Goal: Task Accomplishment & Management: Use online tool/utility

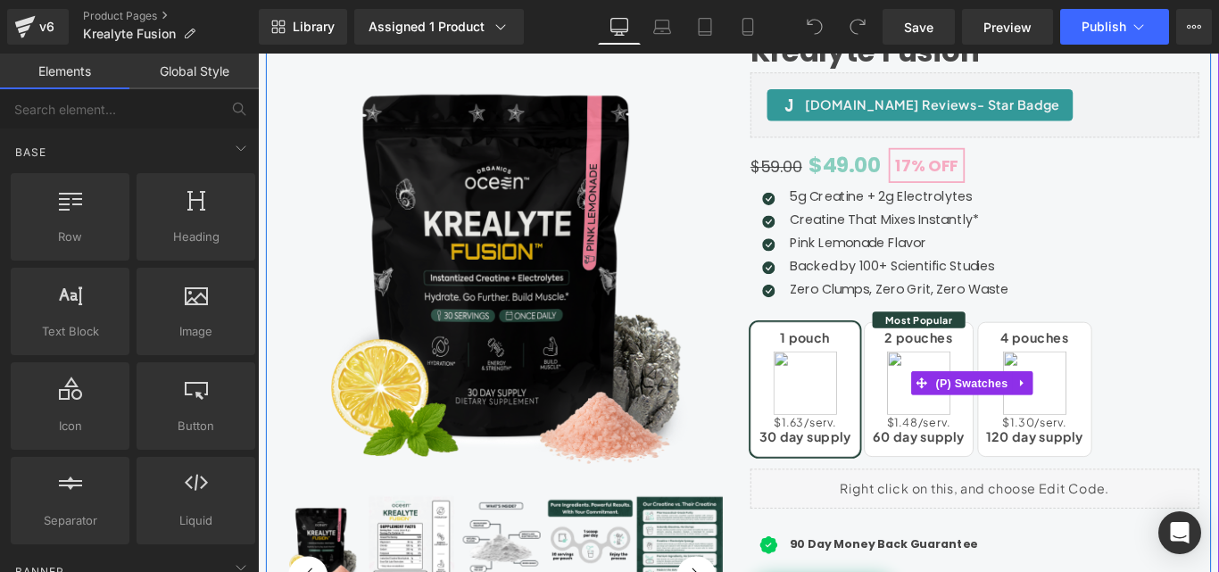
scroll to position [268, 0]
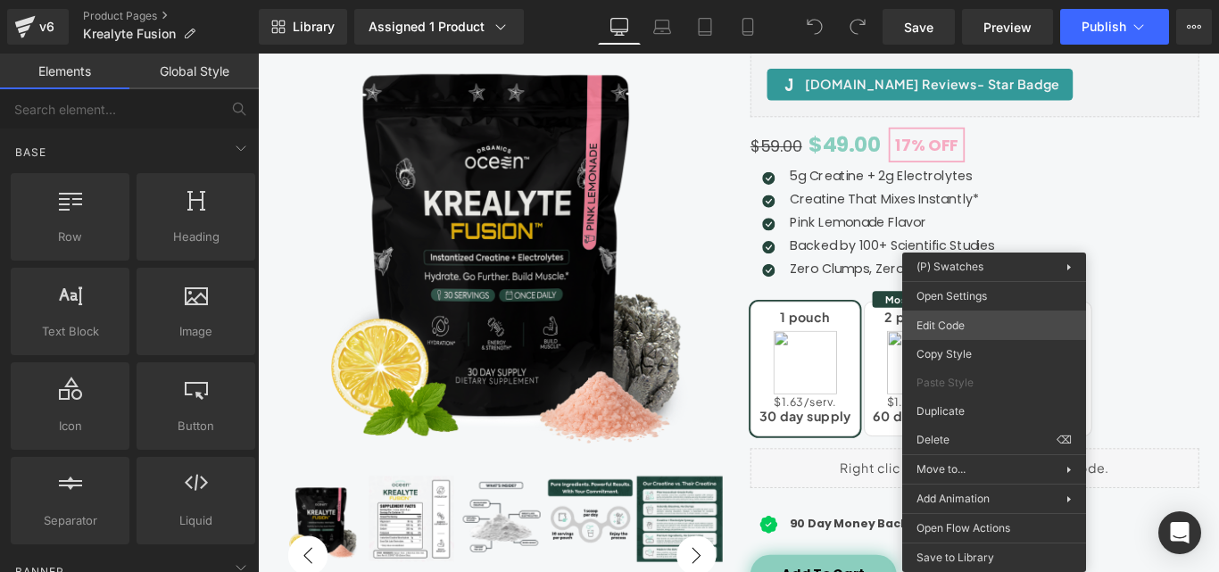
click at [946, 0] on div "You are previewing how the will restyle your page. You can not edit Elements in…" at bounding box center [609, 0] width 1219 height 0
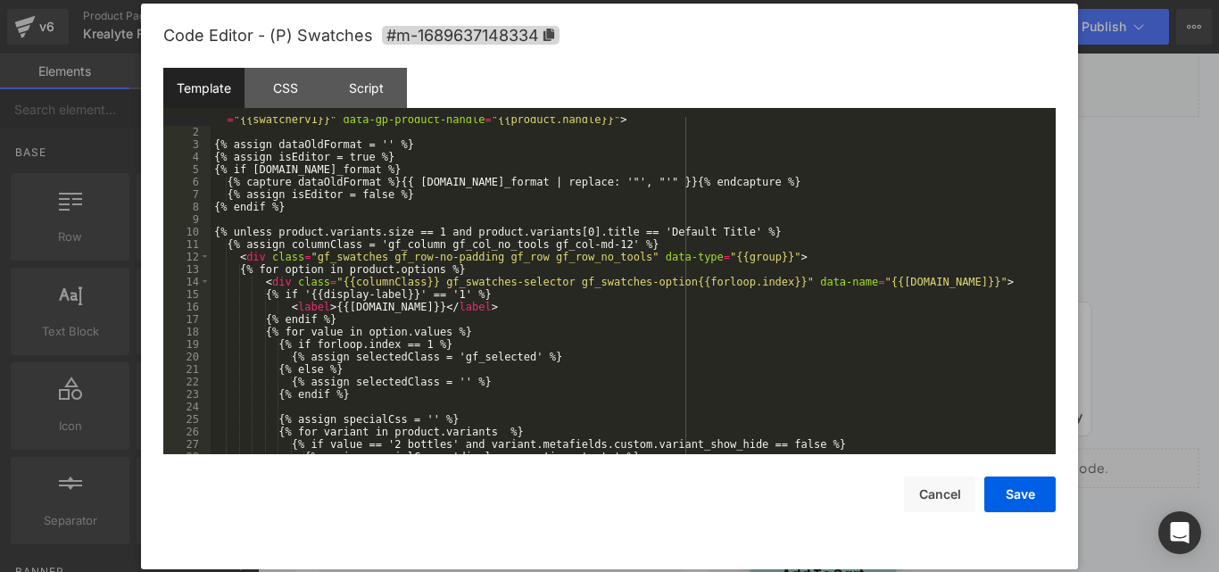
scroll to position [107, 0]
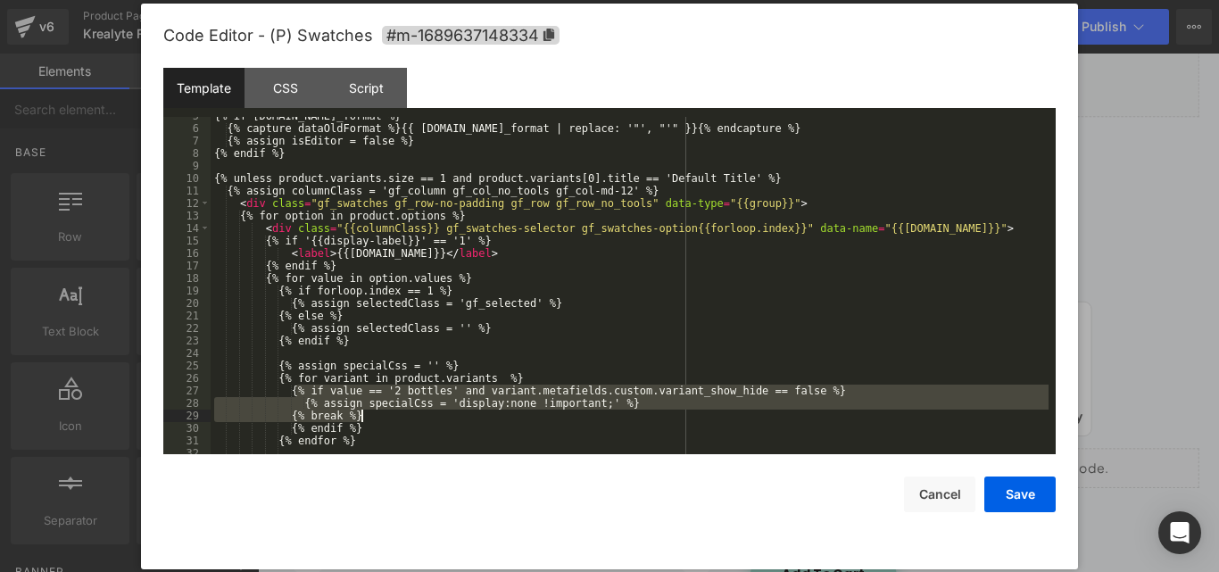
drag, startPoint x: 310, startPoint y: 392, endPoint x: 843, endPoint y: 414, distance: 533.0
click at [843, 414] on div "{% if shop.money_format %} {% capture dataOldFormat %}{{ shop.money_format | re…" at bounding box center [630, 291] width 838 height 362
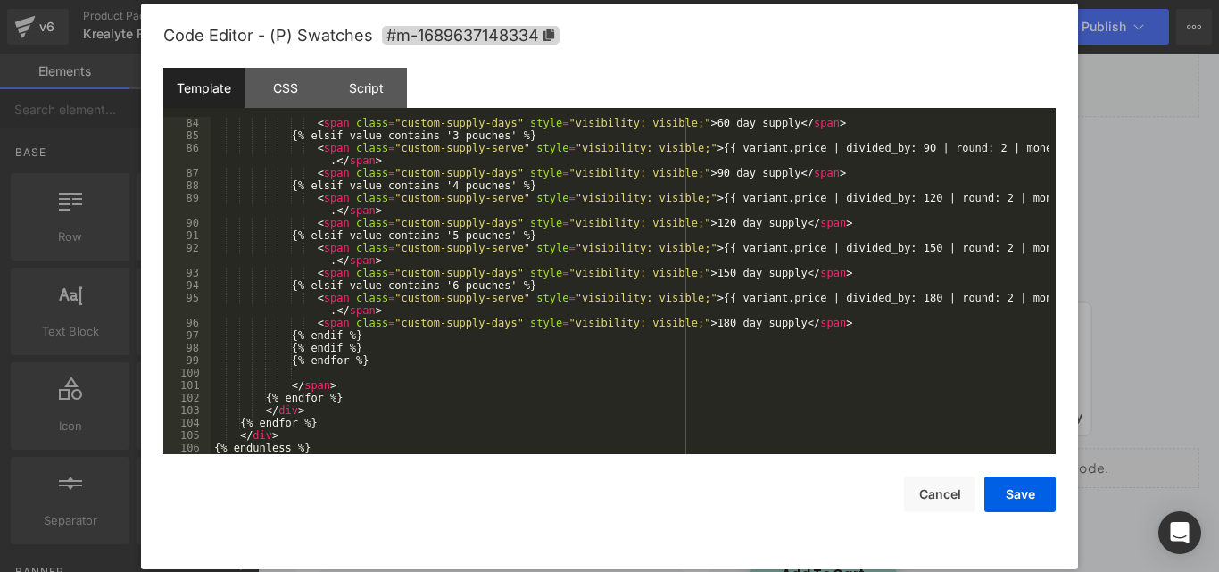
scroll to position [1186, 0]
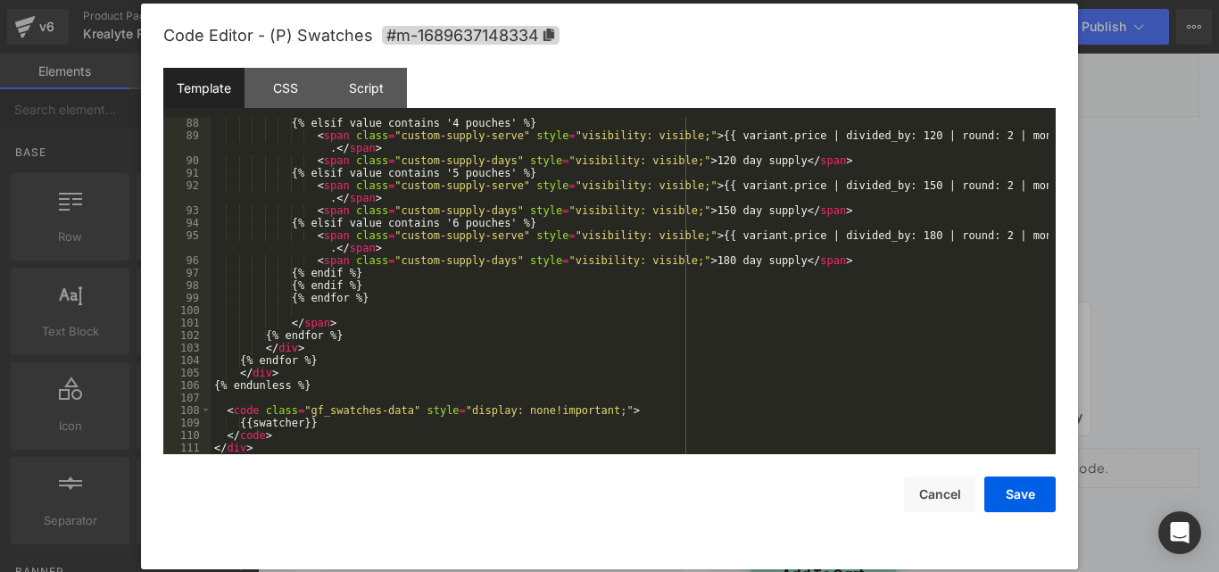
click at [583, 329] on div "{% elsif value contains '4 pouches' %} < span class = "custom-supply-serve" sty…" at bounding box center [630, 298] width 838 height 362
click at [614, 297] on div "{% elsif value contains '4 pouches' %} < span class = "custom-supply-serve" sty…" at bounding box center [630, 298] width 838 height 362
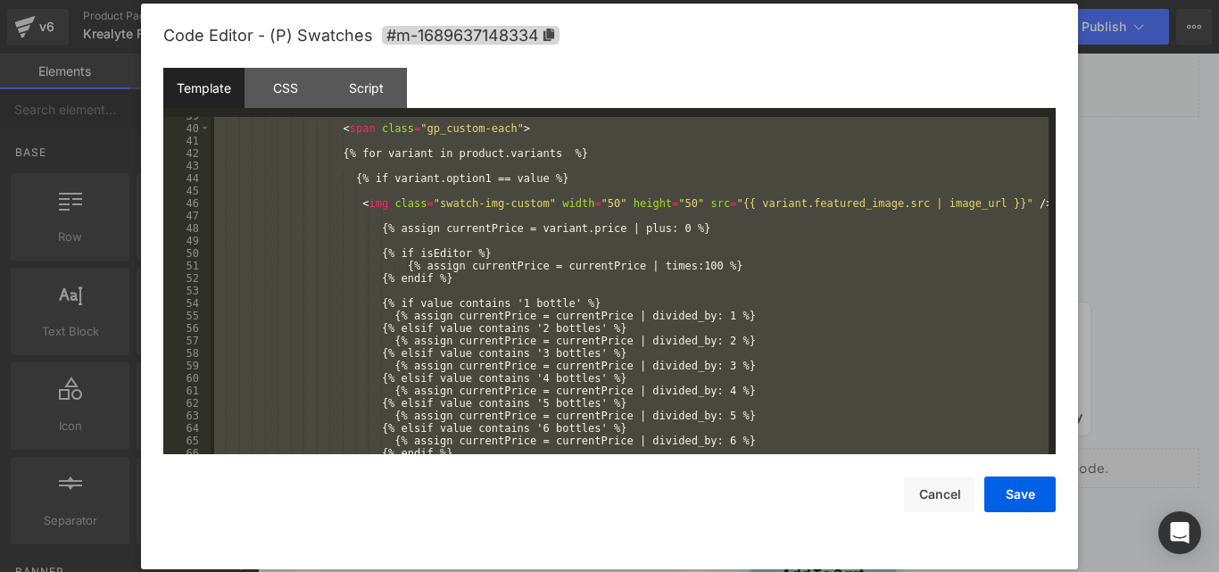
scroll to position [437, 0]
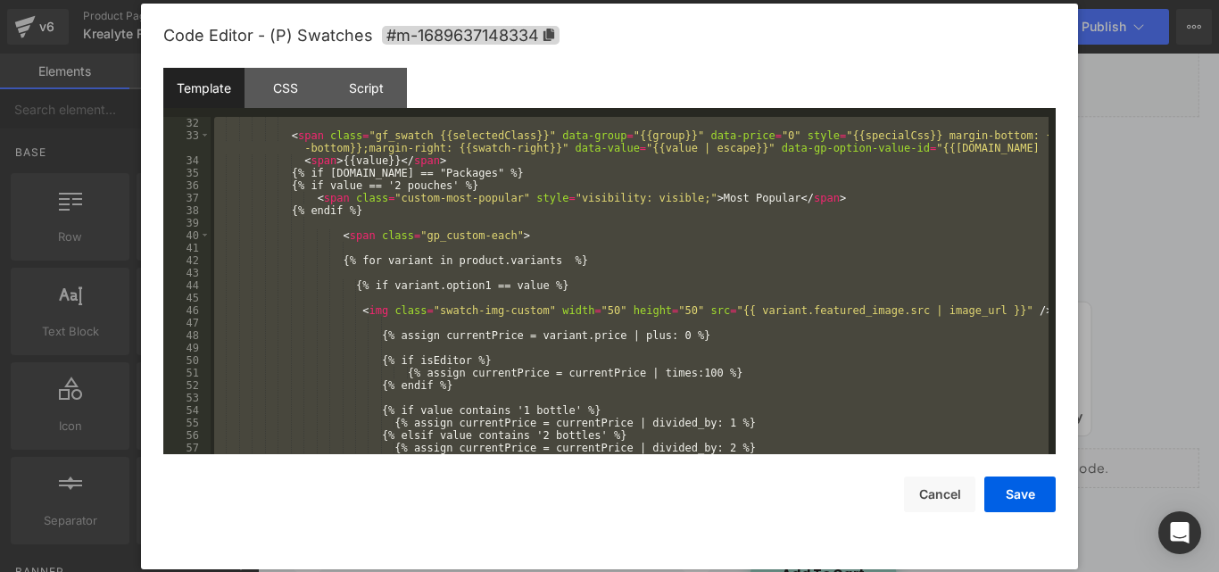
click at [757, 272] on div "< span class = "gf_swatch {{selectedClass}}" data-group = "{{group}}" data-pric…" at bounding box center [630, 285] width 838 height 337
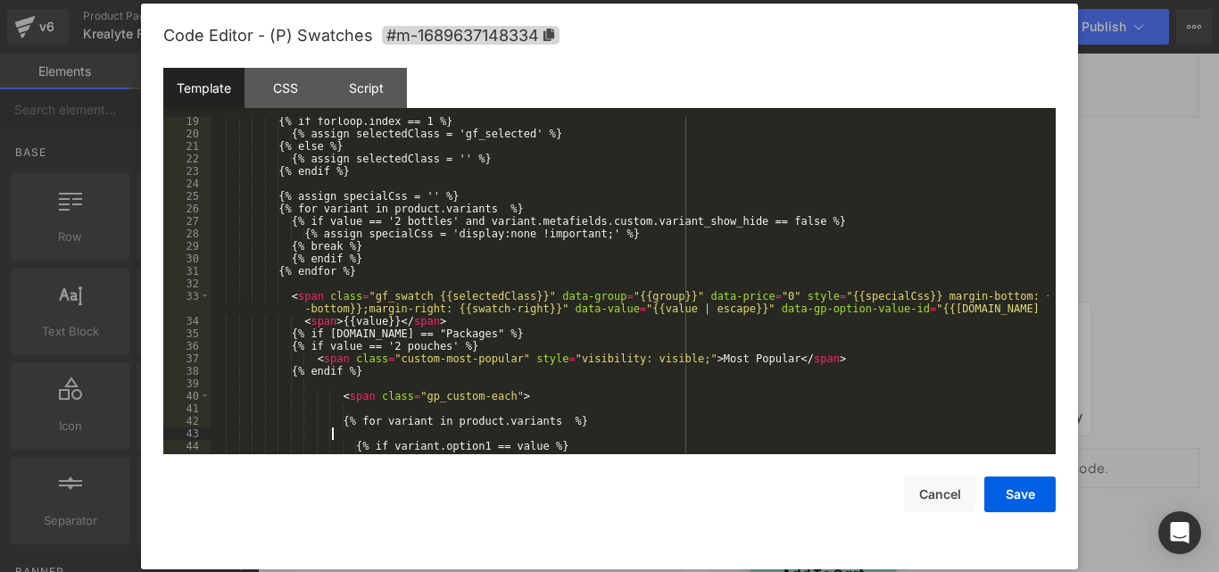
scroll to position [223, 0]
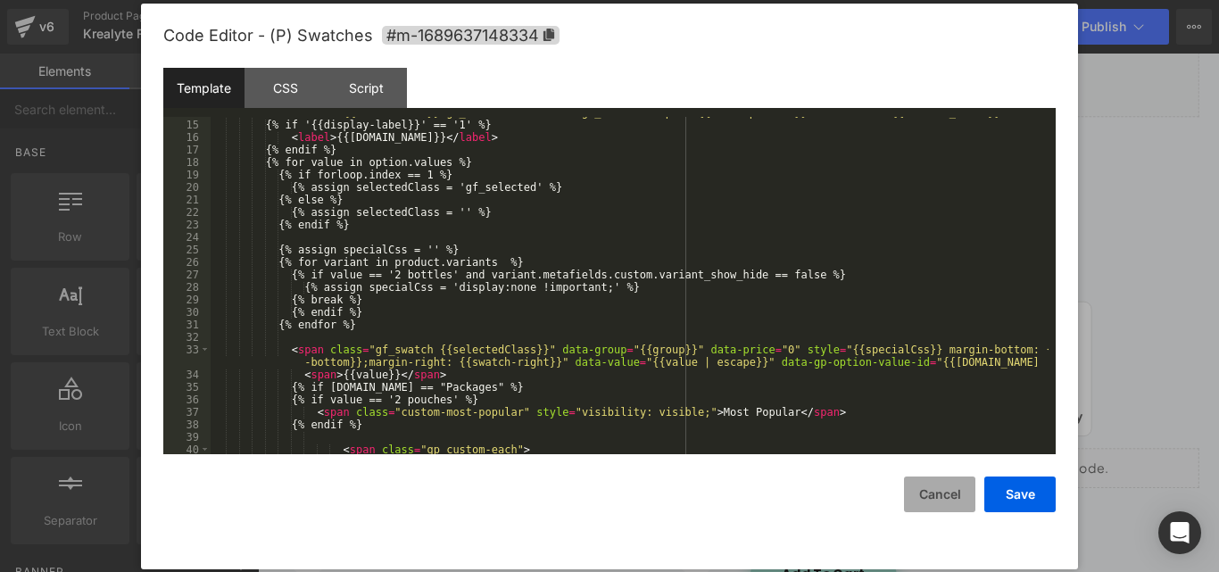
click at [934, 497] on button "Cancel" at bounding box center [939, 494] width 71 height 36
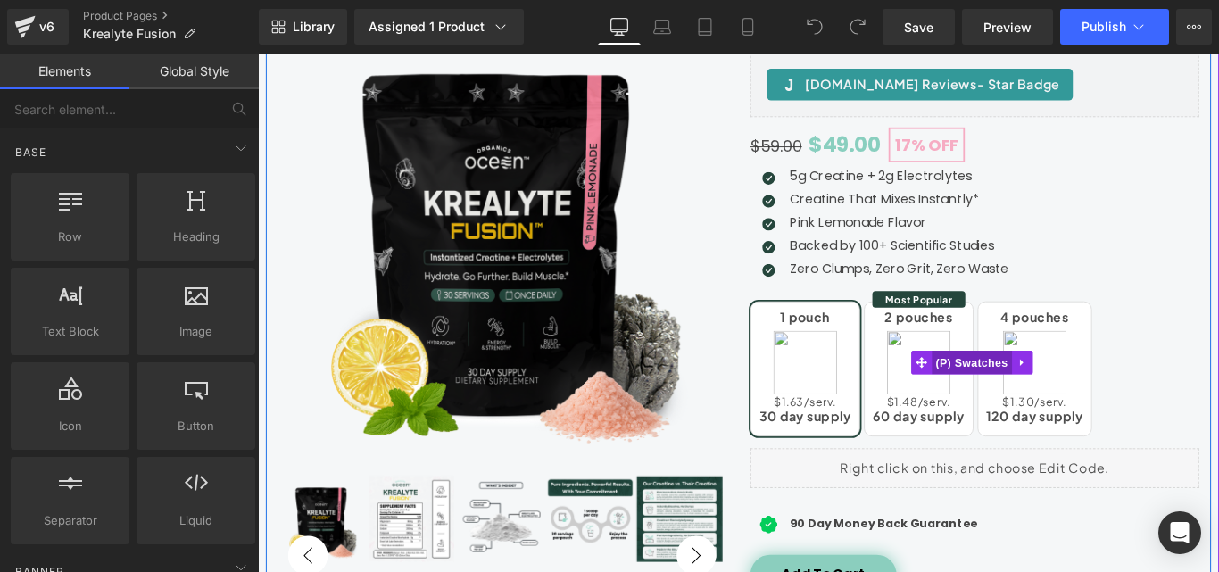
click at [1047, 398] on span "(P) Swatches" at bounding box center [1059, 400] width 90 height 27
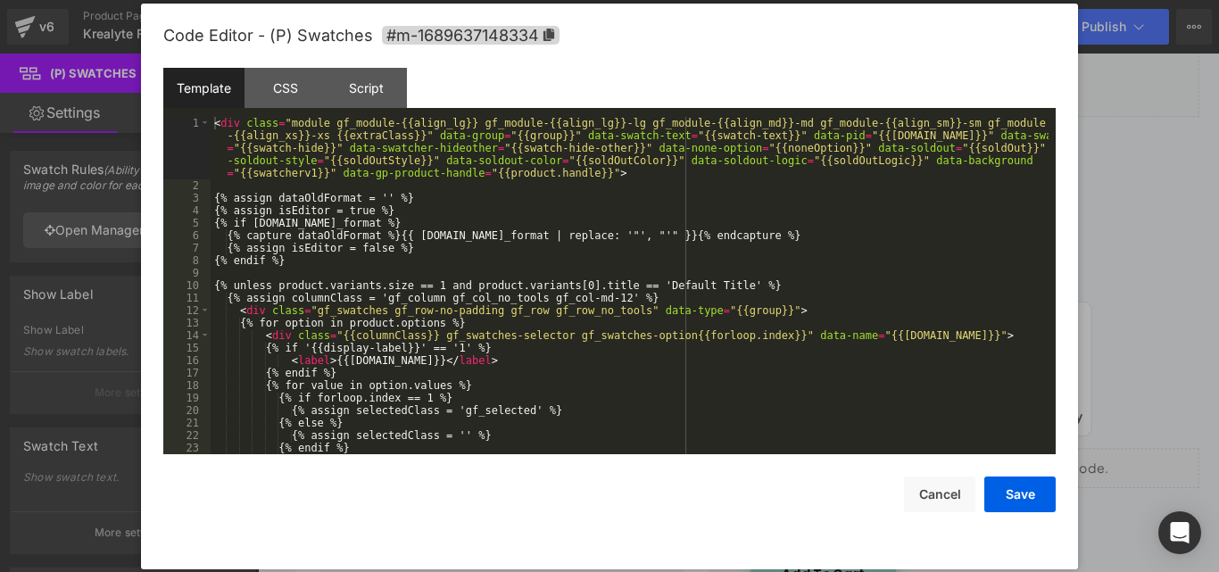
click at [972, 0] on div "(P) Swatches You are previewing how the will restyle your page. You can not edi…" at bounding box center [609, 0] width 1219 height 0
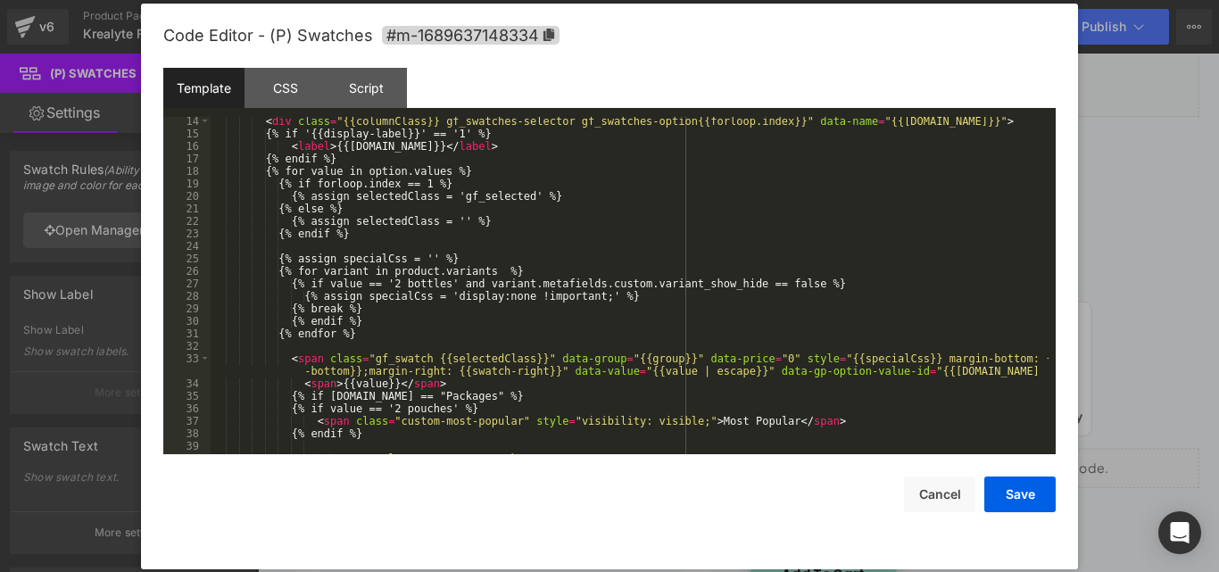
scroll to position [214, 0]
click at [453, 288] on div "< div class = "{{columnClass}} gf_swatches-selector gf_swatches-option{{forloop…" at bounding box center [630, 296] width 838 height 362
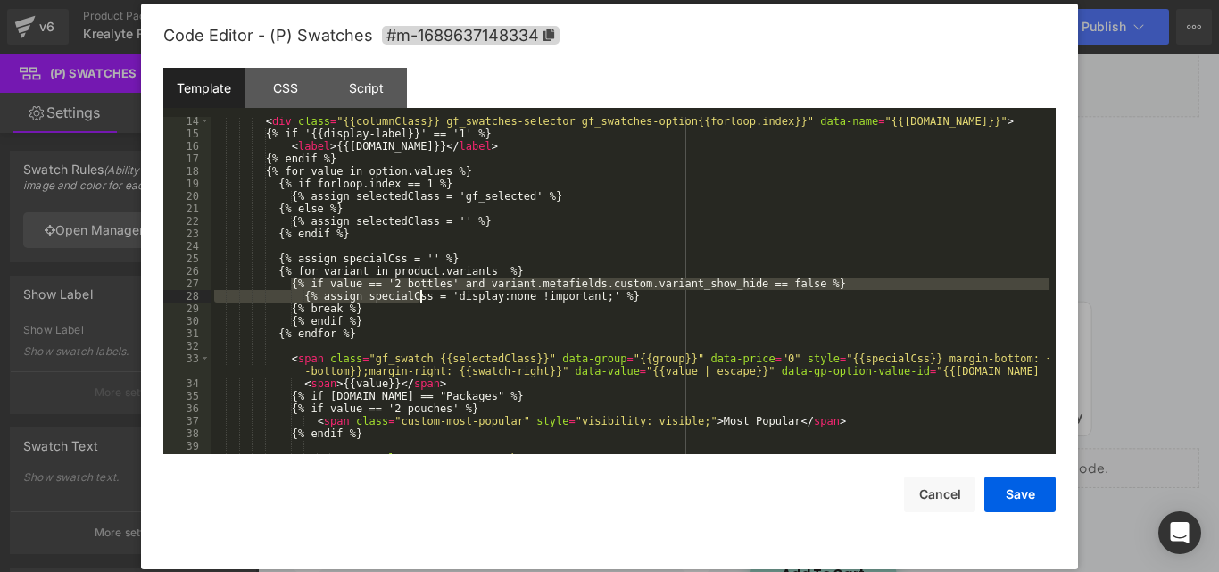
drag, startPoint x: 293, startPoint y: 281, endPoint x: 422, endPoint y: 299, distance: 129.7
click at [422, 299] on div "< div class = "{{columnClass}} gf_swatches-selector gf_swatches-option{{forloop…" at bounding box center [630, 296] width 838 height 362
click at [423, 286] on div "< div class = "{{columnClass}} gf_swatches-selector gf_swatches-option{{forloop…" at bounding box center [630, 285] width 838 height 337
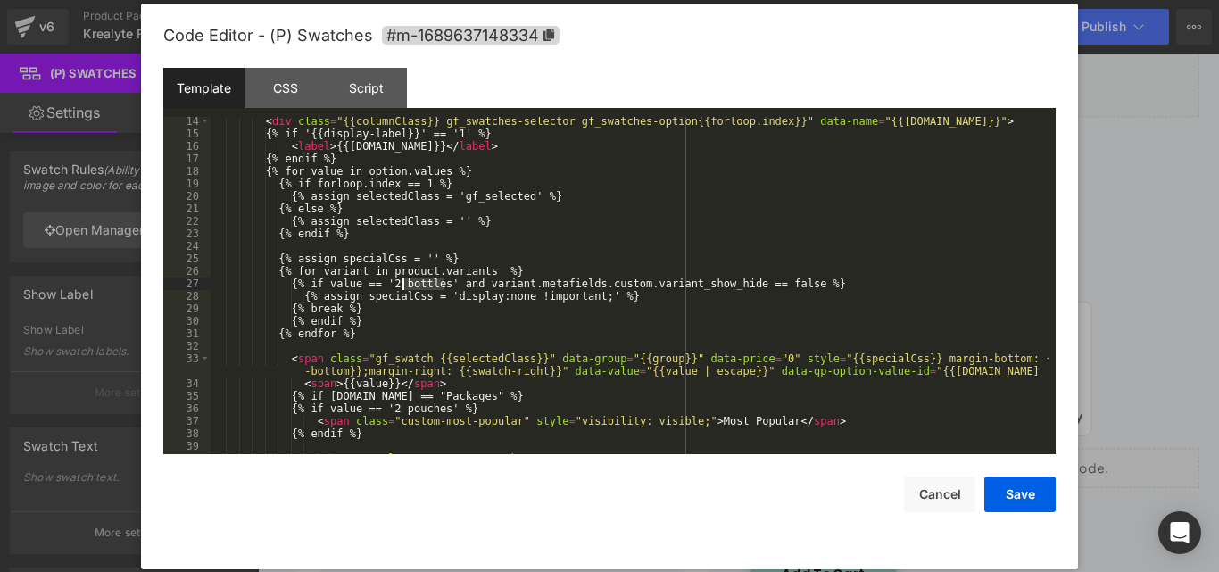
click at [423, 286] on div "< div class = "{{columnClass}} gf_swatches-selector gf_swatches-option{{forloop…" at bounding box center [630, 296] width 838 height 362
click at [414, 282] on div "< div class = "{{columnClass}} gf_swatches-selector gf_swatches-option{{forloop…" at bounding box center [630, 296] width 838 height 362
click at [831, 286] on div "< div class = "{{columnClass}} gf_swatches-selector gf_swatches-option{{forloop…" at bounding box center [630, 296] width 838 height 362
click at [299, 359] on div "< div class = "{{columnClass}} gf_swatches-selector gf_swatches-option{{forloop…" at bounding box center [630, 296] width 838 height 362
click at [323, 318] on div "< div class = "{{columnClass}} gf_swatches-selector gf_swatches-option{{forloop…" at bounding box center [630, 296] width 838 height 362
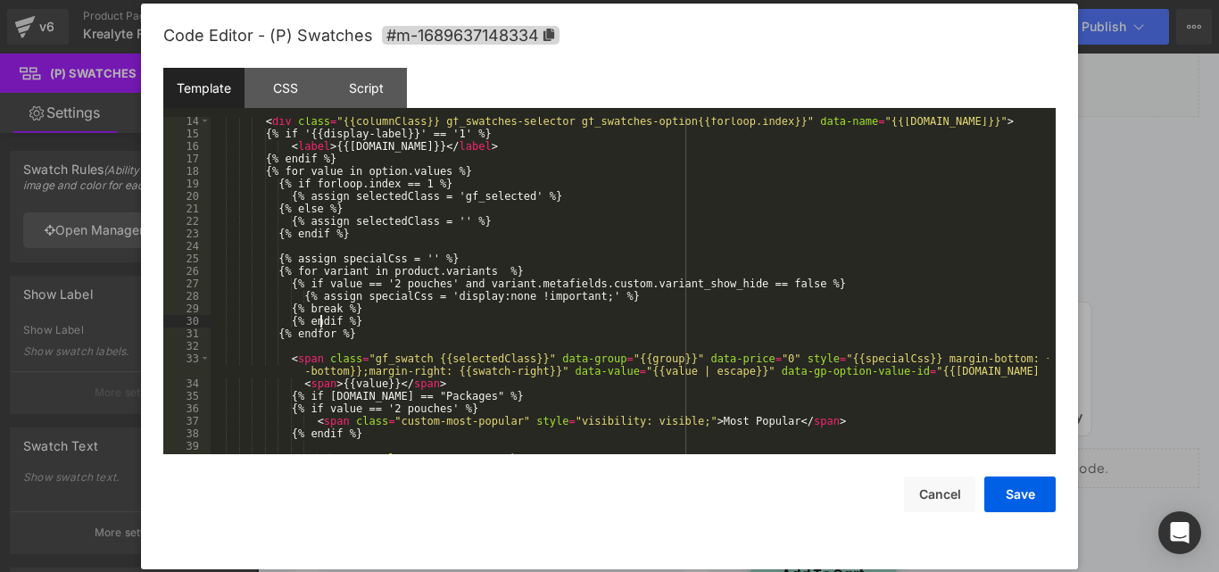
click at [323, 318] on div "< div class = "{{columnClass}} gf_swatches-selector gf_swatches-option{{forloop…" at bounding box center [630, 296] width 838 height 362
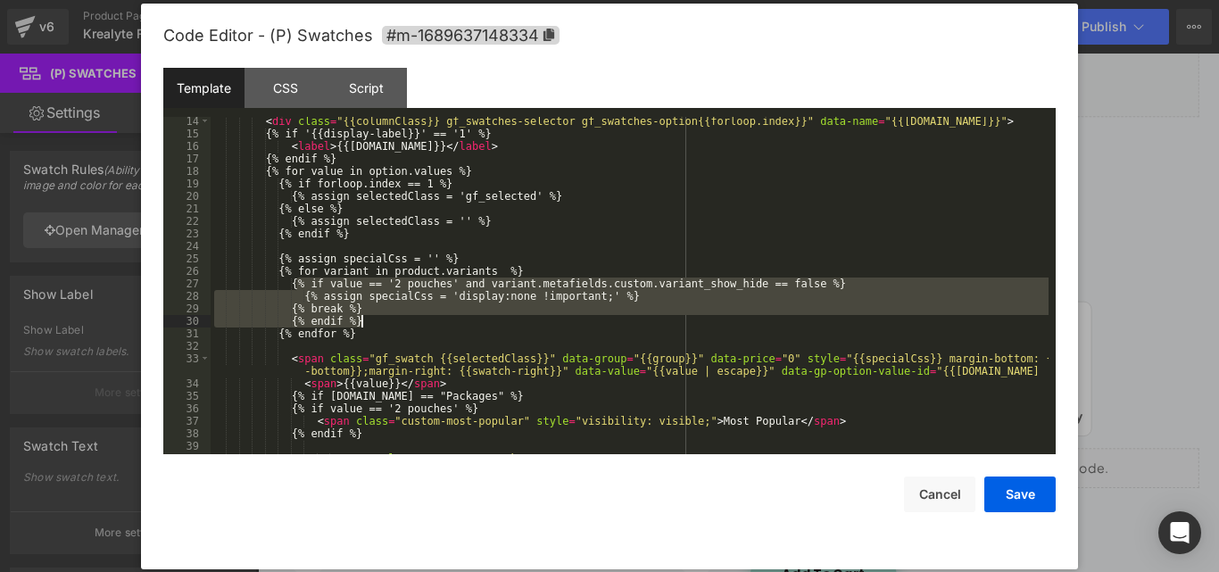
drag, startPoint x: 294, startPoint y: 284, endPoint x: 369, endPoint y: 316, distance: 81.5
click at [369, 316] on div "< div class = "{{columnClass}} gf_swatches-selector gf_swatches-option{{forloop…" at bounding box center [630, 296] width 838 height 362
click at [371, 317] on div "< div class = "{{columnClass}} gf_swatches-selector gf_swatches-option{{forloop…" at bounding box center [630, 285] width 838 height 337
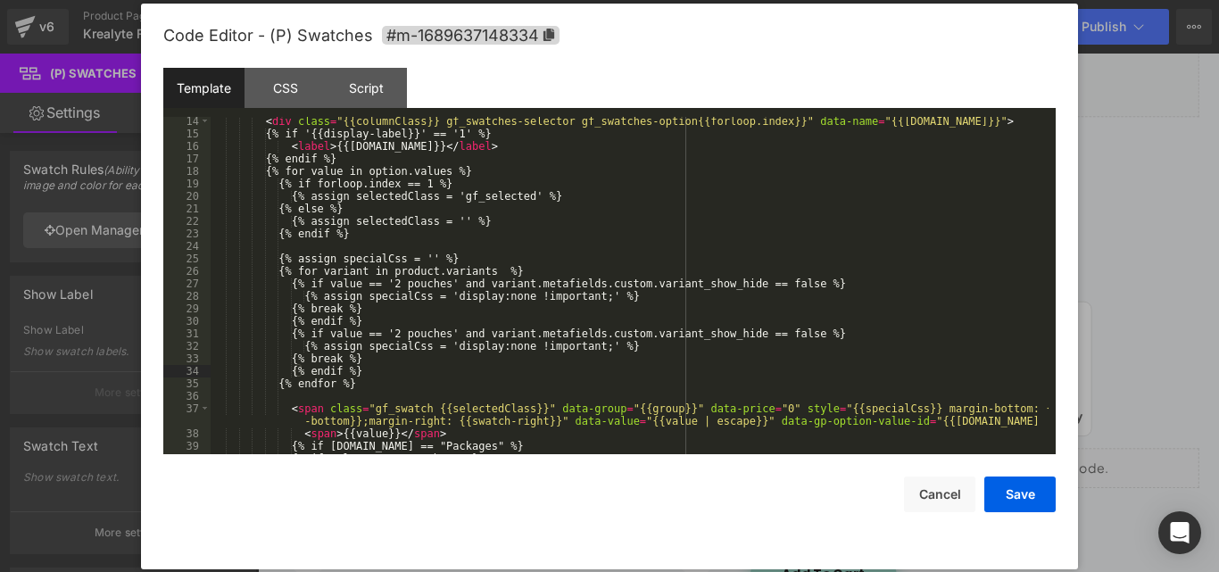
click at [397, 333] on div "< div class = "{{columnClass}} gf_swatches-selector gf_swatches-option{{forloop…" at bounding box center [630, 296] width 838 height 362
click at [1037, 485] on button "Save" at bounding box center [1019, 494] width 71 height 36
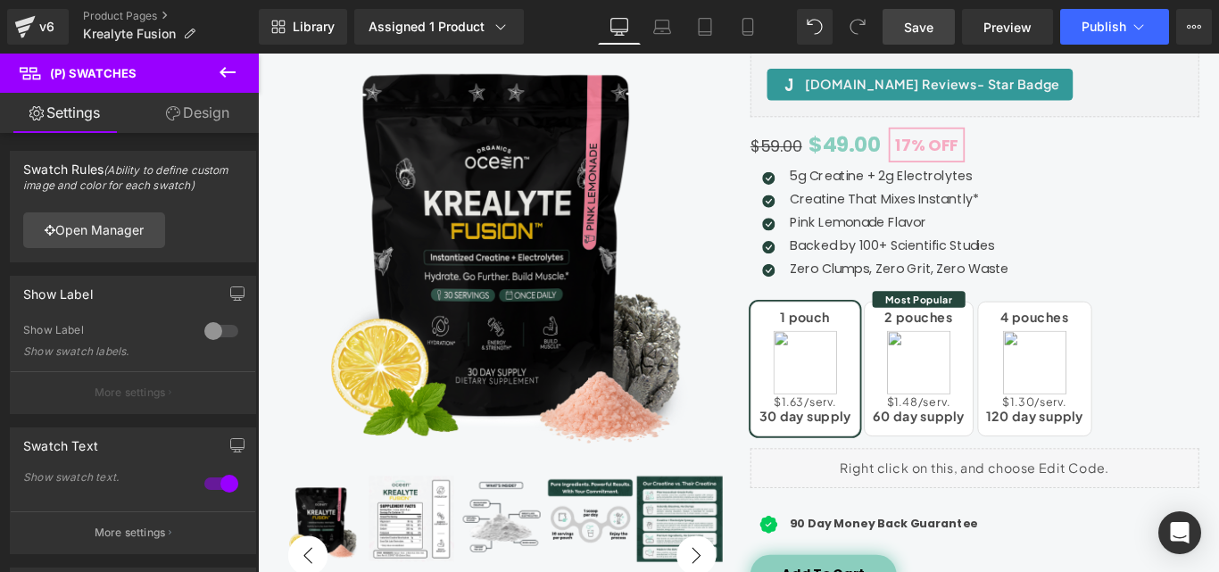
click at [900, 35] on link "Save" at bounding box center [918, 27] width 72 height 36
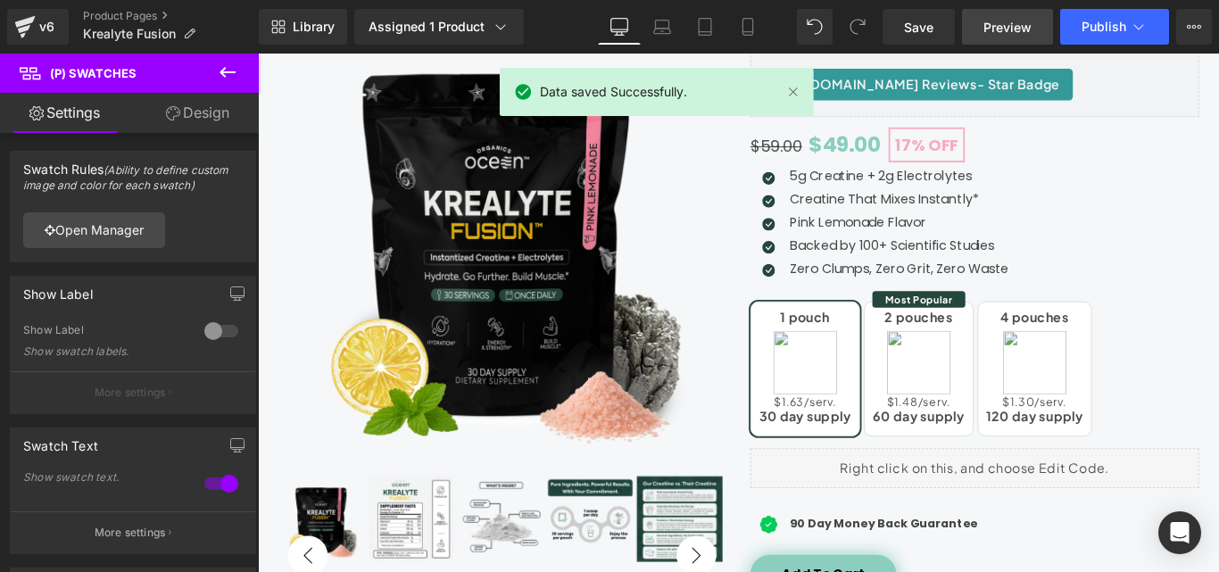
click at [1021, 25] on span "Preview" at bounding box center [1007, 27] width 48 height 19
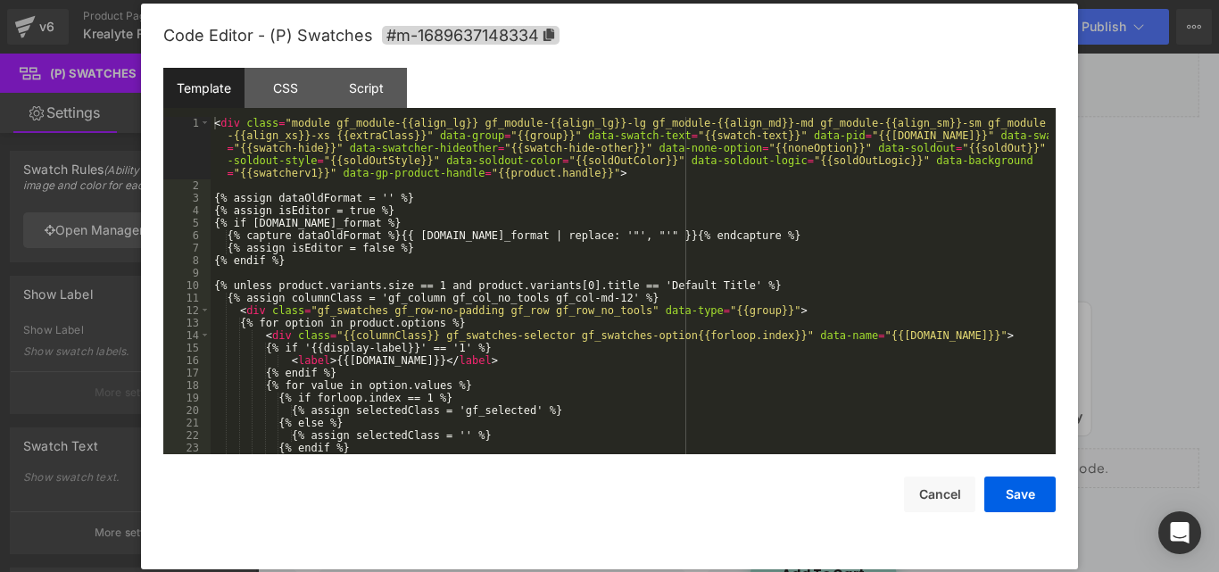
click at [960, 0] on div "(P) Swatches You are previewing how the will restyle your page. You can not edi…" at bounding box center [609, 0] width 1219 height 0
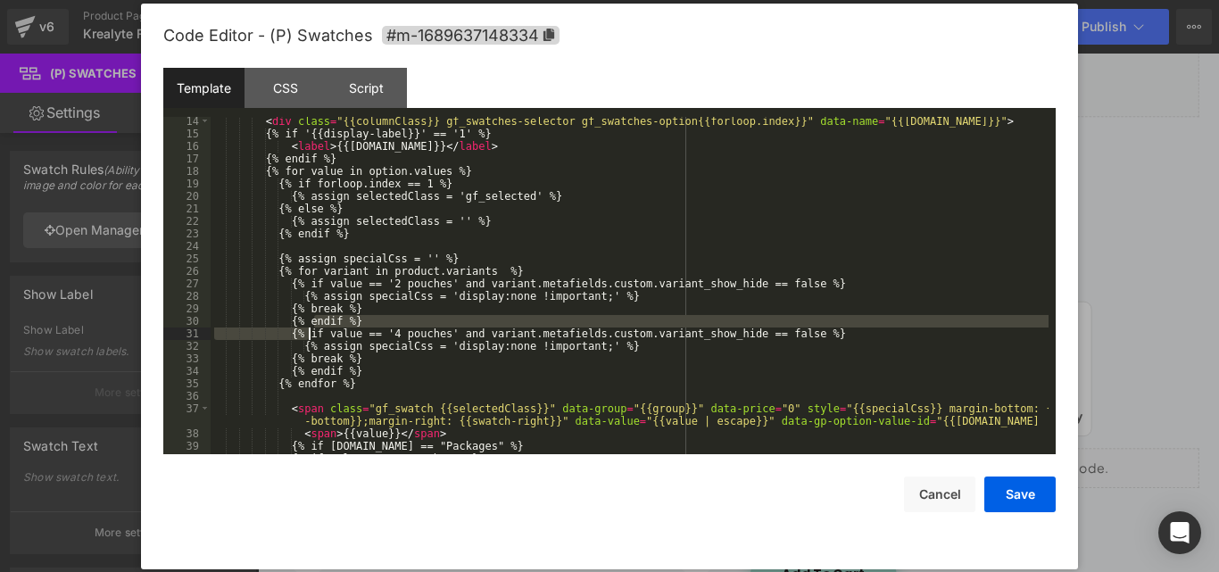
click at [309, 328] on div "< div class = "{{columnClass}} gf_swatches-selector gf_swatches-option{{forloop…" at bounding box center [630, 296] width 838 height 362
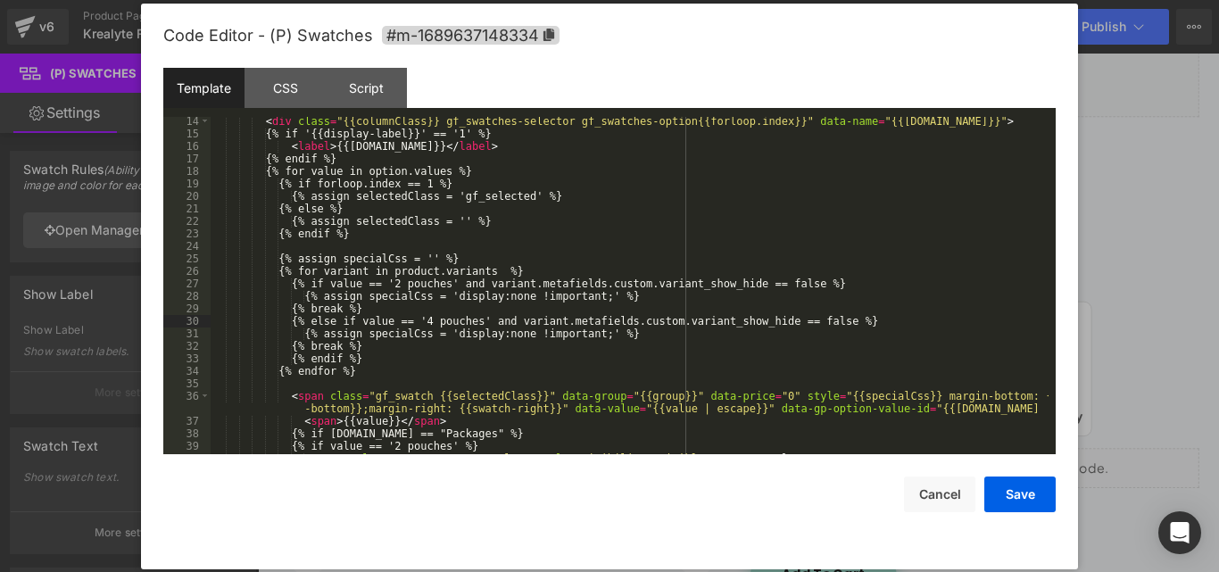
click at [633, 220] on div "< div class = "{{columnClass}} gf_swatches-selector gf_swatches-option{{forloop…" at bounding box center [630, 296] width 838 height 362
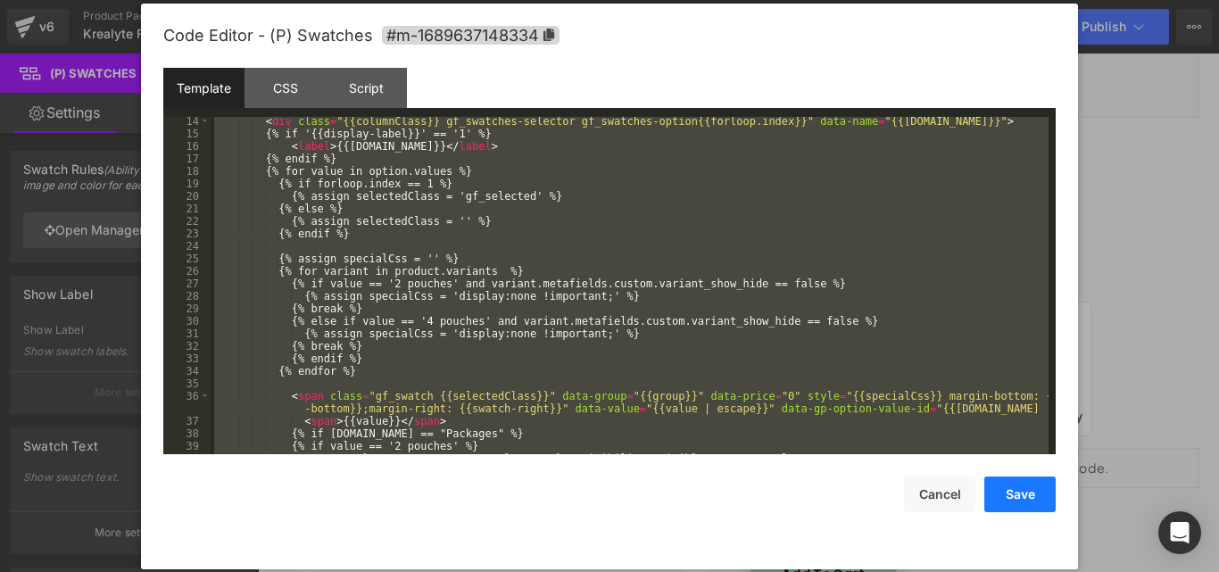
click at [1015, 484] on button "Save" at bounding box center [1019, 494] width 71 height 36
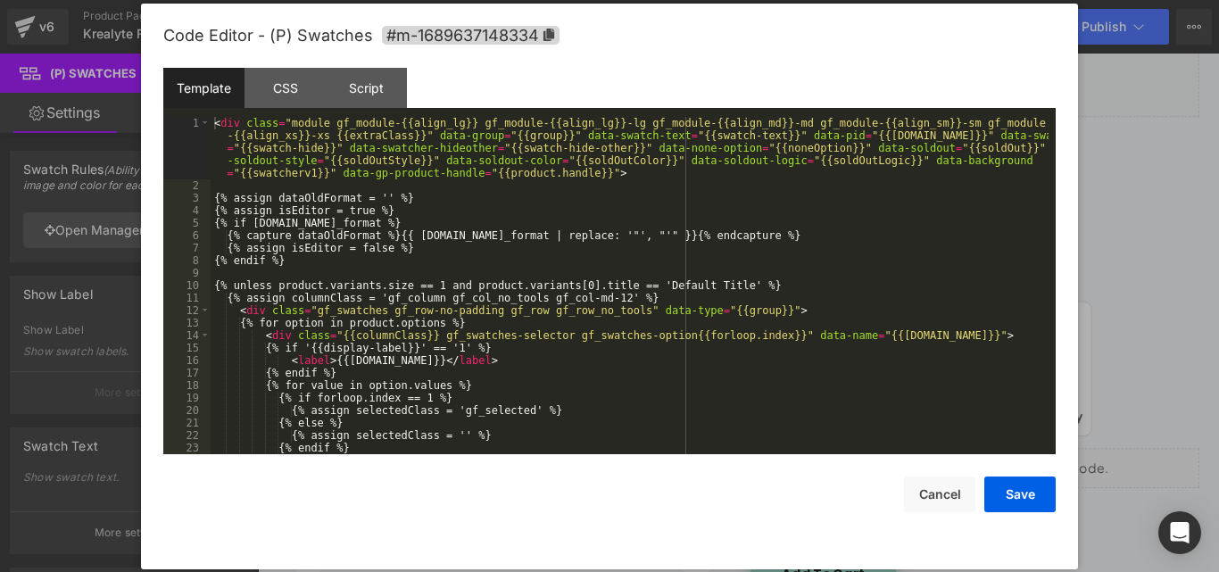
click at [925, 0] on div "(P) Swatches You are previewing how the will restyle your page. You can not edi…" at bounding box center [609, 0] width 1219 height 0
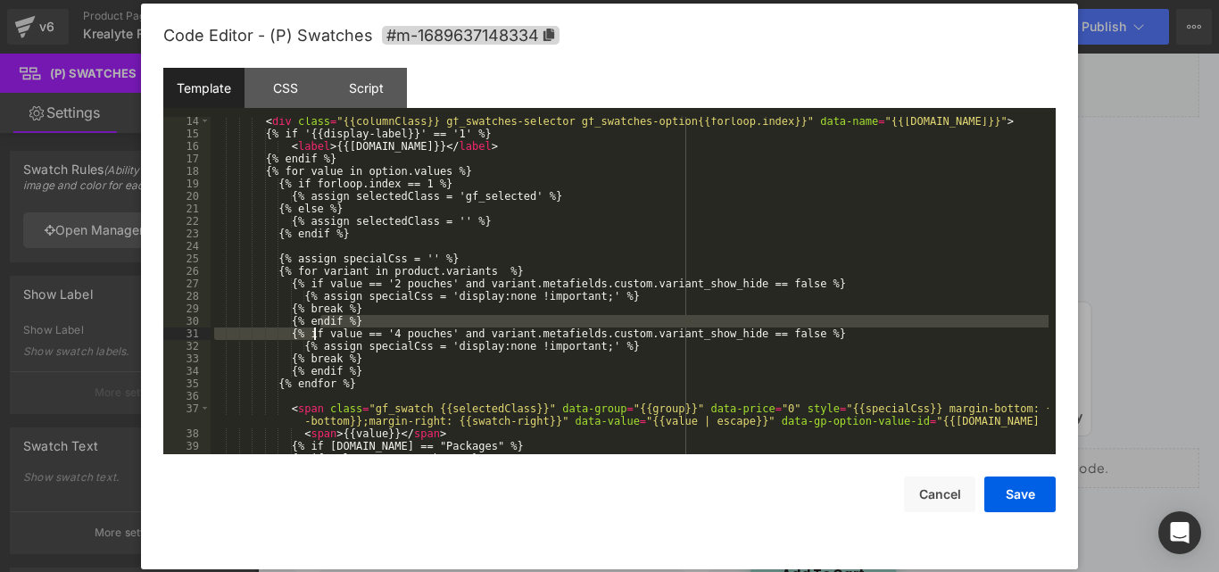
drag, startPoint x: 321, startPoint y: 320, endPoint x: 313, endPoint y: 334, distance: 15.6
click at [313, 334] on div "< div class = "{{columnClass}} gf_swatches-selector gf_swatches-option{{forloop…" at bounding box center [630, 296] width 838 height 362
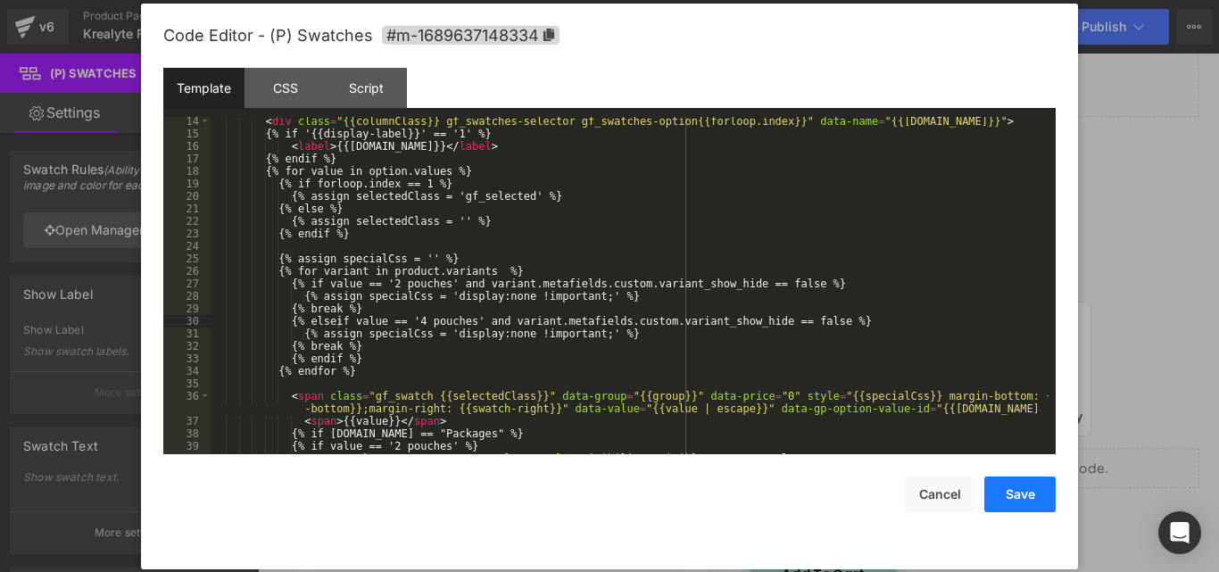
click at [1021, 492] on button "Save" at bounding box center [1019, 494] width 71 height 36
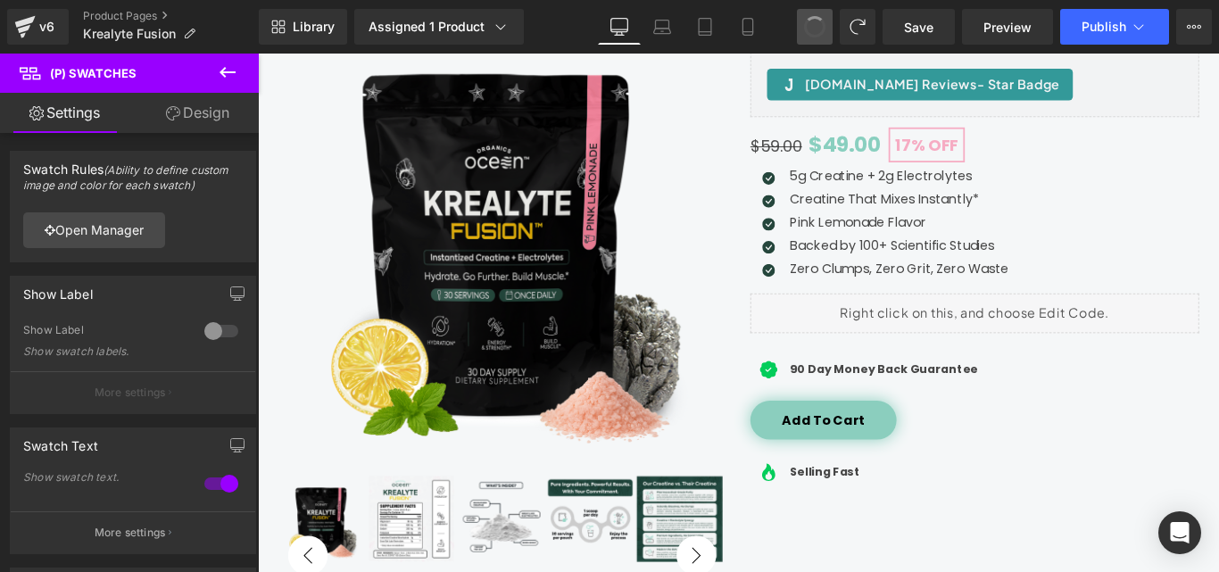
drag, startPoint x: 819, startPoint y: 32, endPoint x: 666, endPoint y: 223, distance: 244.4
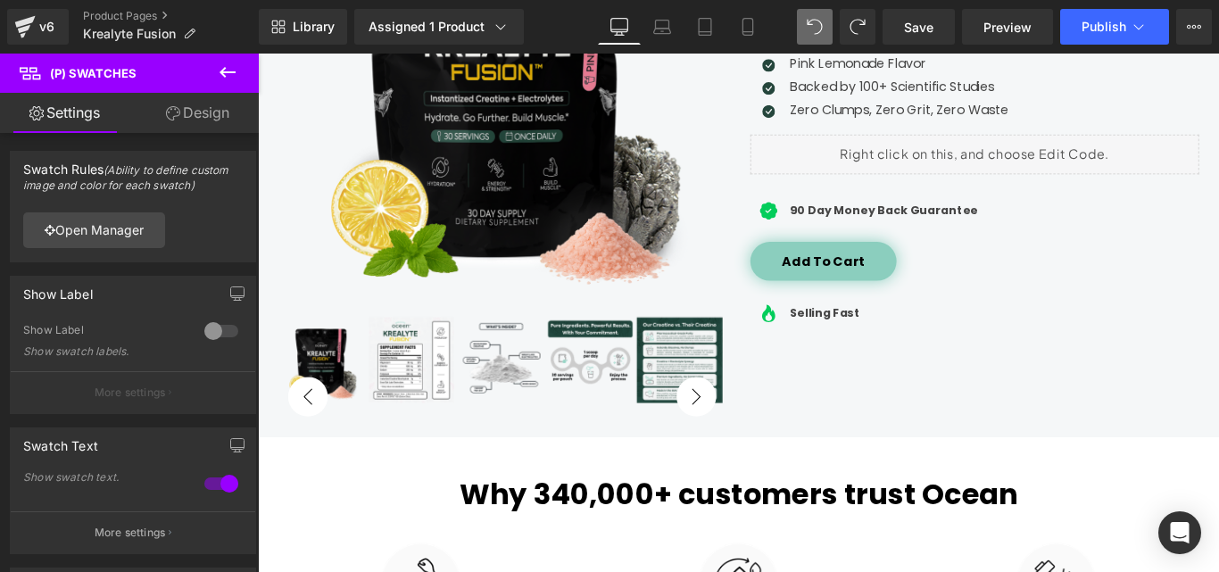
scroll to position [0, 0]
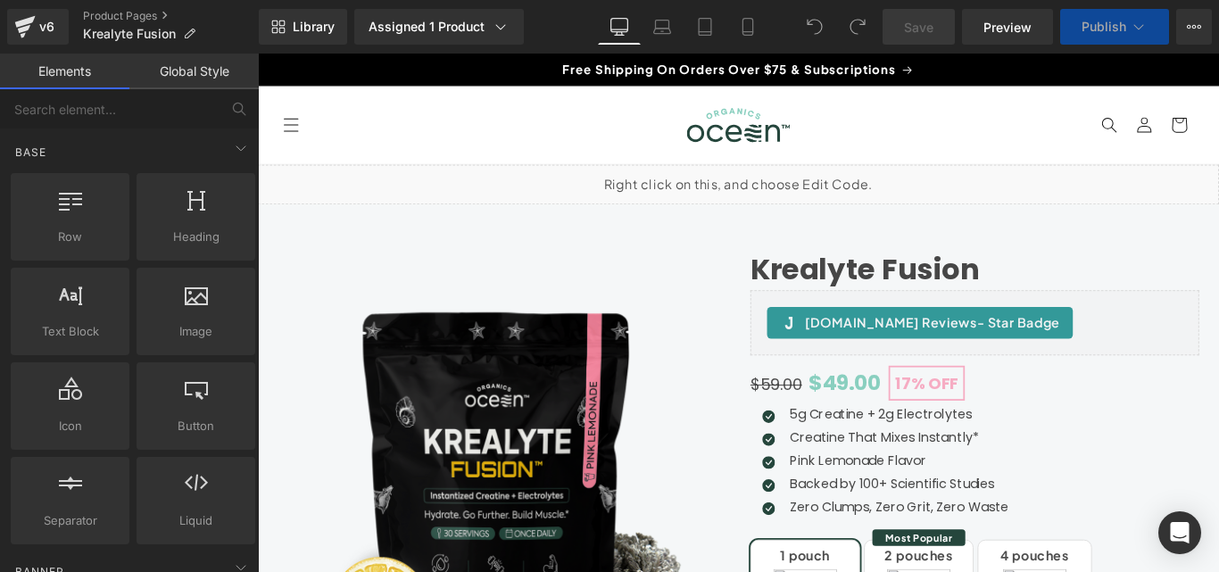
scroll to position [357, 0]
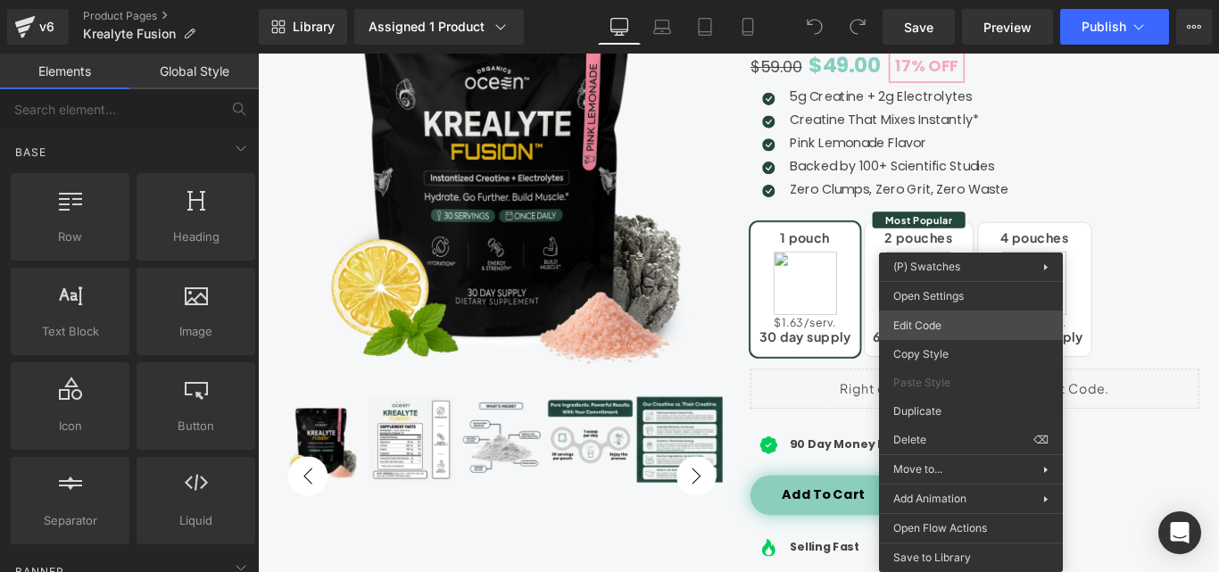
click at [970, 0] on div "You are previewing how the will restyle your page. You can not edit Elements in…" at bounding box center [609, 0] width 1219 height 0
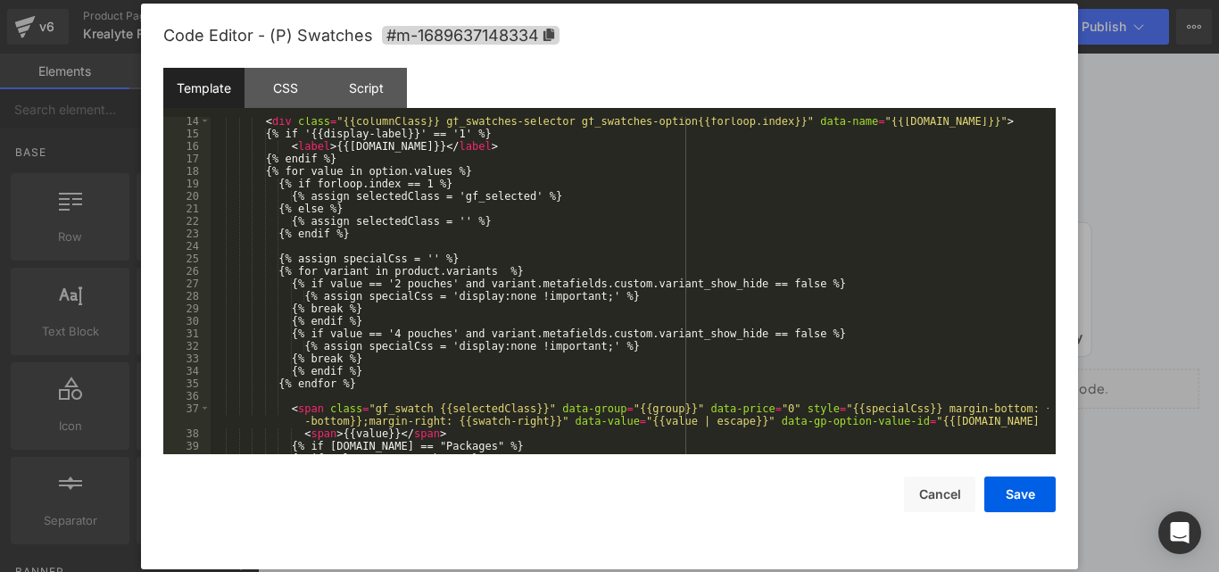
scroll to position [214, 0]
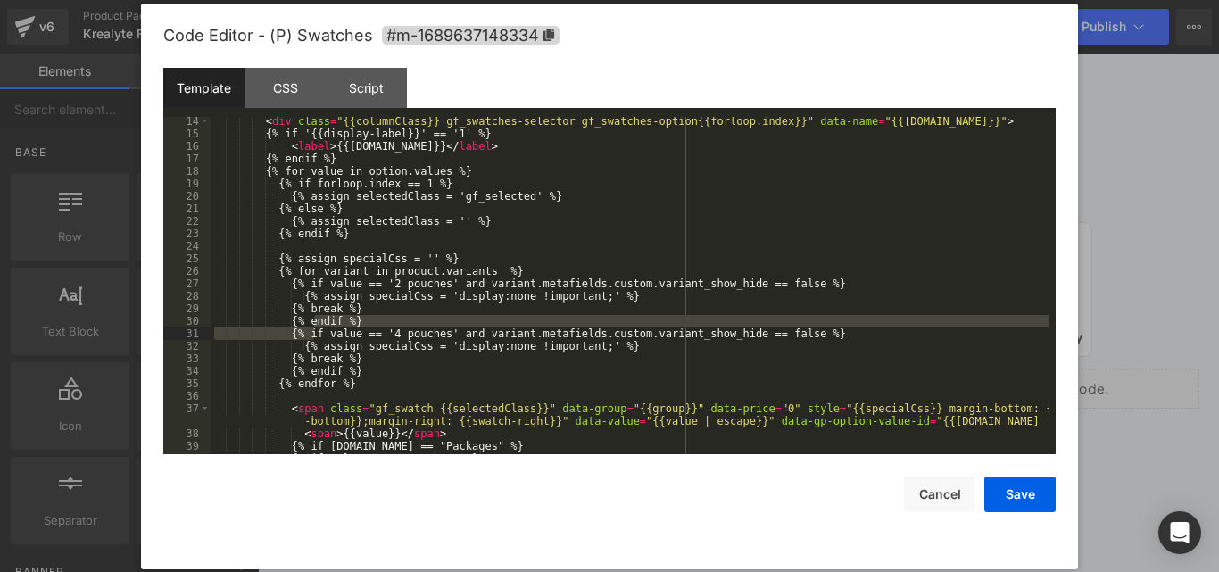
click at [315, 331] on div "< div class = "{{columnClass}} gf_swatches-selector gf_swatches-option{{forloop…" at bounding box center [630, 296] width 838 height 362
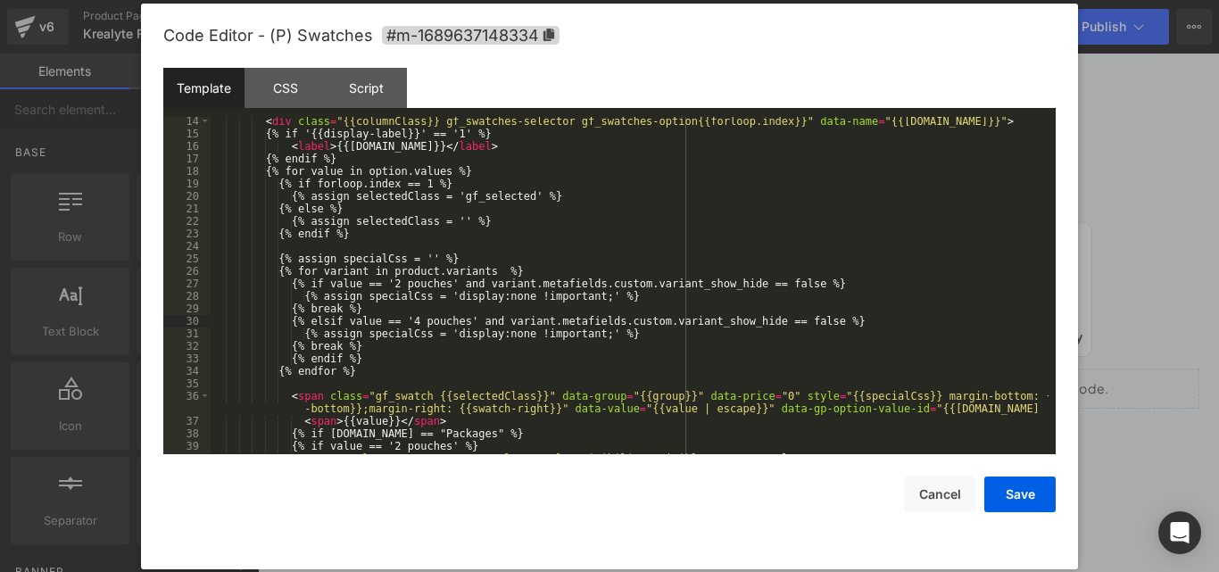
click at [466, 331] on div "< div class = "{{columnClass}} gf_swatches-selector gf_swatches-option{{forloop…" at bounding box center [630, 296] width 838 height 362
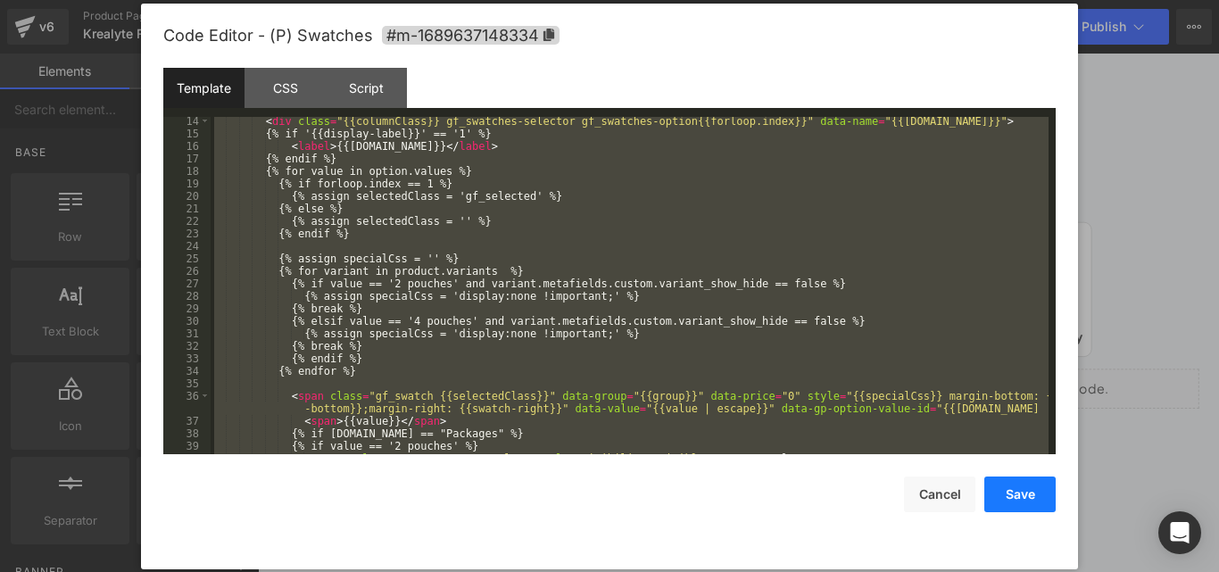
click at [995, 492] on button "Save" at bounding box center [1019, 494] width 71 height 36
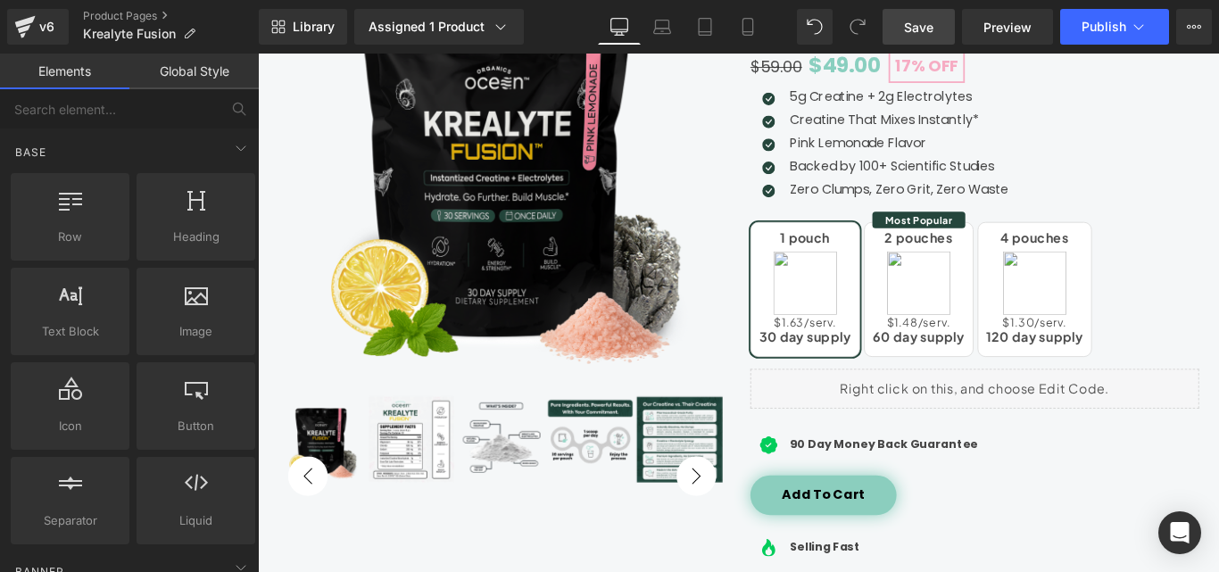
click at [913, 26] on span "Save" at bounding box center [918, 27] width 29 height 19
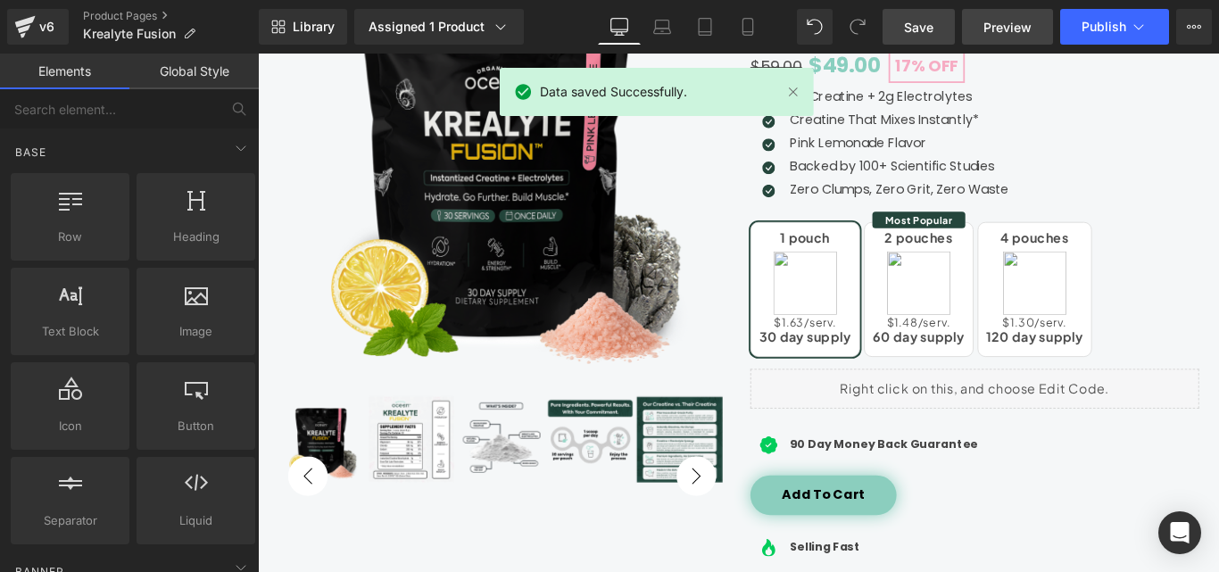
click at [1005, 29] on span "Preview" at bounding box center [1007, 27] width 48 height 19
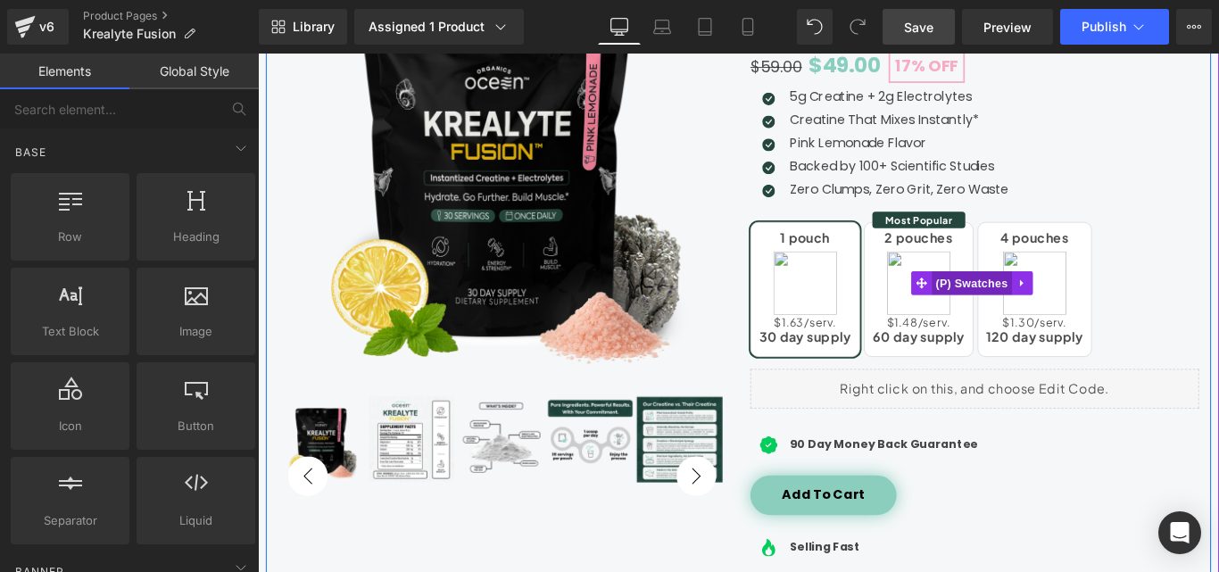
click at [1044, 304] on span "(P) Swatches" at bounding box center [1059, 311] width 90 height 27
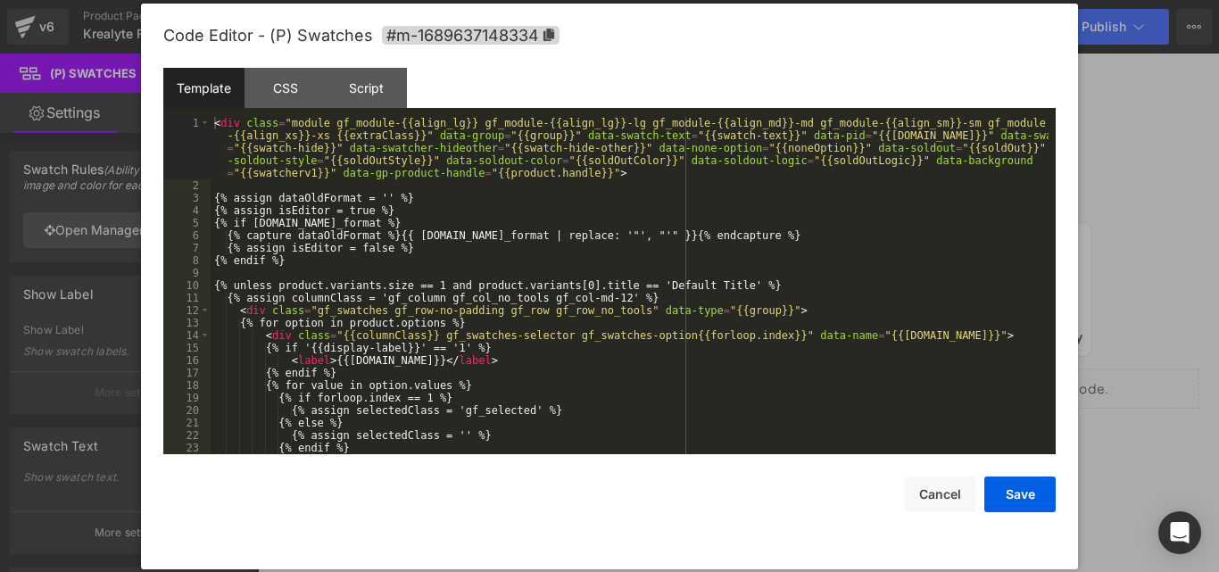
click at [975, 0] on div "(P) Swatches You are previewing how the will restyle your page. You can not edi…" at bounding box center [609, 0] width 1219 height 0
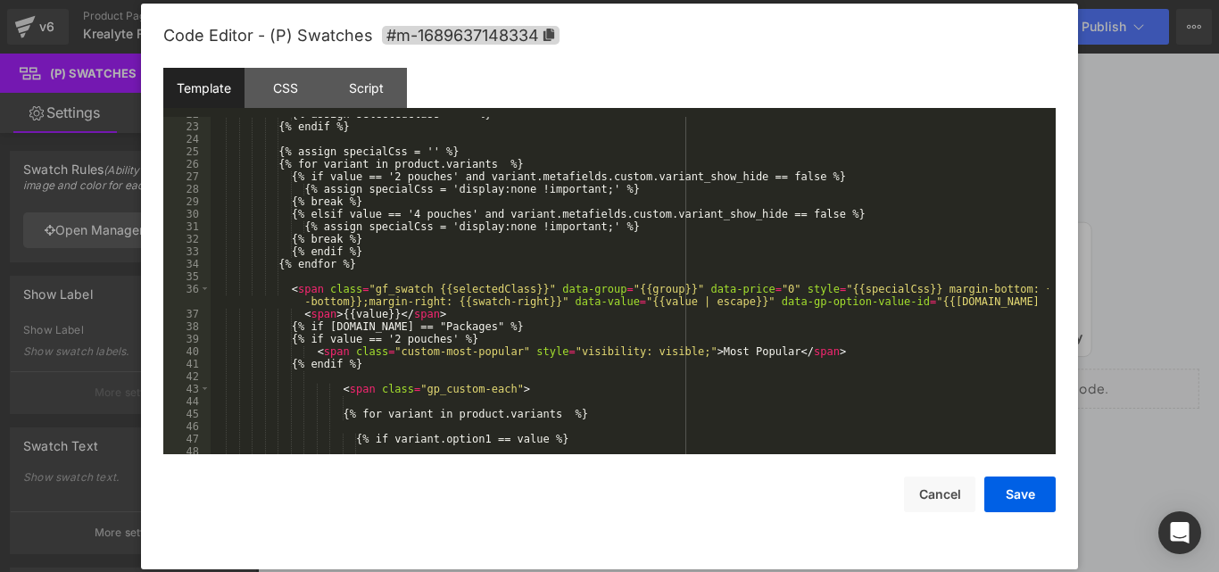
scroll to position [321, 0]
click at [834, 287] on div "{% assign selectedClass = '' %} {% endif %} {% assign specialCss = '' %} {% for…" at bounding box center [630, 289] width 838 height 362
click at [786, 211] on div "{% assign selectedClass = '' %} {% endif %} {% assign specialCss = '' %} {% for…" at bounding box center [630, 289] width 838 height 362
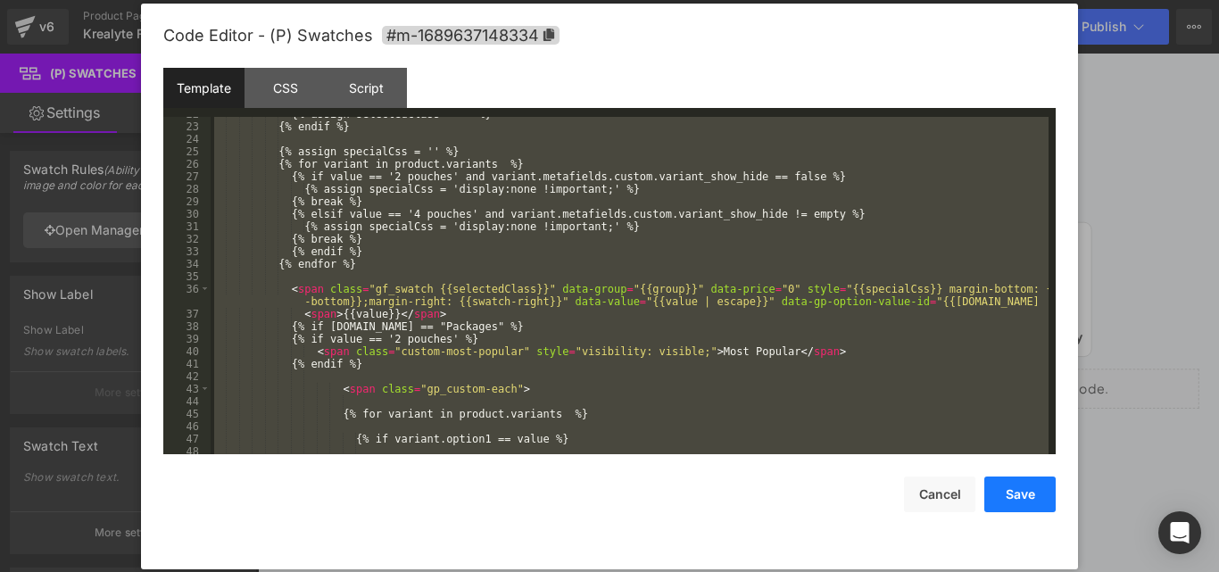
click at [1037, 497] on button "Save" at bounding box center [1019, 494] width 71 height 36
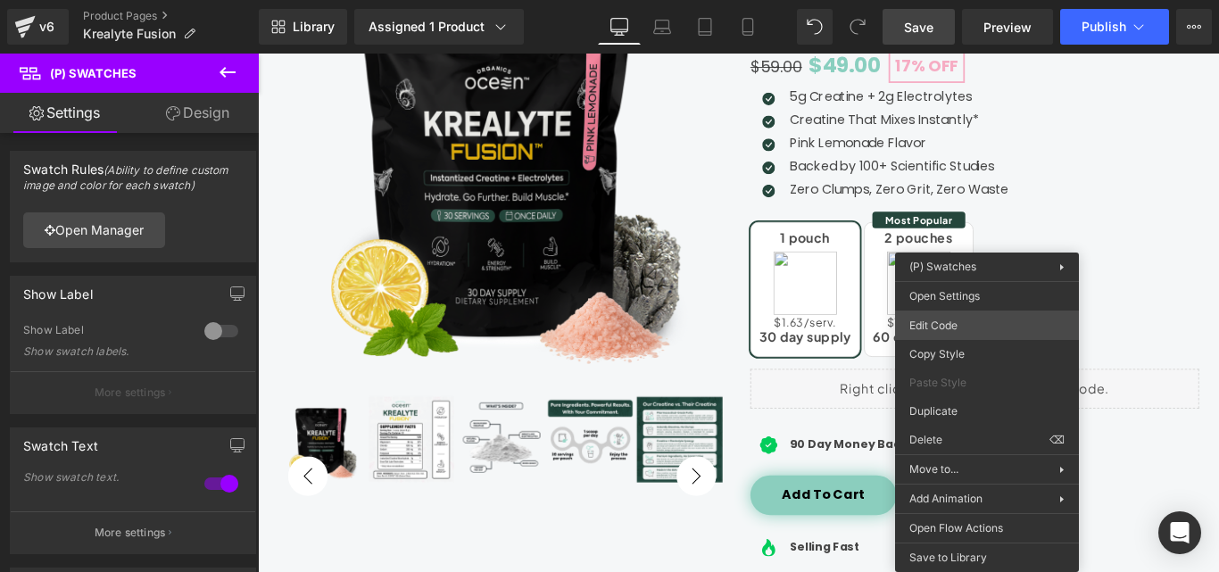
click at [973, 0] on div "(P) Swatches You are previewing how the will restyle your page. You can not edi…" at bounding box center [609, 0] width 1219 height 0
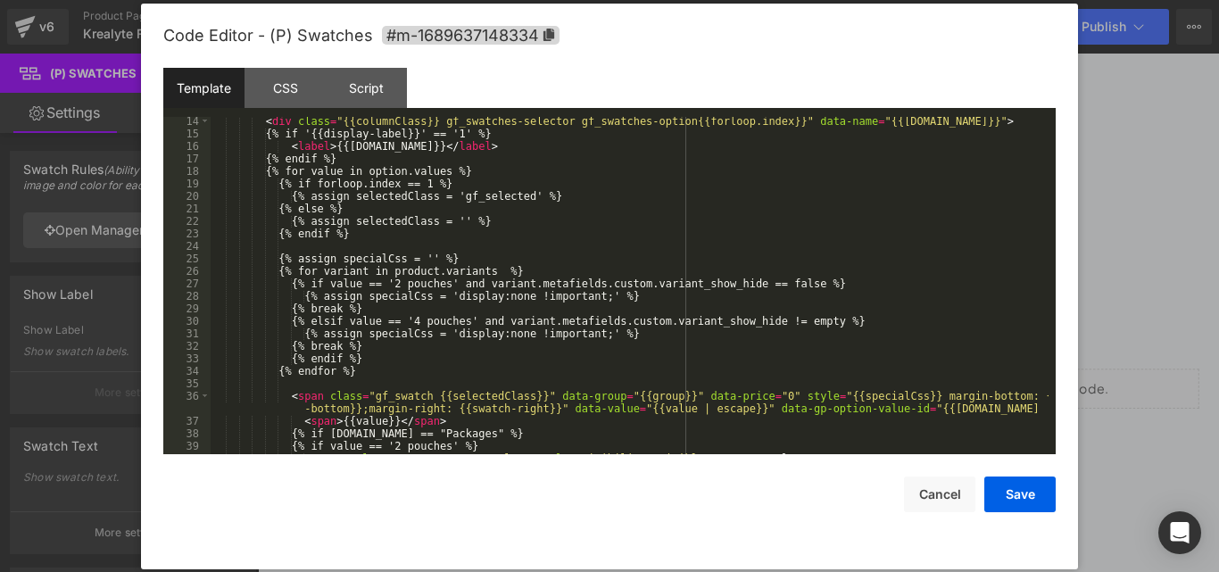
scroll to position [214, 0]
click at [759, 321] on div "< div class = "{{columnClass}} gf_swatches-selector gf_swatches-option{{forloop…" at bounding box center [630, 296] width 838 height 362
click at [282, 272] on div "< div class = "{{columnClass}} gf_swatches-selector gf_swatches-option{{forloop…" at bounding box center [630, 296] width 838 height 362
click at [685, 284] on div "< div class = "{{columnClass}} gf_swatches-selector gf_swatches-option{{forloop…" at bounding box center [630, 296] width 838 height 362
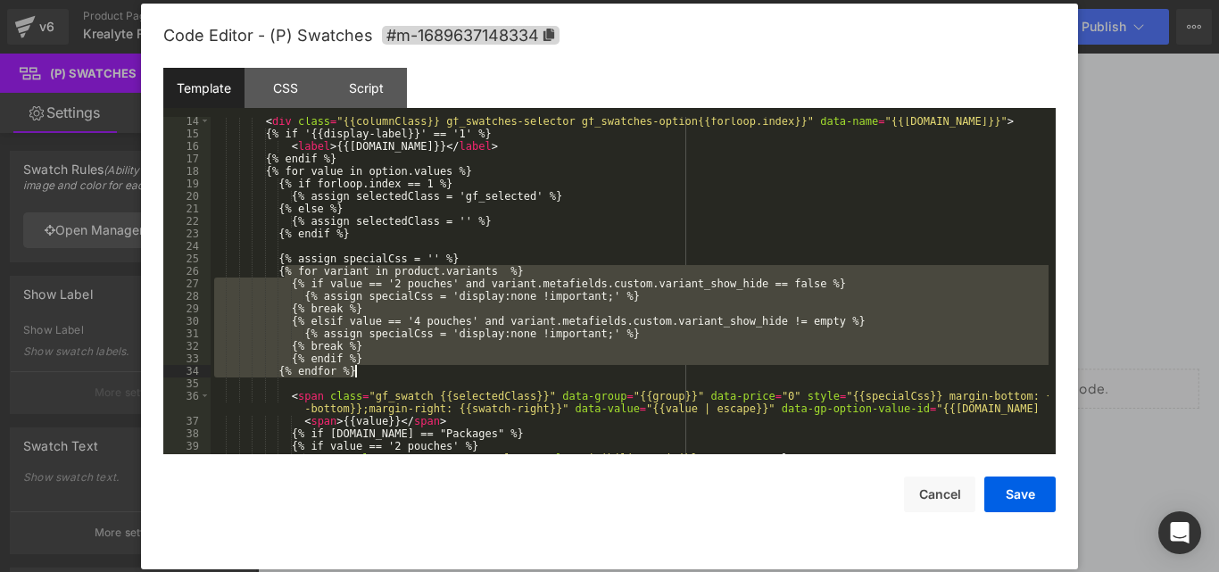
drag, startPoint x: 283, startPoint y: 272, endPoint x: 369, endPoint y: 374, distance: 133.5
click at [369, 374] on div "< div class = "{{columnClass}} gf_swatches-selector gf_swatches-option{{forloop…" at bounding box center [630, 296] width 838 height 362
click at [386, 329] on div "< div class = "{{columnClass}} gf_swatches-selector gf_swatches-option{{forloop…" at bounding box center [630, 285] width 838 height 337
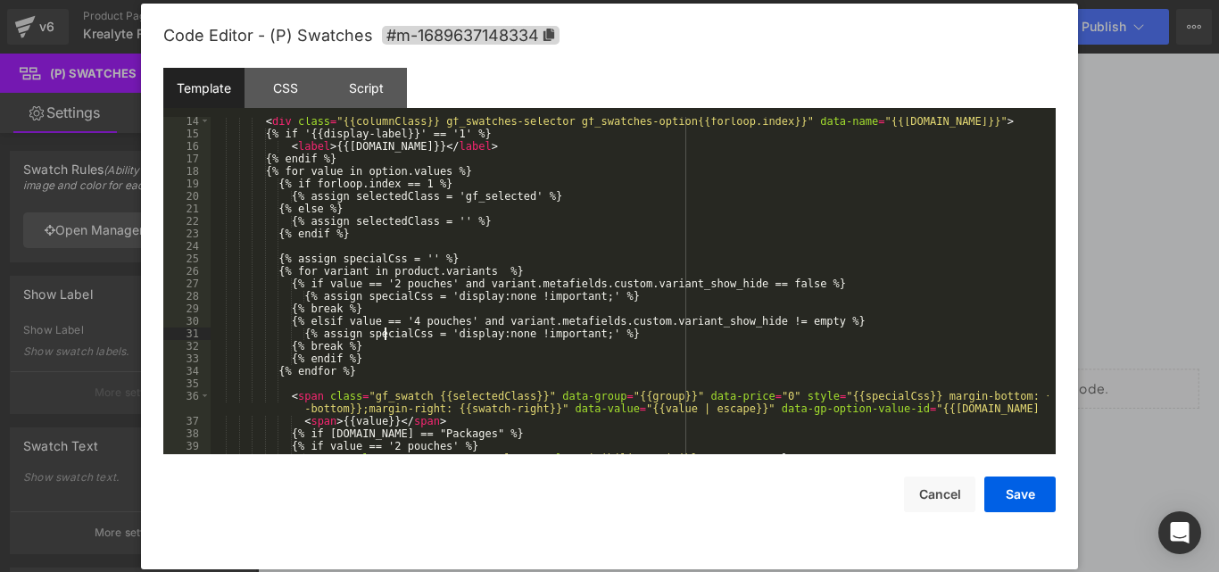
click at [386, 329] on div "< div class = "{{columnClass}} gf_swatches-selector gf_swatches-option{{forloop…" at bounding box center [630, 296] width 838 height 362
click at [759, 319] on div "< div class = "{{columnClass}} gf_swatches-selector gf_swatches-option{{forloop…" at bounding box center [630, 296] width 838 height 362
click at [791, 319] on div "< div class = "{{columnClass}} gf_swatches-selector gf_swatches-option{{forloop…" at bounding box center [630, 296] width 838 height 362
click at [401, 256] on div "< div class = "{{columnClass}} gf_swatches-selector gf_swatches-option{{forloop…" at bounding box center [630, 296] width 838 height 362
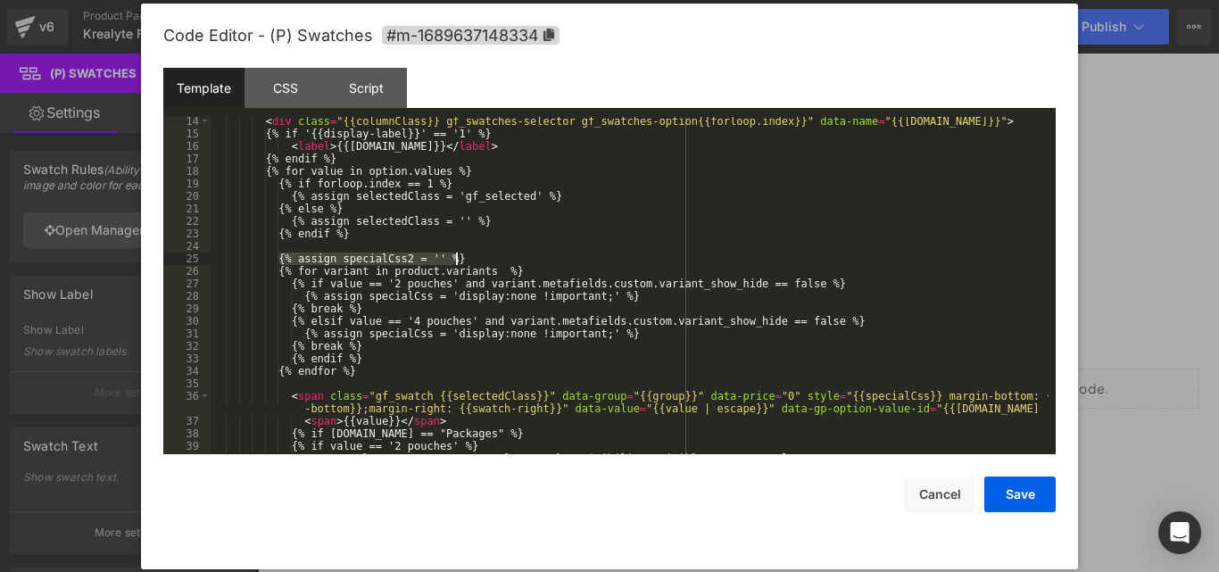
drag, startPoint x: 281, startPoint y: 260, endPoint x: 460, endPoint y: 260, distance: 179.3
click at [460, 260] on div "< div class = "{{columnClass}} gf_swatches-selector gf_swatches-option{{forloop…" at bounding box center [630, 296] width 838 height 362
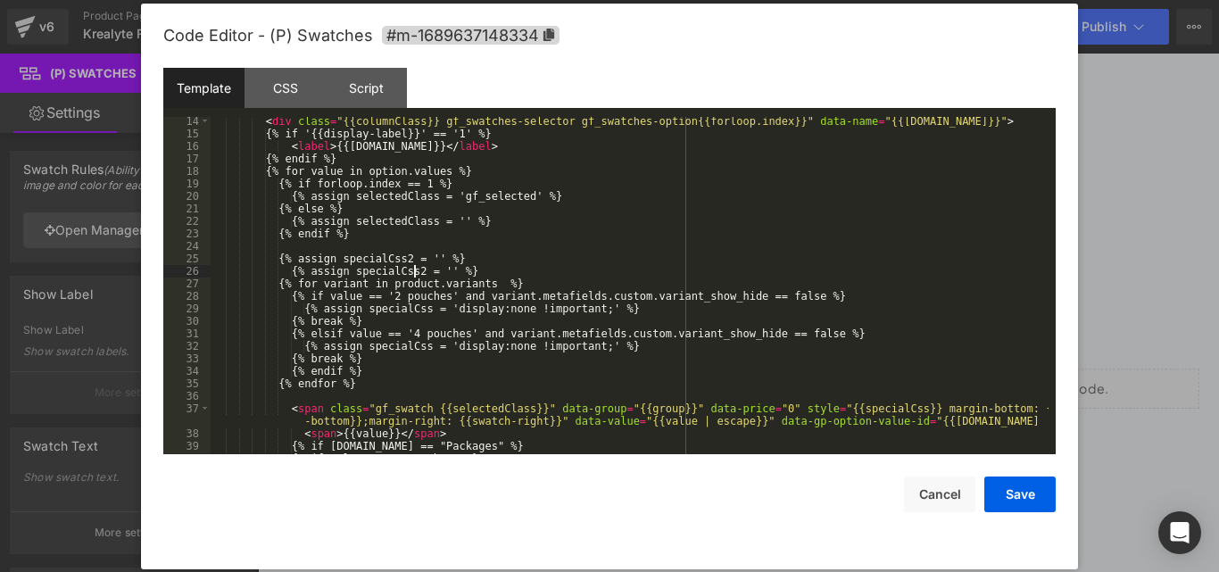
click at [412, 272] on div "< div class = "{{columnClass}} gf_swatches-selector gf_swatches-option{{forloop…" at bounding box center [630, 296] width 838 height 362
click at [289, 270] on div "< div class = "{{columnClass}} gf_swatches-selector gf_swatches-option{{forloop…" at bounding box center [630, 296] width 838 height 362
click at [420, 346] on div "< div class = "{{columnClass}} gf_swatches-selector gf_swatches-option{{forloop…" at bounding box center [630, 296] width 838 height 362
click at [417, 306] on div "< div class = "{{columnClass}} gf_swatches-selector gf_swatches-option{{forloop…" at bounding box center [630, 296] width 838 height 362
click at [866, 407] on div "< div class = "{{columnClass}} gf_swatches-selector gf_swatches-option{{forloop…" at bounding box center [630, 296] width 838 height 362
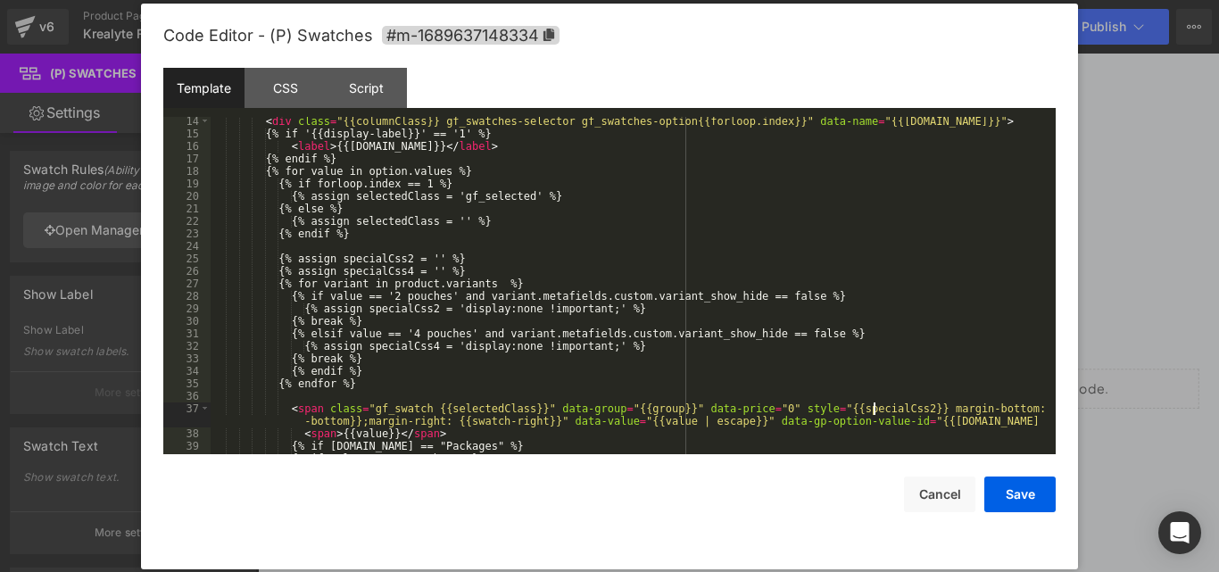
click at [820, 340] on div "< div class = "{{columnClass}} gf_swatches-selector gf_swatches-option{{forloop…" at bounding box center [630, 296] width 838 height 362
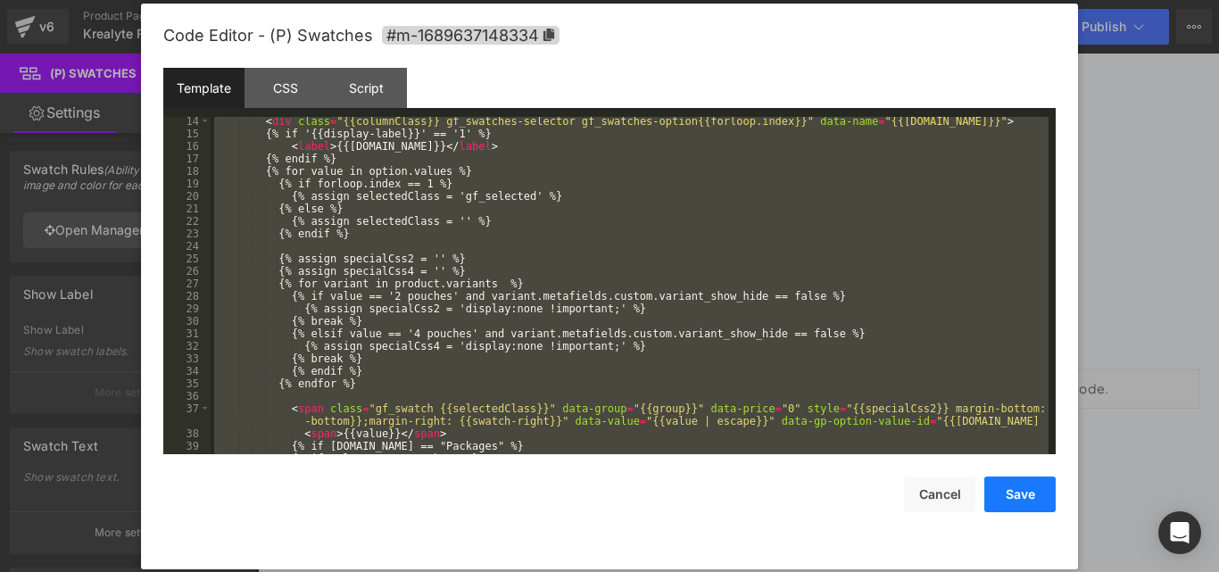
click at [1044, 487] on button "Save" at bounding box center [1019, 494] width 71 height 36
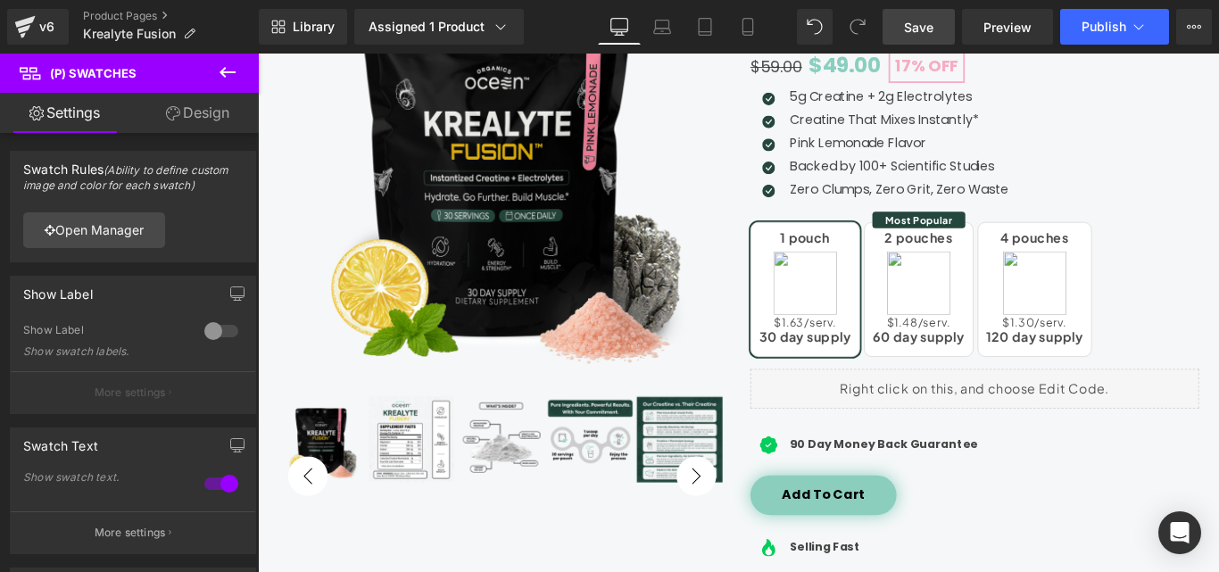
click at [935, 33] on link "Save" at bounding box center [918, 27] width 72 height 36
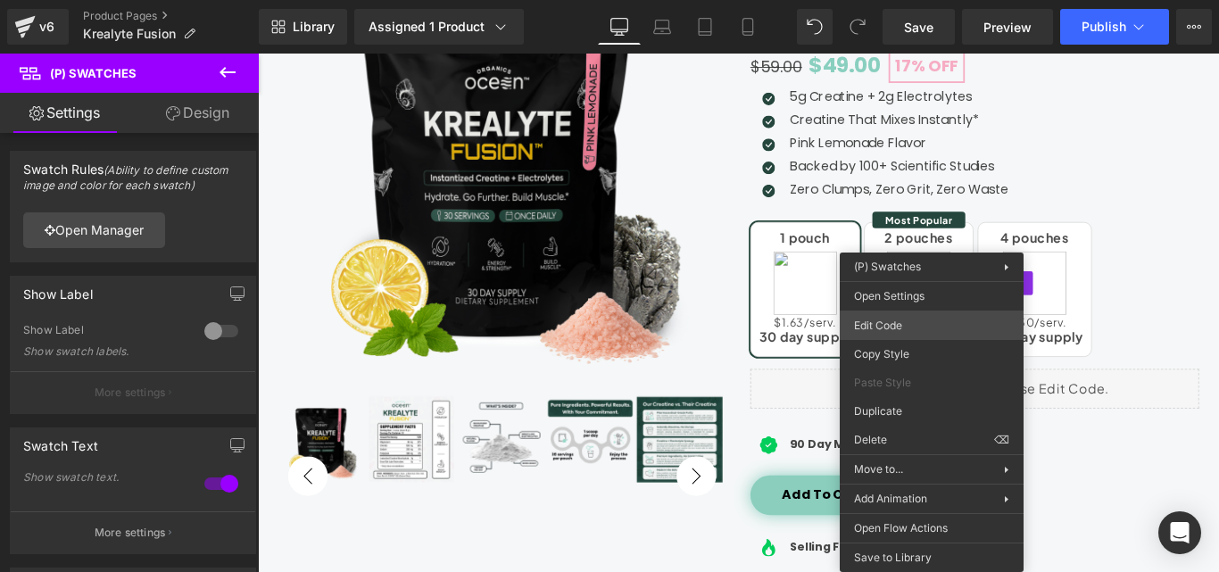
click at [901, 0] on div "(P) Swatches You are previewing how the will restyle your page. You can not edi…" at bounding box center [609, 0] width 1219 height 0
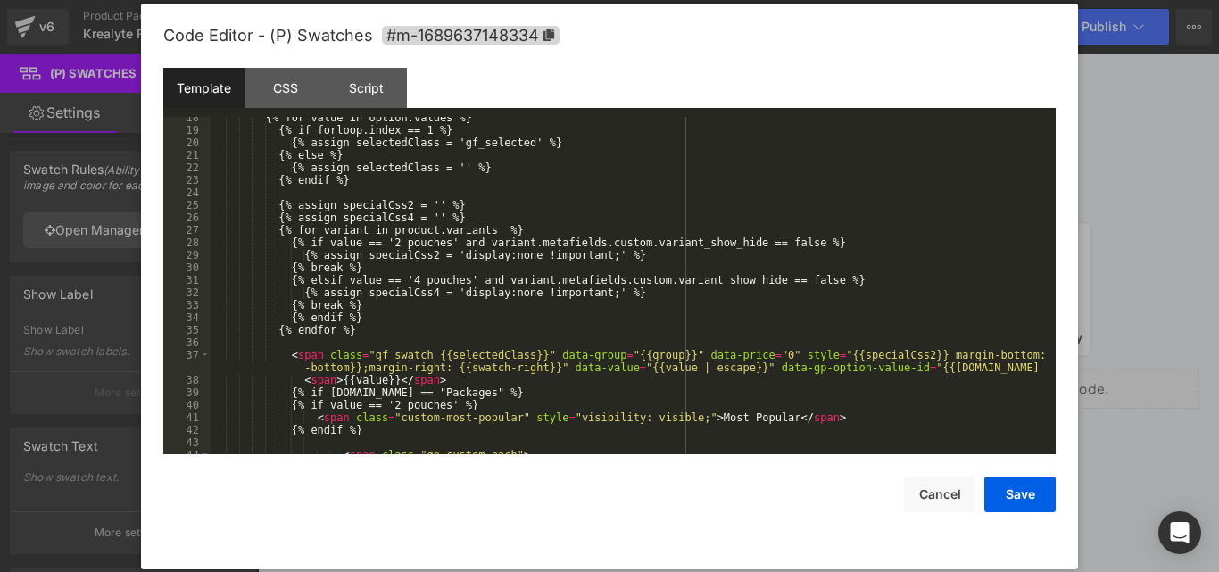
scroll to position [268, 0]
drag, startPoint x: 884, startPoint y: 353, endPoint x: 798, endPoint y: 351, distance: 85.7
click at [798, 351] on div "{% for value in option.values %} {% if forloop.index == 1 %} {% assign selected…" at bounding box center [630, 293] width 838 height 362
paste textarea
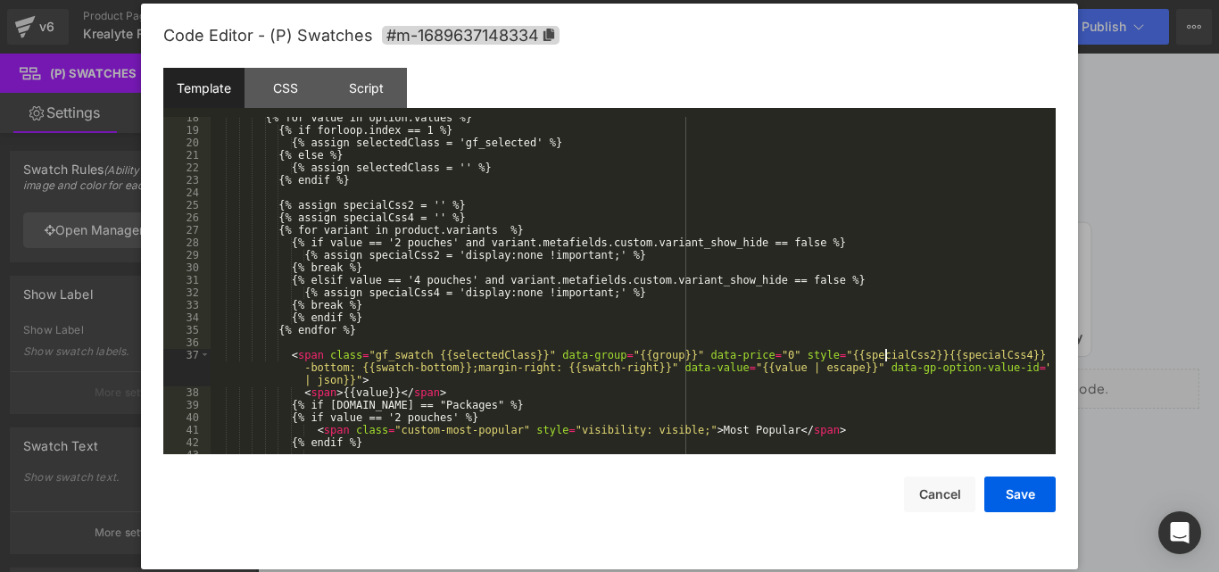
click at [883, 354] on div "{% for value in option.values %} {% if forloop.index == 1 %} {% assign selected…" at bounding box center [630, 293] width 838 height 362
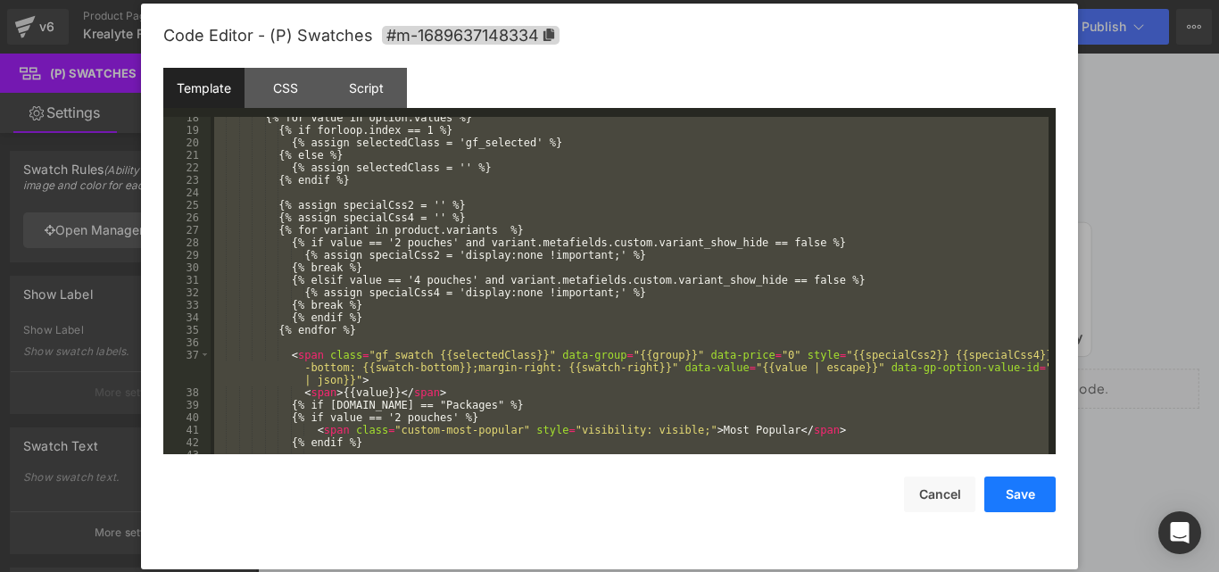
click at [1015, 497] on button "Save" at bounding box center [1019, 494] width 71 height 36
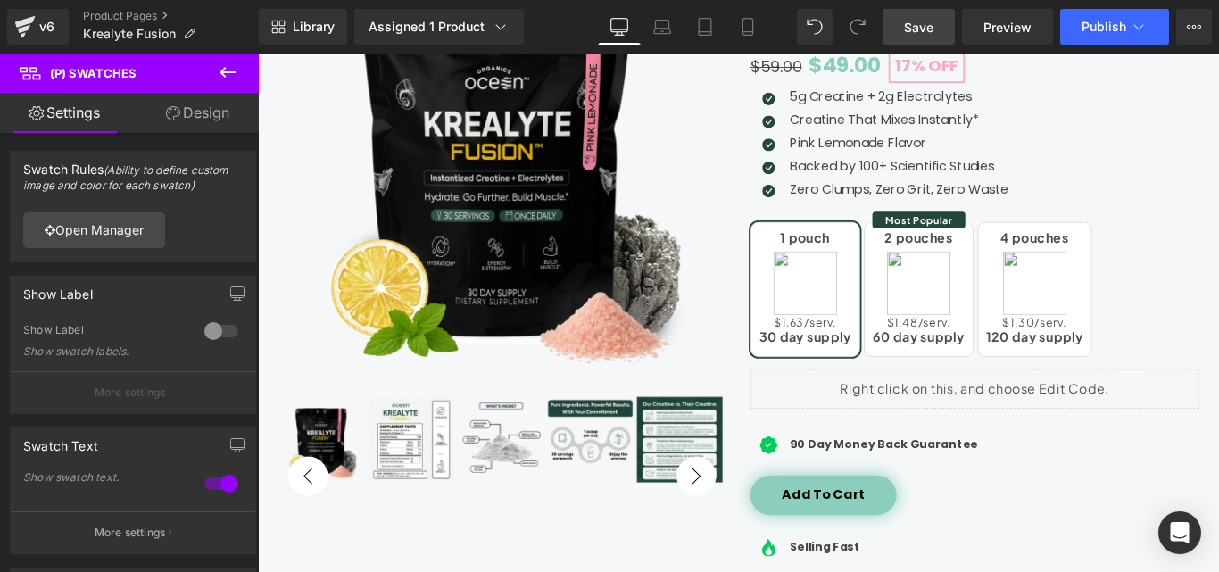
click at [914, 19] on span "Save" at bounding box center [918, 27] width 29 height 19
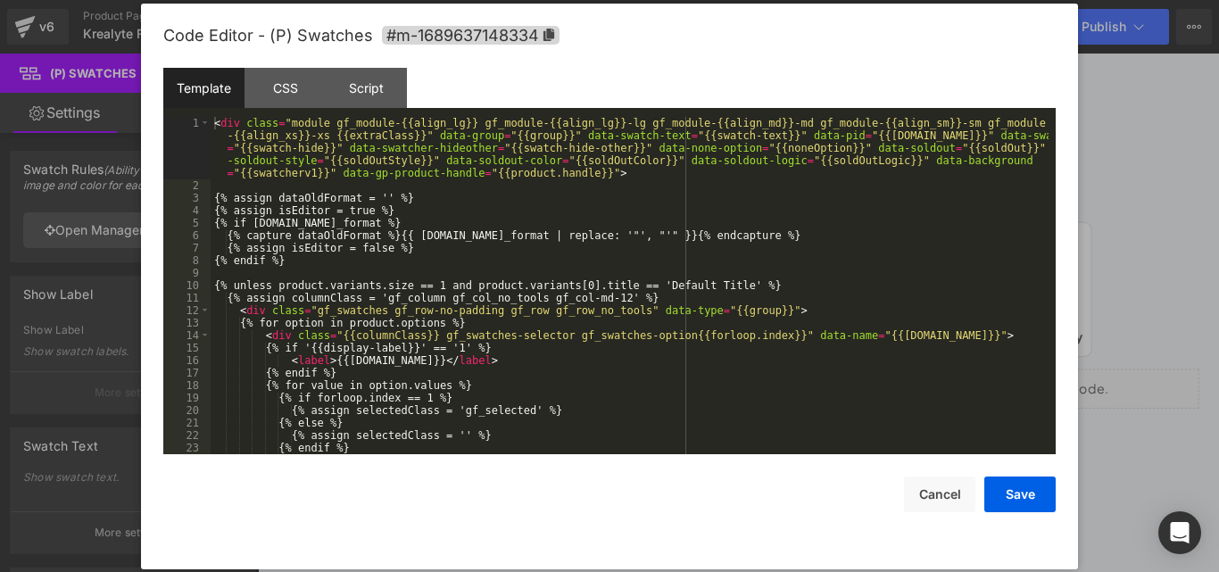
click at [839, 0] on div "(P) Swatches You are previewing how the will restyle your page. You can not edi…" at bounding box center [609, 0] width 1219 height 0
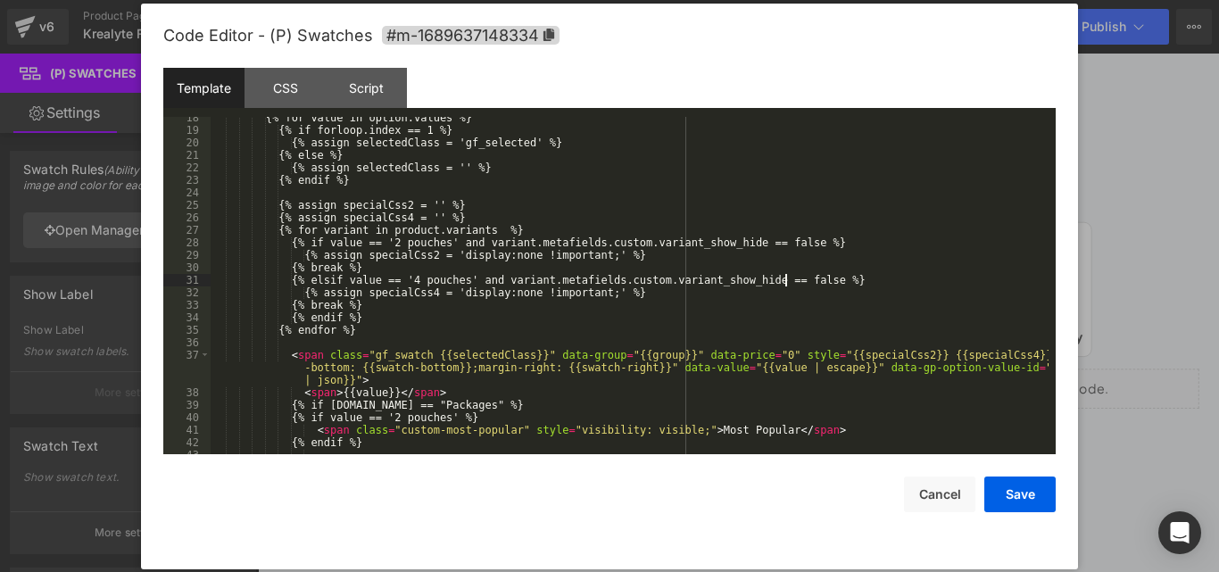
click at [784, 278] on div "{% for value in option.values %} {% if forloop.index == 1 %} {% assign selected…" at bounding box center [630, 293] width 838 height 362
click at [411, 292] on div "{% for value in option.values %} {% if forloop.index == 1 %} {% assign selected…" at bounding box center [630, 293] width 838 height 362
click at [449, 294] on div "{% for value in option.values %} {% if forloop.index == 1 %} {% assign selected…" at bounding box center [630, 293] width 838 height 362
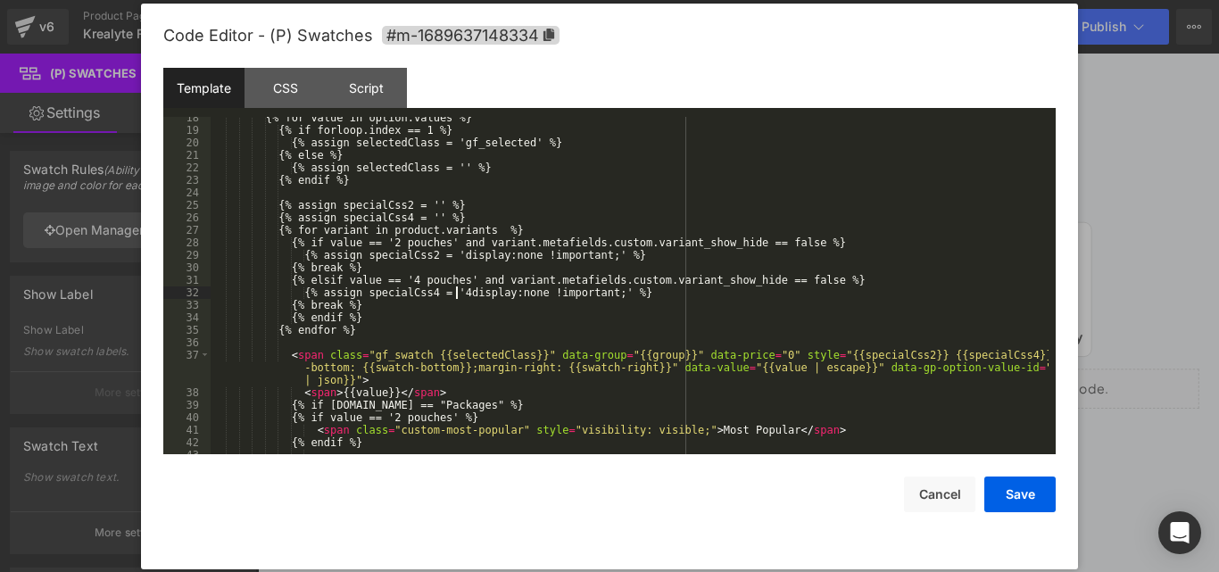
click at [449, 253] on div "{% for value in option.values %} {% if forloop.index == 1 %} {% assign selected…" at bounding box center [630, 293] width 838 height 362
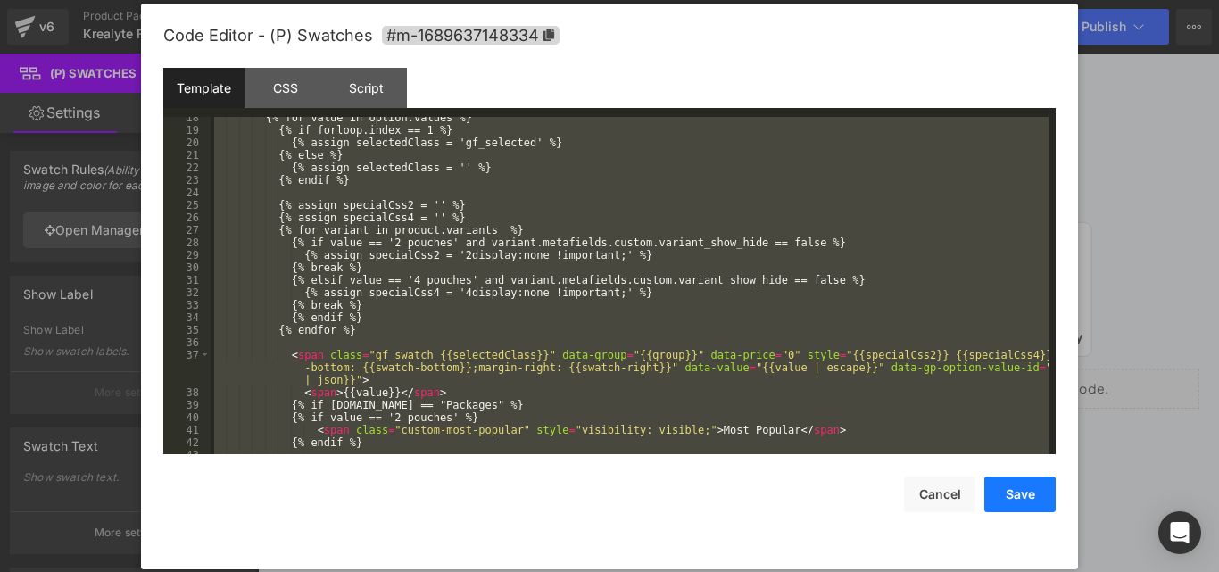
click at [1032, 500] on button "Save" at bounding box center [1019, 494] width 71 height 36
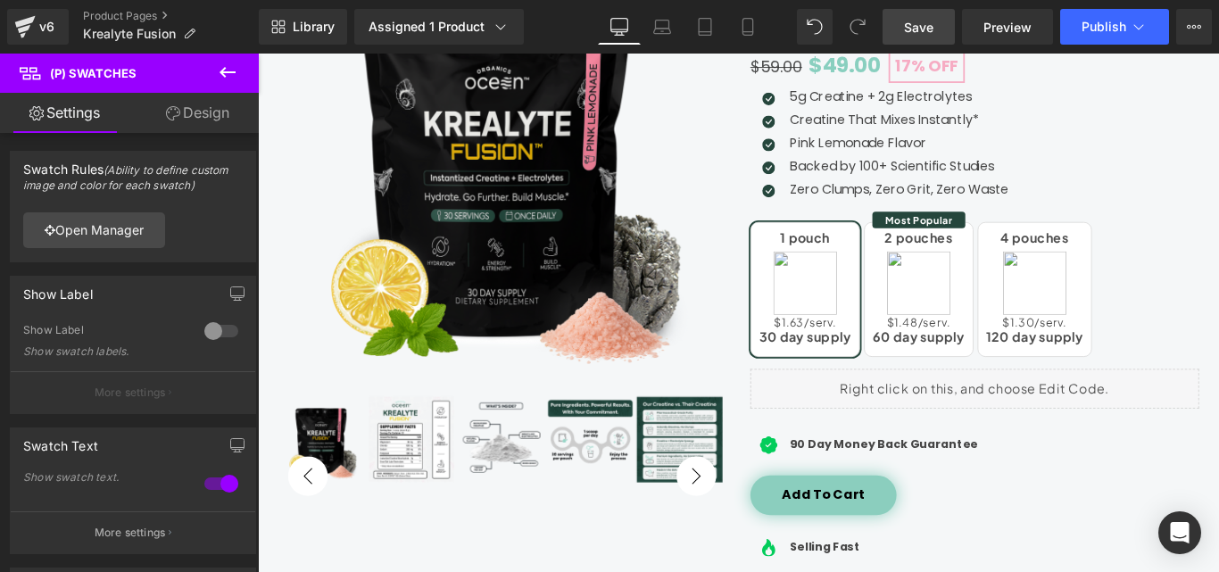
click at [917, 30] on span "Save" at bounding box center [918, 27] width 29 height 19
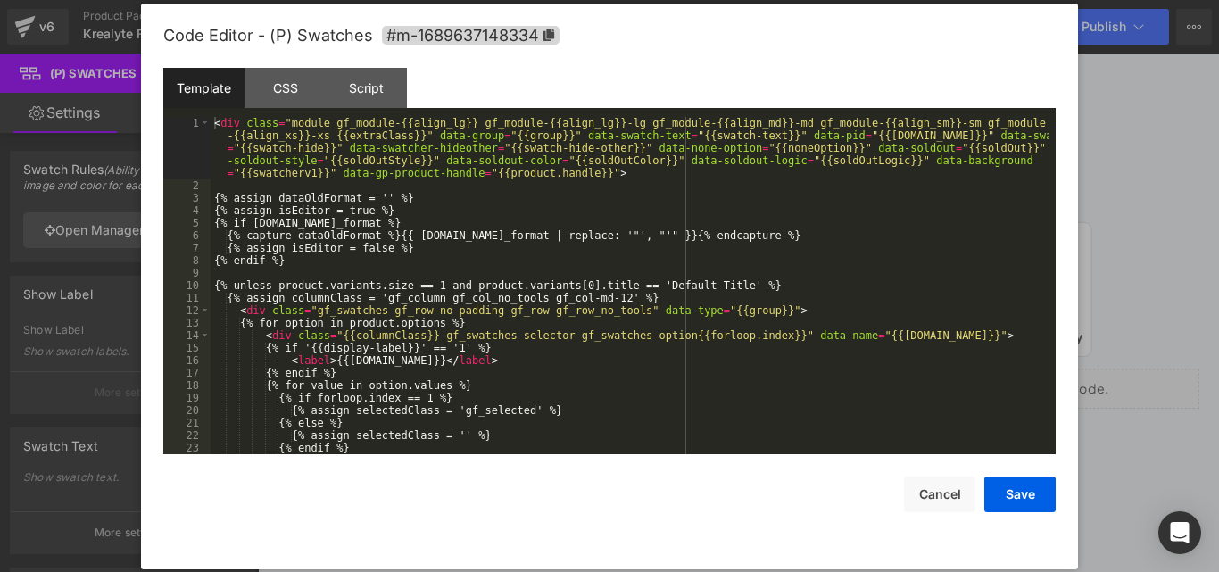
click at [952, 0] on div "(P) Swatches You are previewing how the will restyle your page. You can not edi…" at bounding box center [609, 0] width 1219 height 0
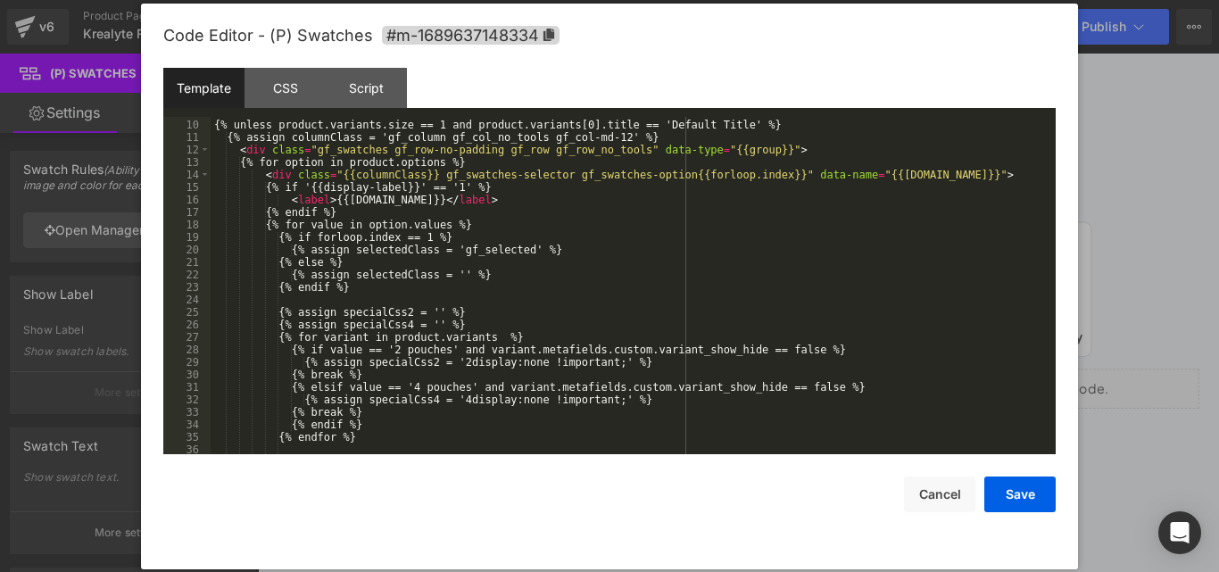
scroll to position [214, 0]
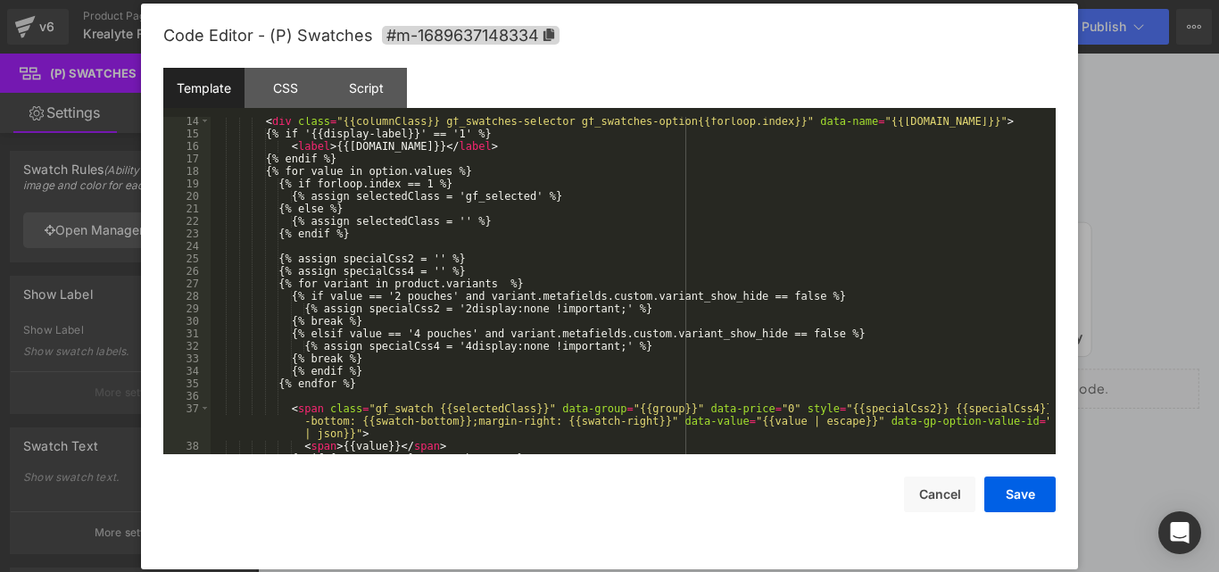
click at [793, 336] on div "< div class = "{{columnClass}} gf_swatches-selector gf_swatches-option{{forloop…" at bounding box center [630, 296] width 838 height 362
click at [786, 335] on div "< div class = "{{columnClass}} gf_swatches-selector gf_swatches-option{{forloop…" at bounding box center [630, 296] width 838 height 362
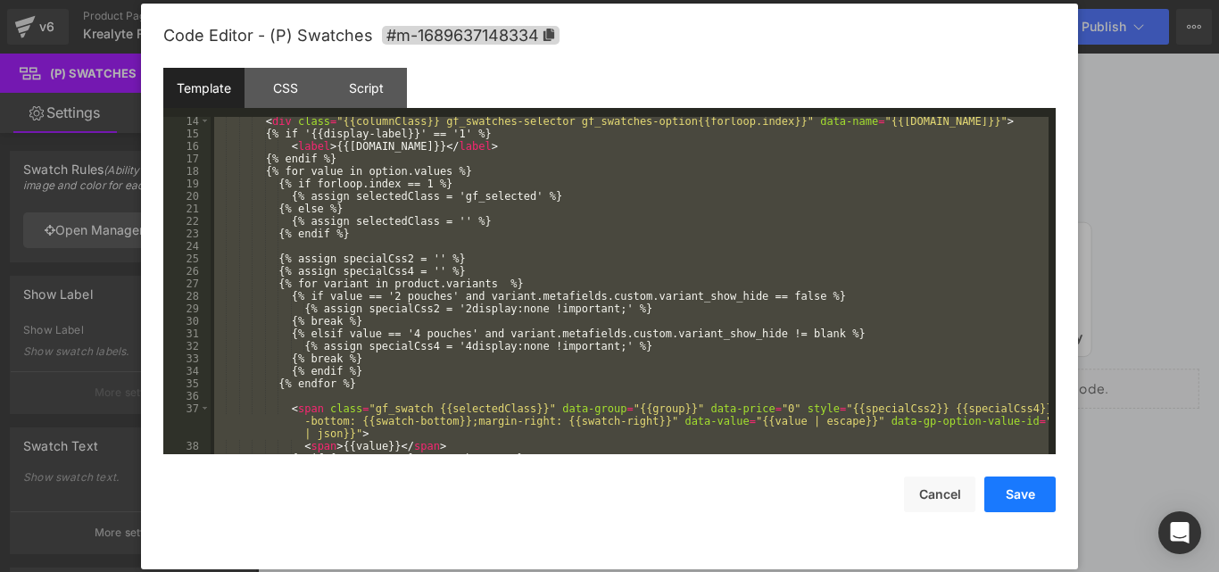
click at [1033, 490] on button "Save" at bounding box center [1019, 494] width 71 height 36
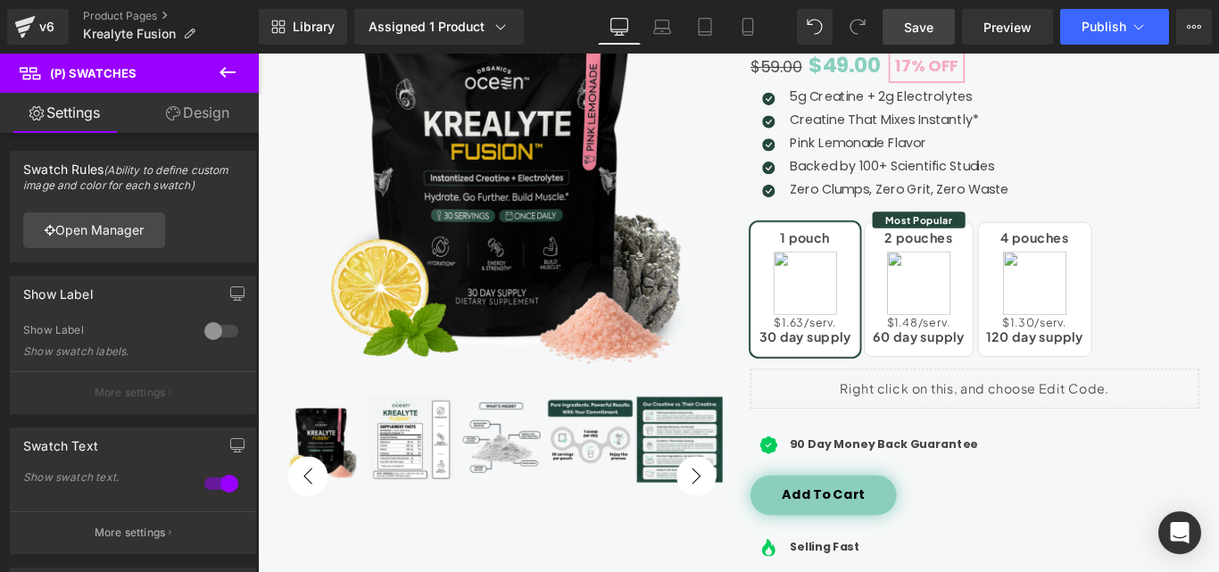
click at [939, 38] on link "Save" at bounding box center [918, 27] width 72 height 36
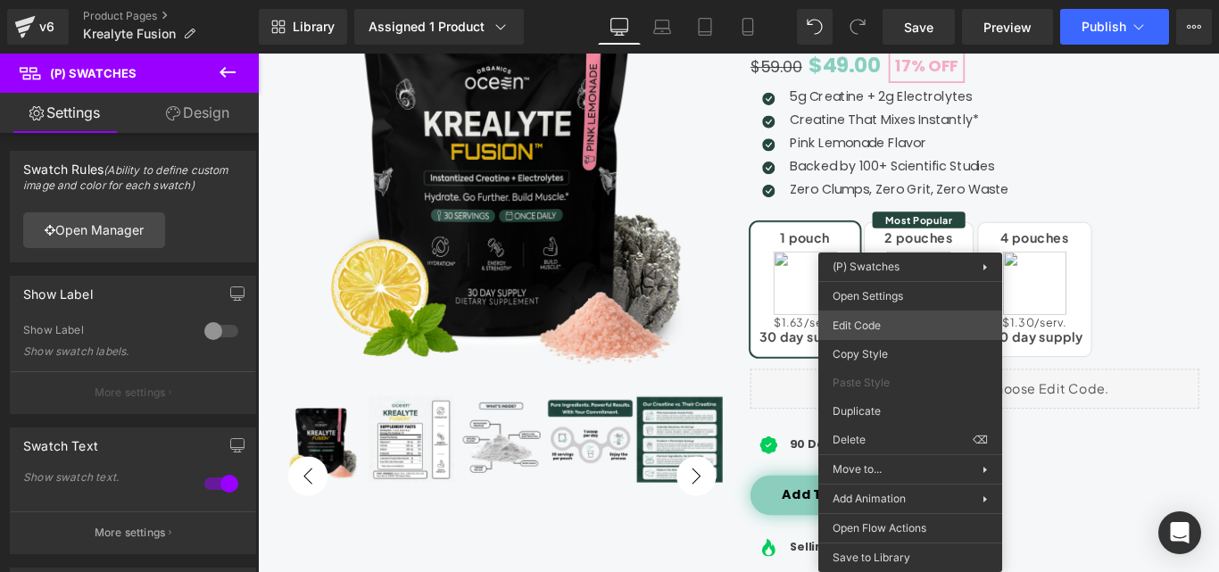
click at [868, 0] on div "(P) Swatches You are previewing how the will restyle your page. You can not edi…" at bounding box center [609, 0] width 1219 height 0
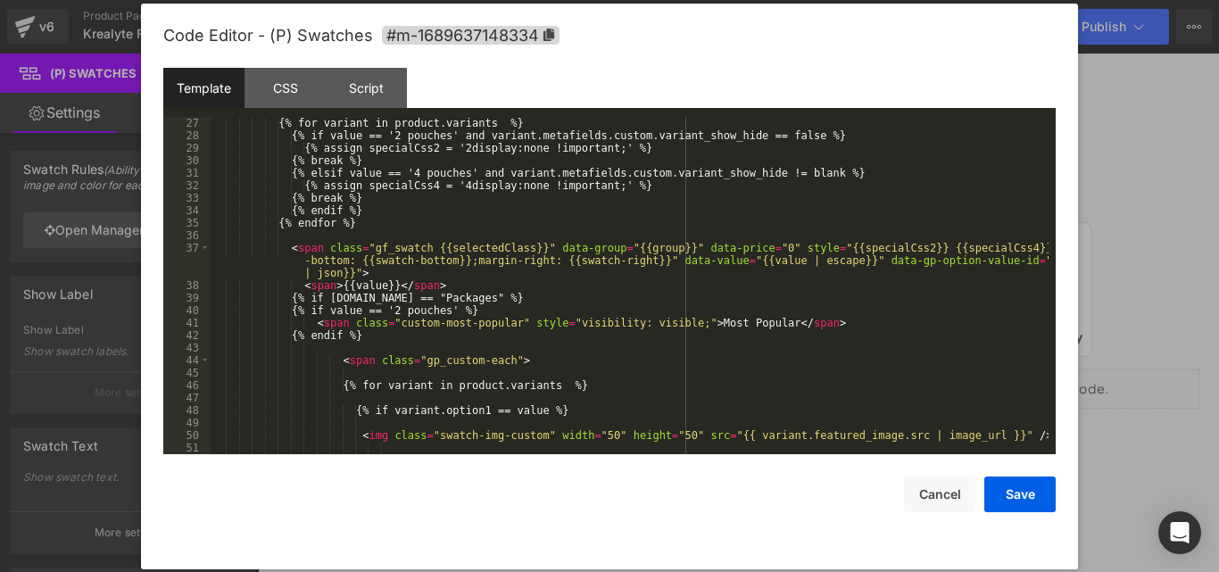
scroll to position [268, 0]
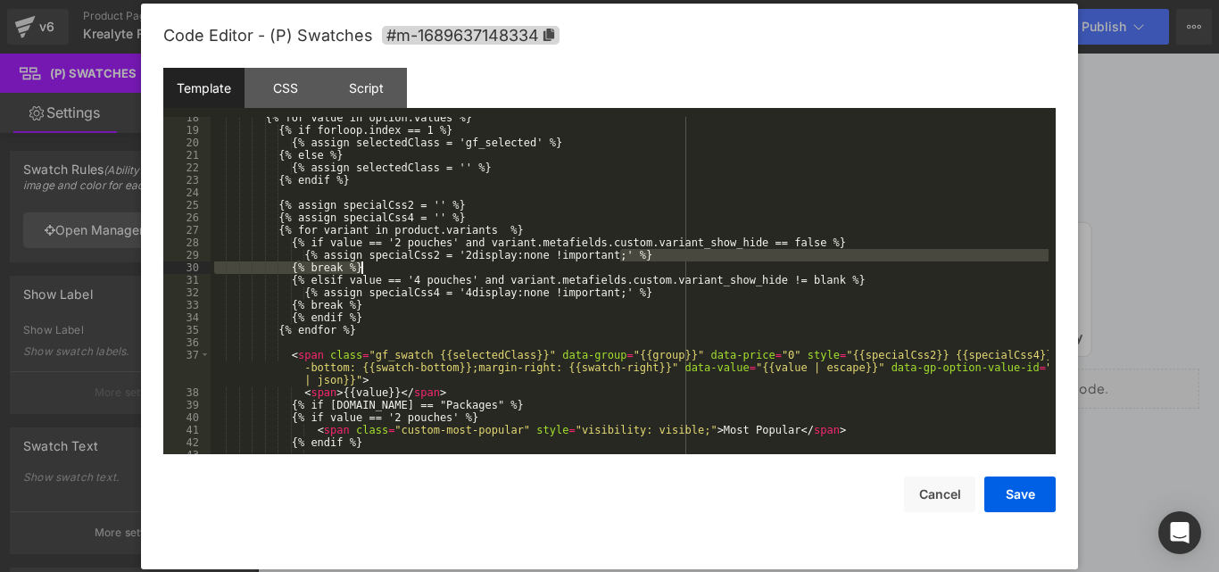
click at [632, 262] on div "{% for value in option.values %} {% if forloop.index == 1 %} {% assign selected…" at bounding box center [630, 293] width 838 height 362
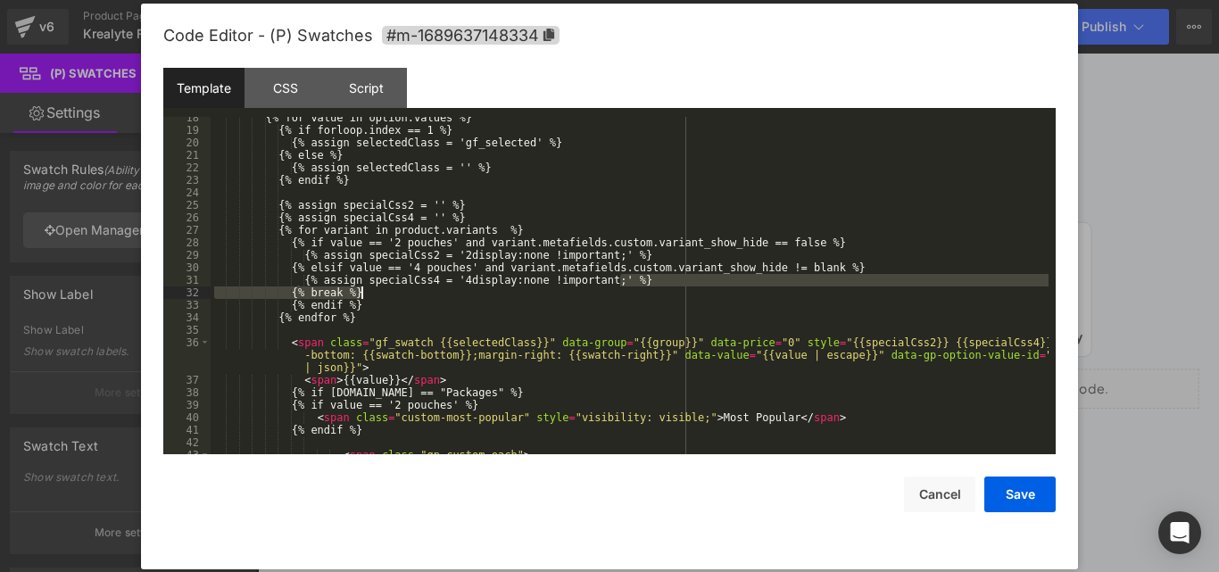
drag, startPoint x: 625, startPoint y: 277, endPoint x: 626, endPoint y: 290, distance: 13.4
click at [626, 290] on div "{% for value in option.values %} {% if forloop.index == 1 %} {% assign selected…" at bounding box center [630, 293] width 838 height 362
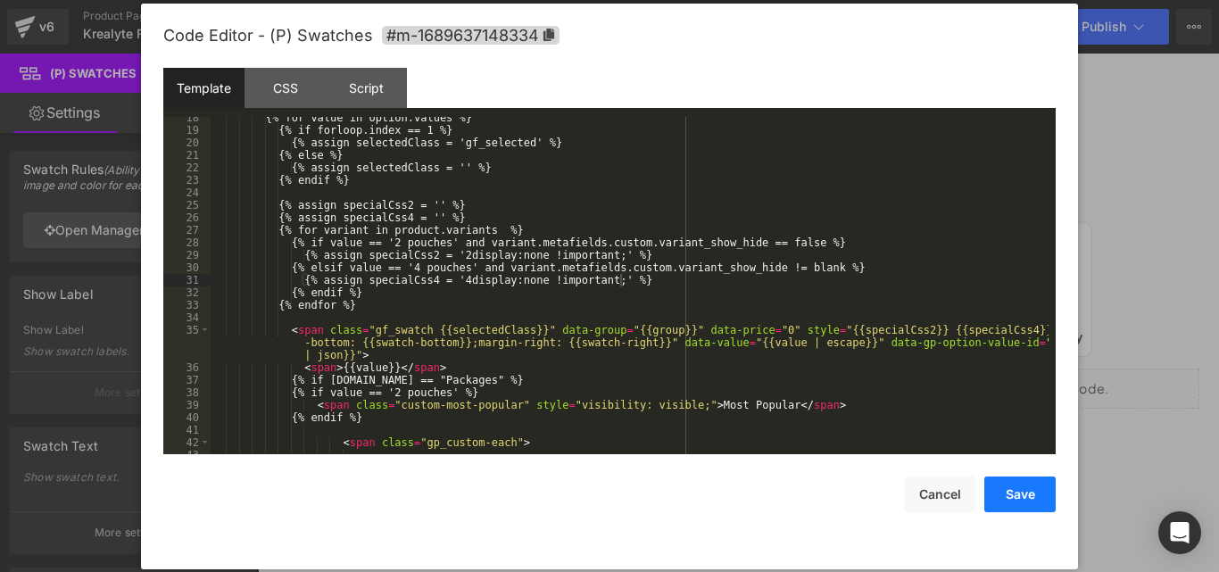
click at [1038, 503] on button "Save" at bounding box center [1019, 494] width 71 height 36
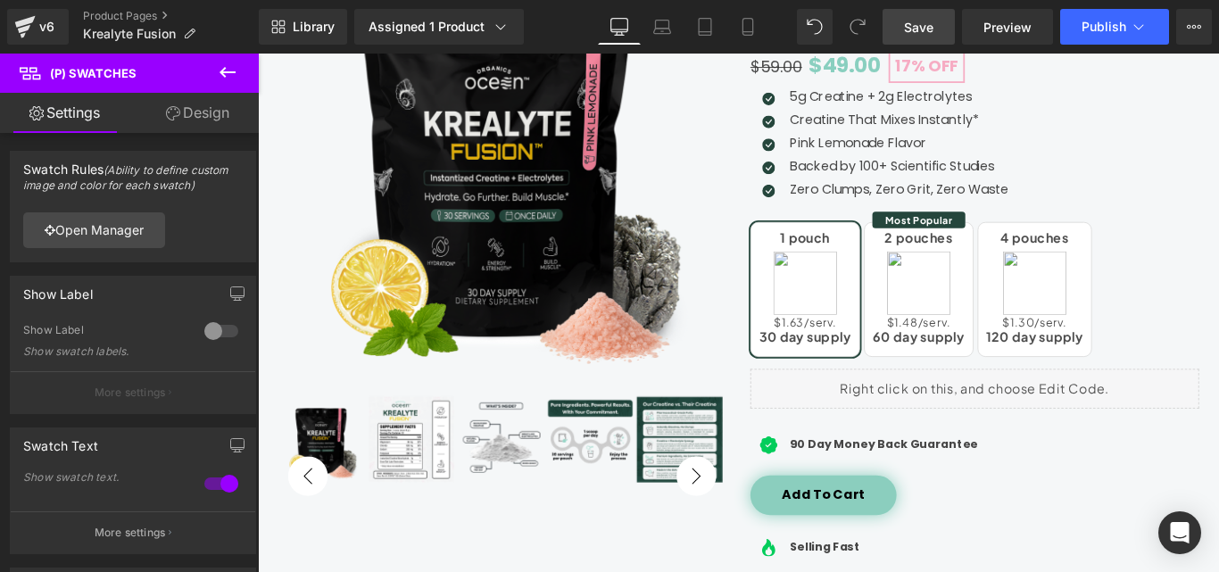
click at [922, 26] on span "Save" at bounding box center [918, 27] width 29 height 19
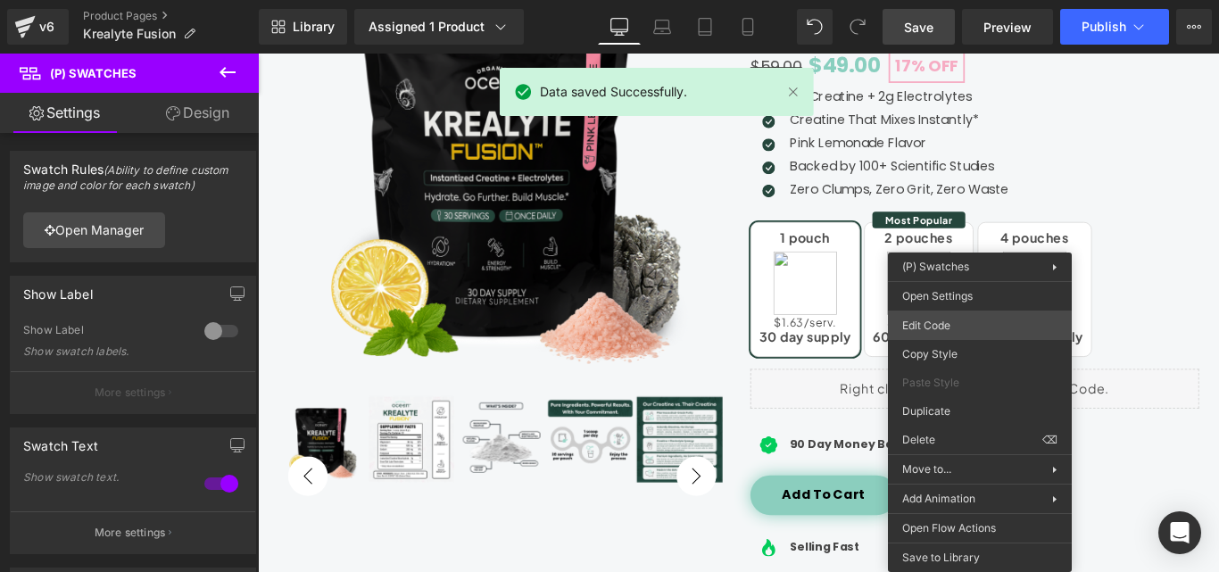
click at [942, 0] on div "(P) Swatches You are previewing how the will restyle your page. You can not edi…" at bounding box center [609, 0] width 1219 height 0
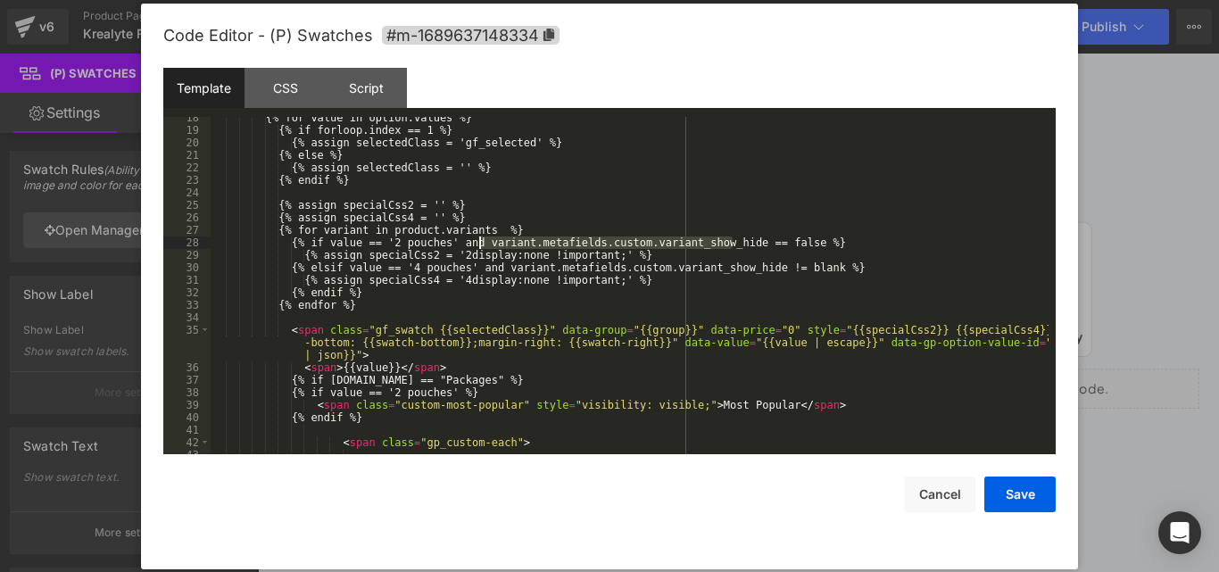
drag, startPoint x: 732, startPoint y: 244, endPoint x: 481, endPoint y: 245, distance: 251.6
click at [481, 245] on div "{% for value in option.values %} {% if forloop.index == 1 %} {% assign selected…" at bounding box center [630, 293] width 838 height 362
click at [450, 252] on div "{% for value in option.values %} {% if forloop.index == 1 %} {% assign selected…" at bounding box center [630, 293] width 838 height 362
paste textarea
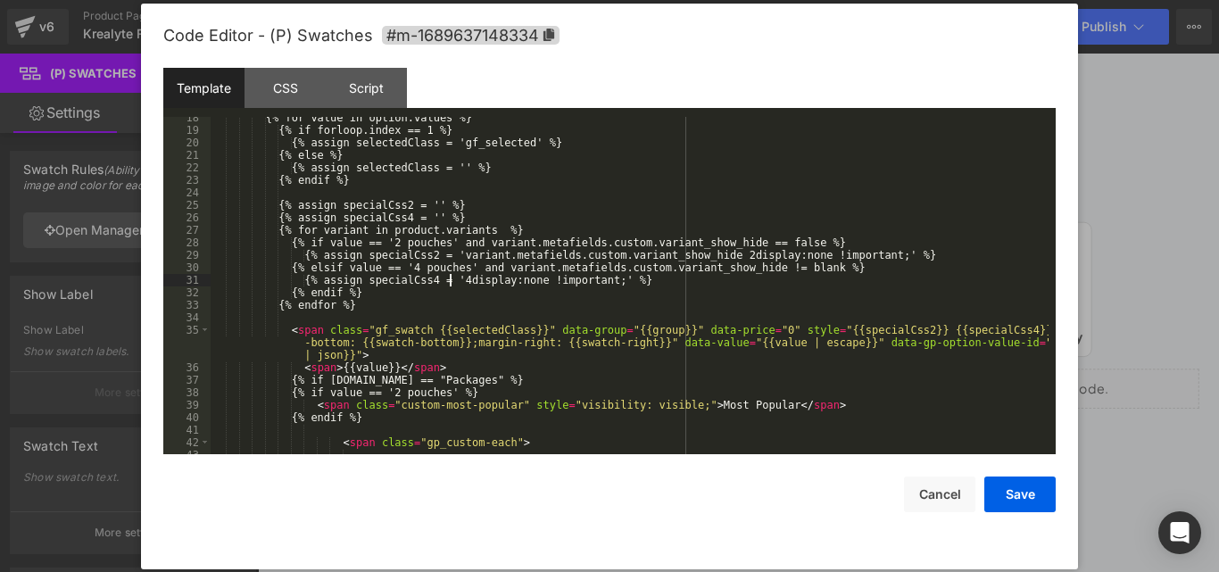
click at [450, 276] on div "{% for value in option.values %} {% if forloop.index == 1 %} {% assign selected…" at bounding box center [630, 293] width 838 height 362
paste textarea
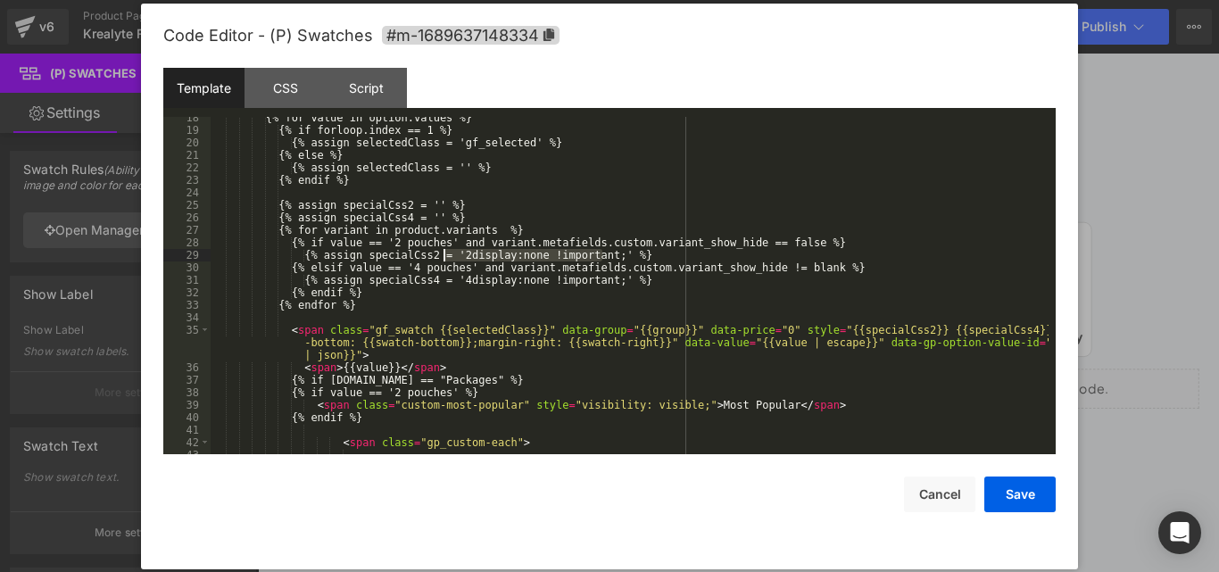
drag, startPoint x: 601, startPoint y: 253, endPoint x: 446, endPoint y: 254, distance: 155.2
click at [446, 254] on div "{% for value in option.values %} {% if forloop.index == 1 %} {% assign selected…" at bounding box center [630, 293] width 838 height 362
click at [1003, 488] on button "Save" at bounding box center [1019, 494] width 71 height 36
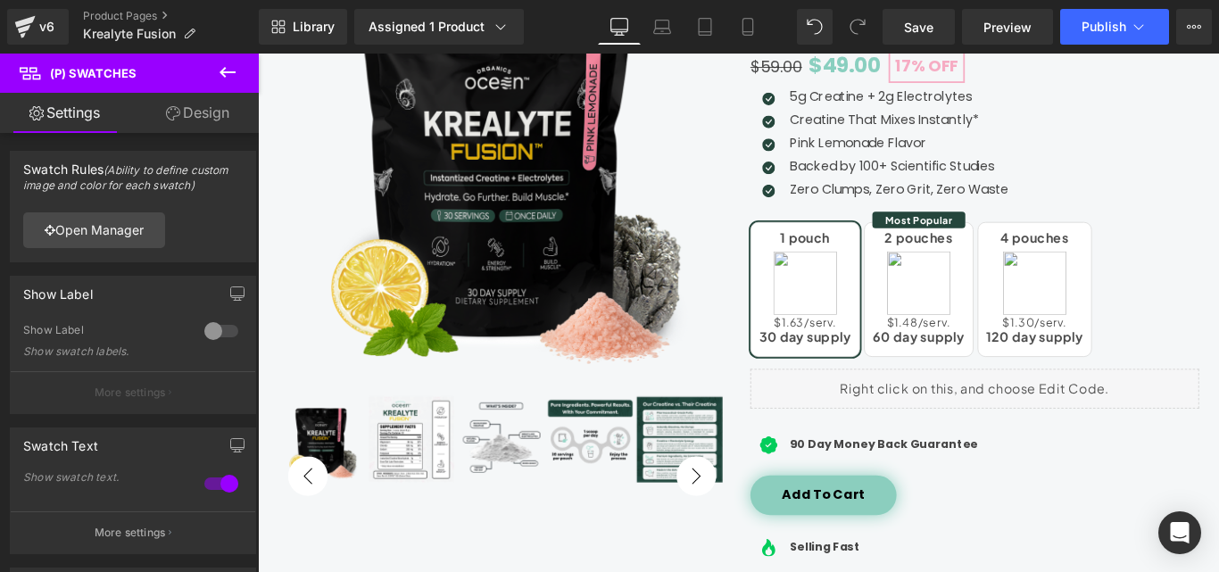
drag, startPoint x: 920, startPoint y: 31, endPoint x: 763, endPoint y: 2, distance: 159.7
click at [918, 31] on span "Save" at bounding box center [918, 27] width 29 height 19
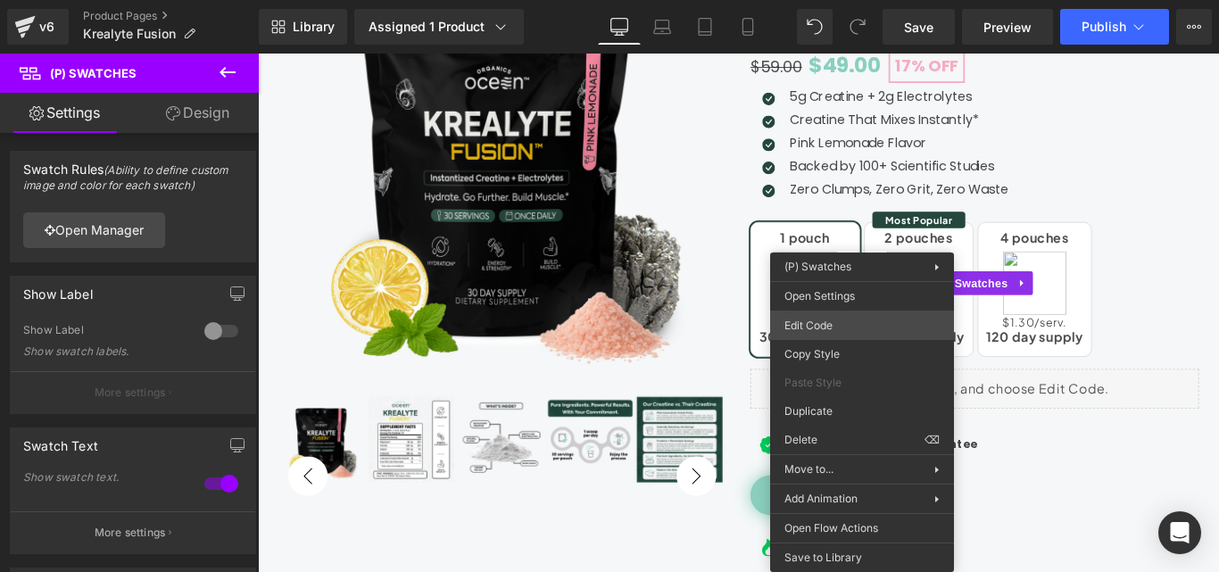
click at [833, 0] on div "(P) Swatches You are previewing how the will restyle your page. You can not edi…" at bounding box center [609, 0] width 1219 height 0
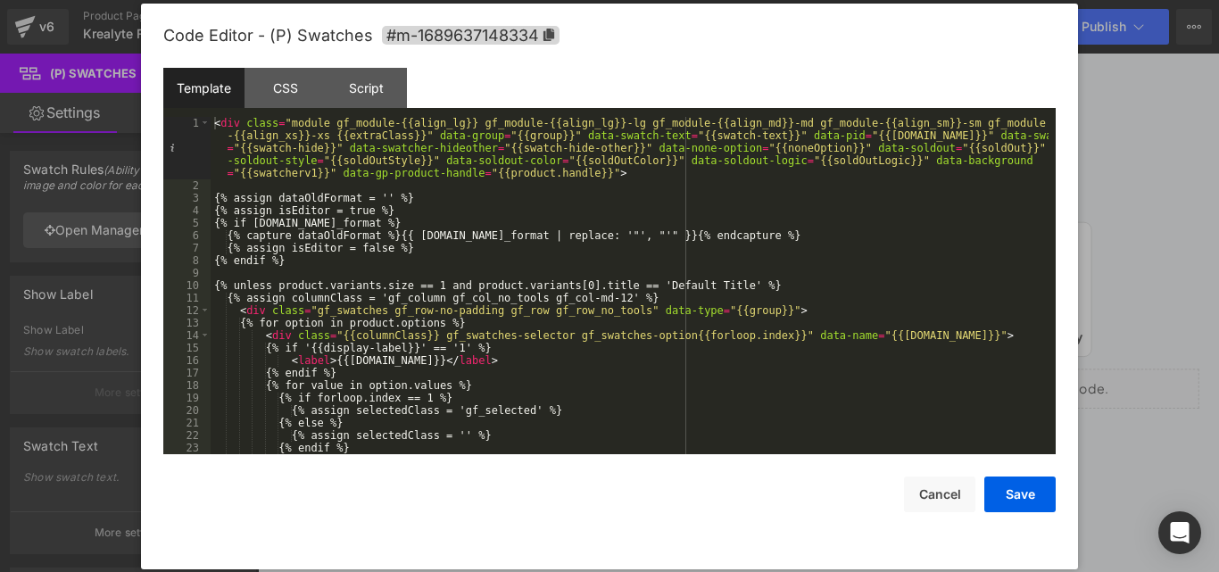
scroll to position [214, 0]
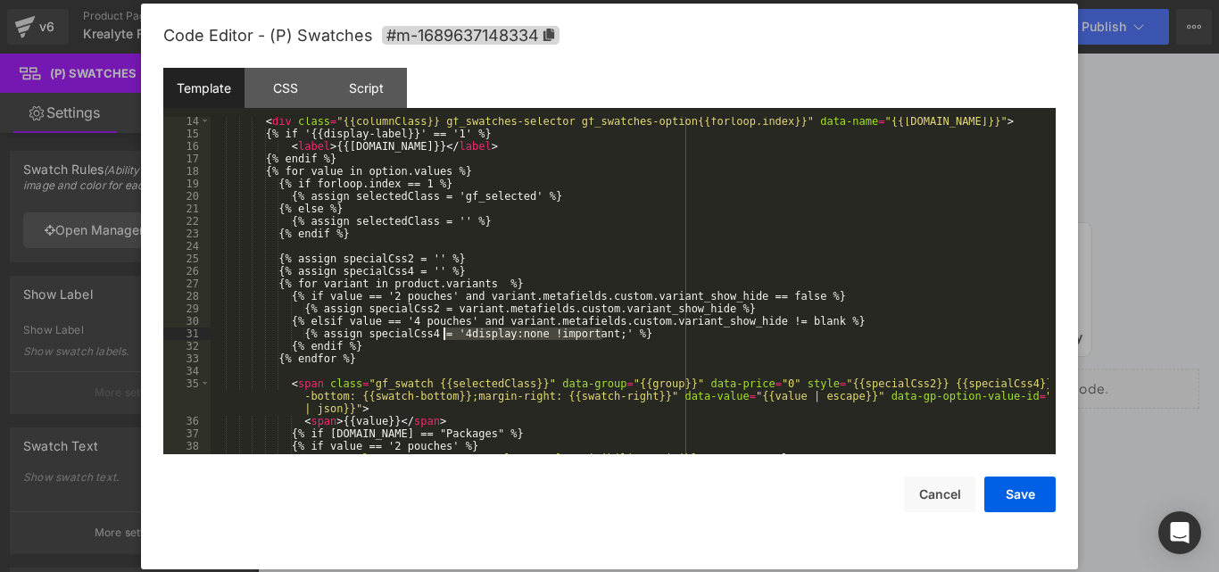
drag, startPoint x: 602, startPoint y: 334, endPoint x: 443, endPoint y: 334, distance: 158.8
click at [443, 334] on div "< div class = "{{columnClass}} gf_swatches-selector gf_swatches-option{{forloop…" at bounding box center [630, 296] width 838 height 362
drag, startPoint x: 694, startPoint y: 308, endPoint x: 446, endPoint y: 308, distance: 248.0
click at [446, 308] on div "< div class = "{{columnClass}} gf_swatches-selector gf_swatches-option{{forloop…" at bounding box center [630, 296] width 838 height 362
click at [451, 305] on div "< div class = "{{columnClass}} gf_swatches-selector gf_swatches-option{{forloop…" at bounding box center [630, 296] width 838 height 362
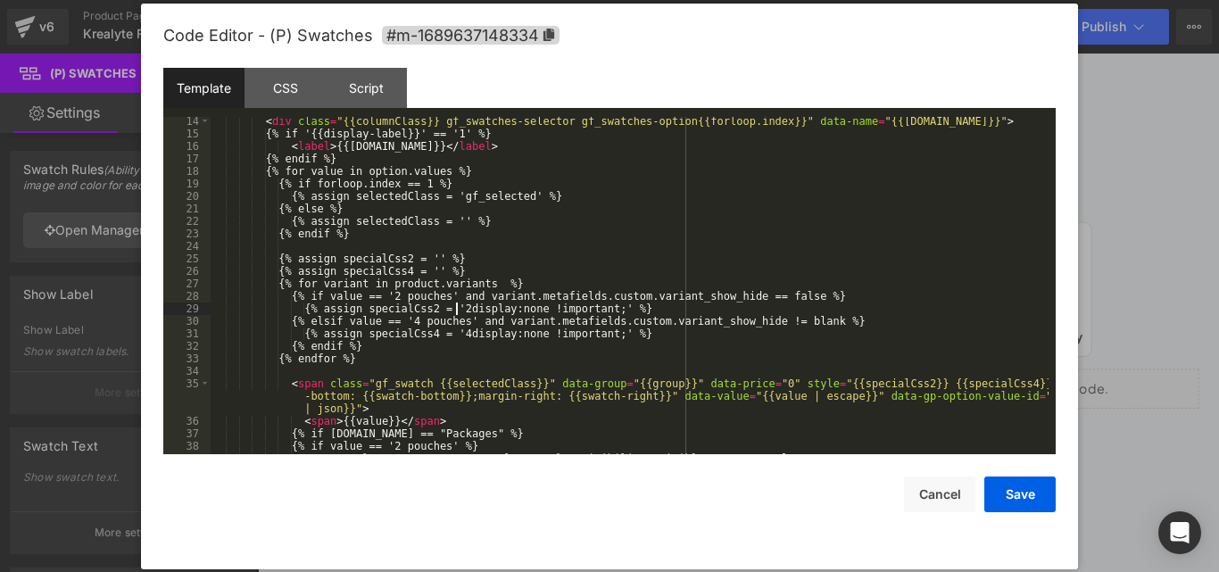
click at [755, 298] on div "< div class = "{{columnClass}} gf_swatches-selector gf_swatches-option{{forloop…" at bounding box center [630, 296] width 838 height 362
click at [791, 296] on div "< div class = "{{columnClass}} gf_swatches-selector gf_swatches-option{{forloop…" at bounding box center [630, 296] width 838 height 362
click at [753, 236] on div "< div class = "{{columnClass}} gf_swatches-selector gf_swatches-option{{forloop…" at bounding box center [630, 296] width 838 height 362
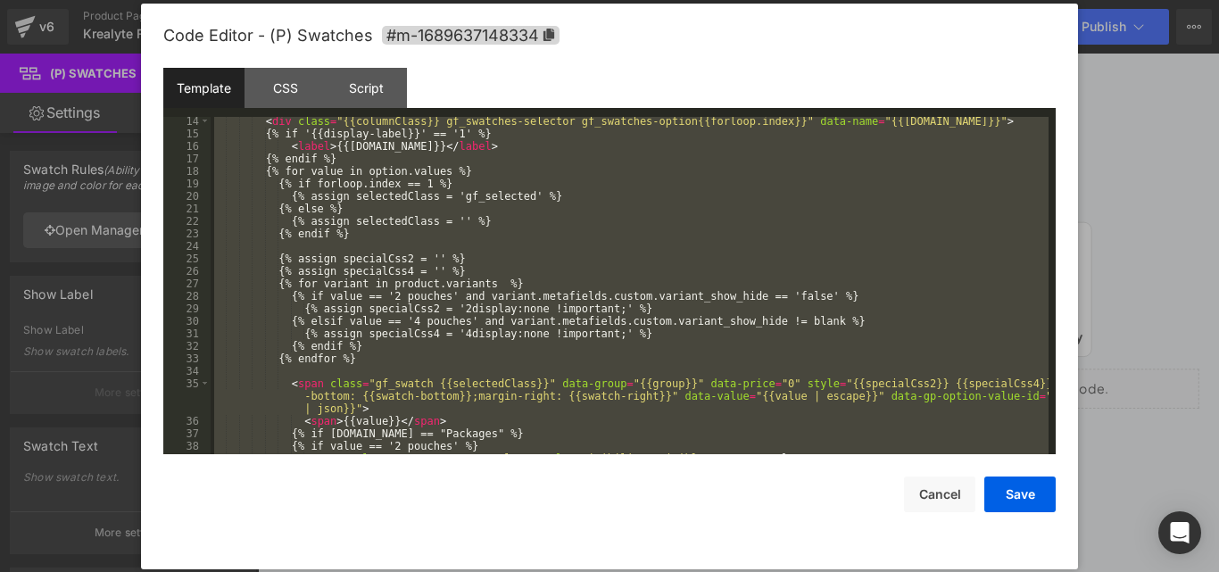
click at [789, 325] on div "< div class = "{{columnClass}} gf_swatches-selector gf_swatches-option{{forloop…" at bounding box center [630, 285] width 838 height 337
click at [789, 325] on div "< div class = "{{columnClass}} gf_swatches-selector gf_swatches-option{{forloop…" at bounding box center [630, 296] width 838 height 362
click at [1012, 493] on button "Save" at bounding box center [1019, 494] width 71 height 36
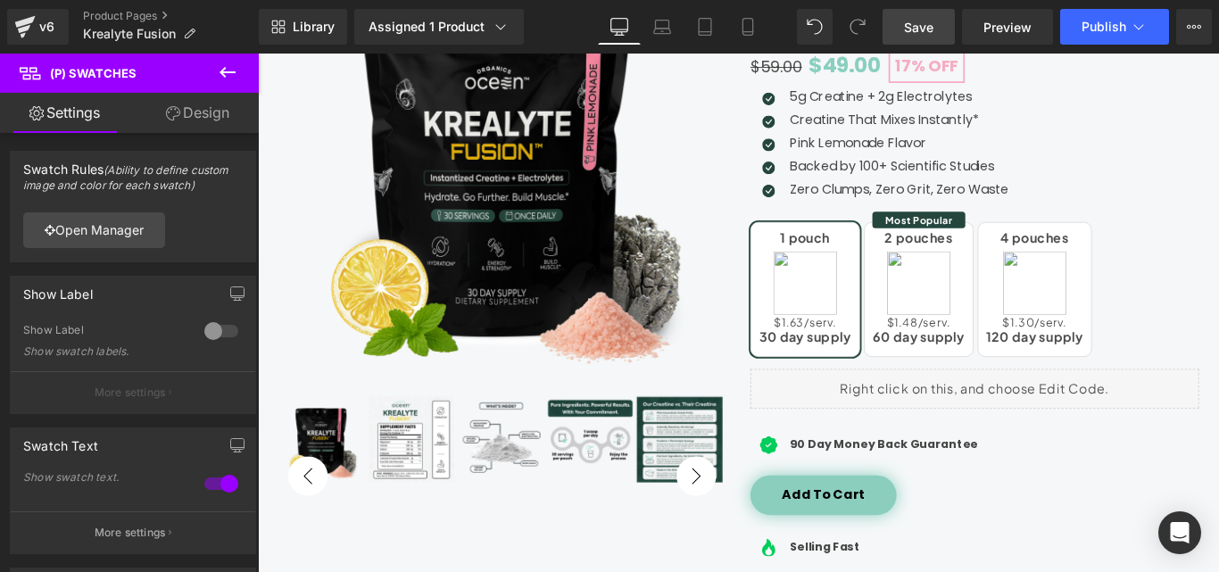
click at [939, 32] on link "Save" at bounding box center [918, 27] width 72 height 36
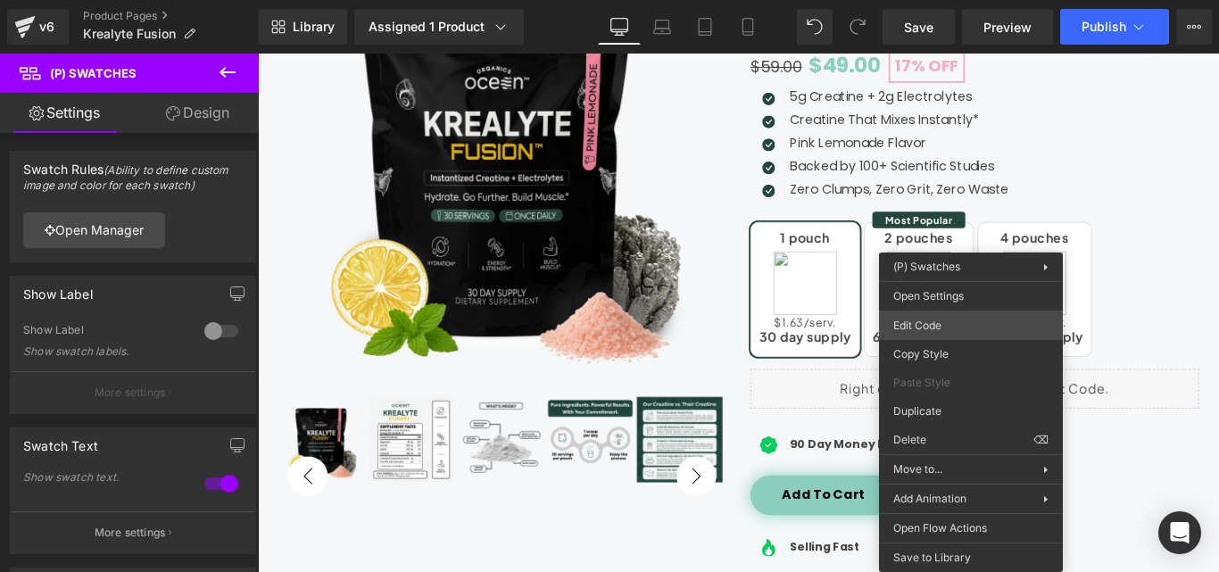
click at [936, 0] on div "(P) Swatches You are previewing how the will restyle your page. You can not edi…" at bounding box center [609, 0] width 1219 height 0
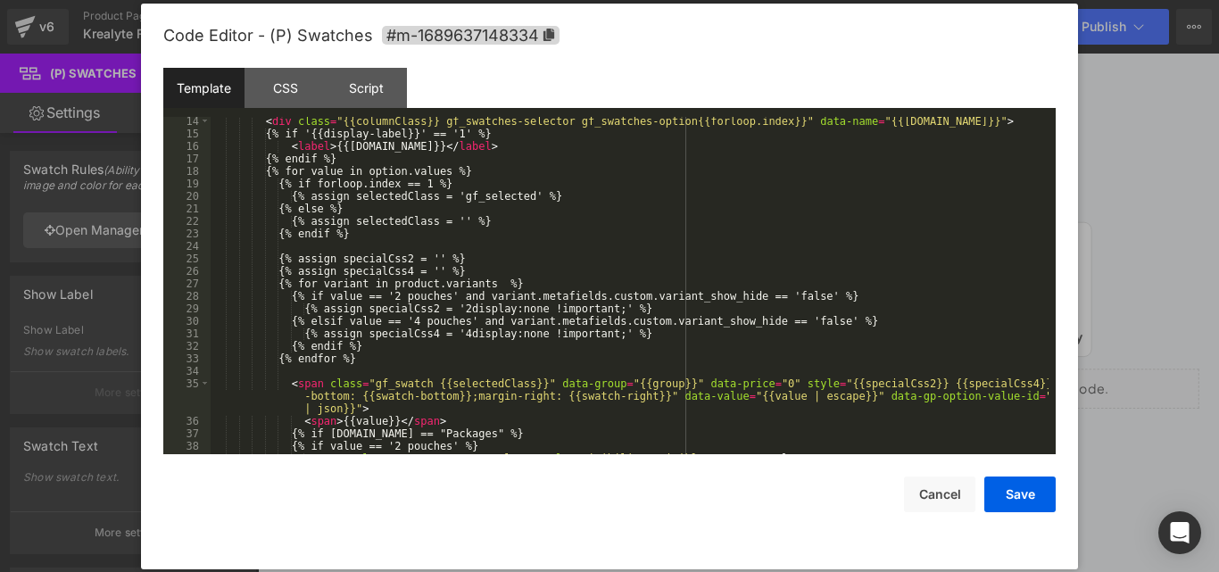
scroll to position [268, 0]
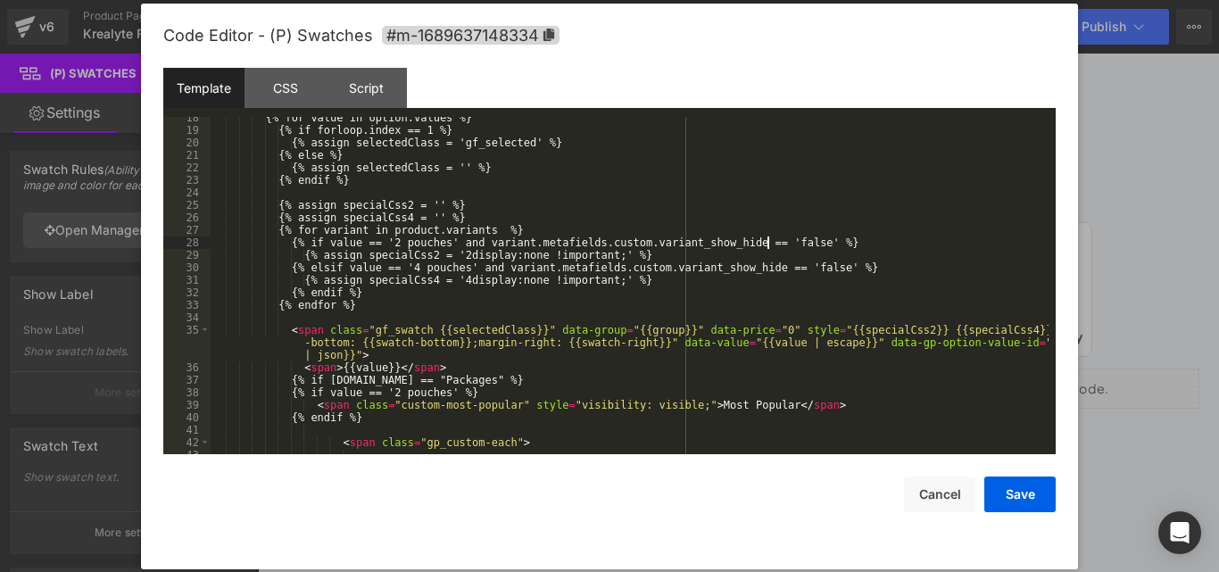
click at [767, 240] on div "{% for value in option.values %} {% if forloop.index == 1 %} {% assign selected…" at bounding box center [630, 293] width 838 height 362
click at [1032, 492] on button "Save" at bounding box center [1019, 494] width 71 height 36
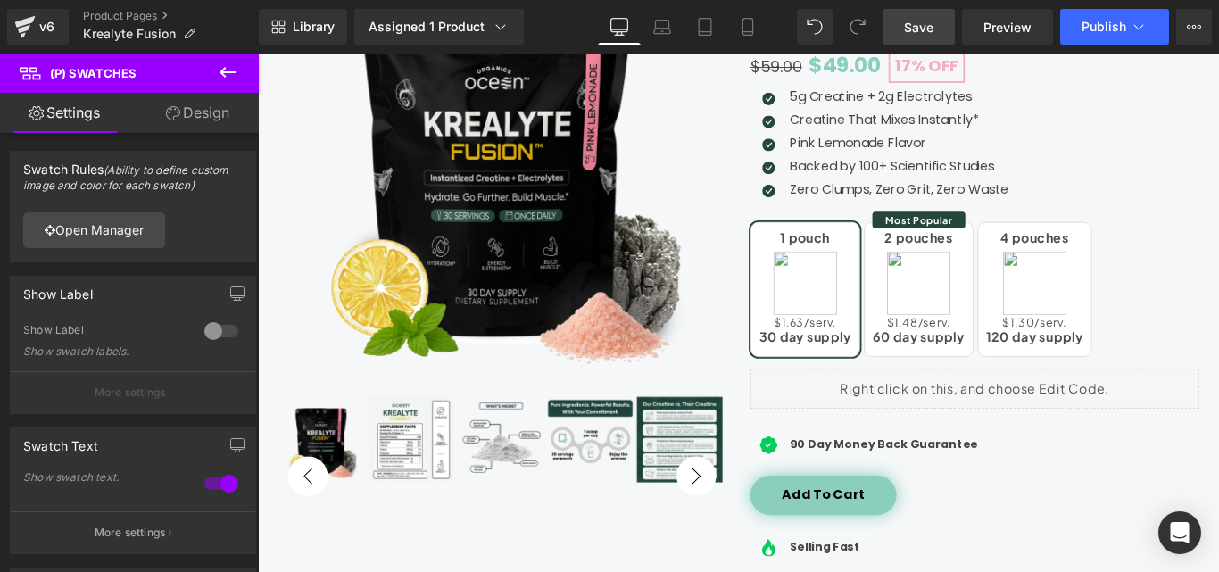
drag, startPoint x: 930, startPoint y: 37, endPoint x: 826, endPoint y: 160, distance: 160.7
click at [930, 37] on link "Save" at bounding box center [918, 27] width 72 height 36
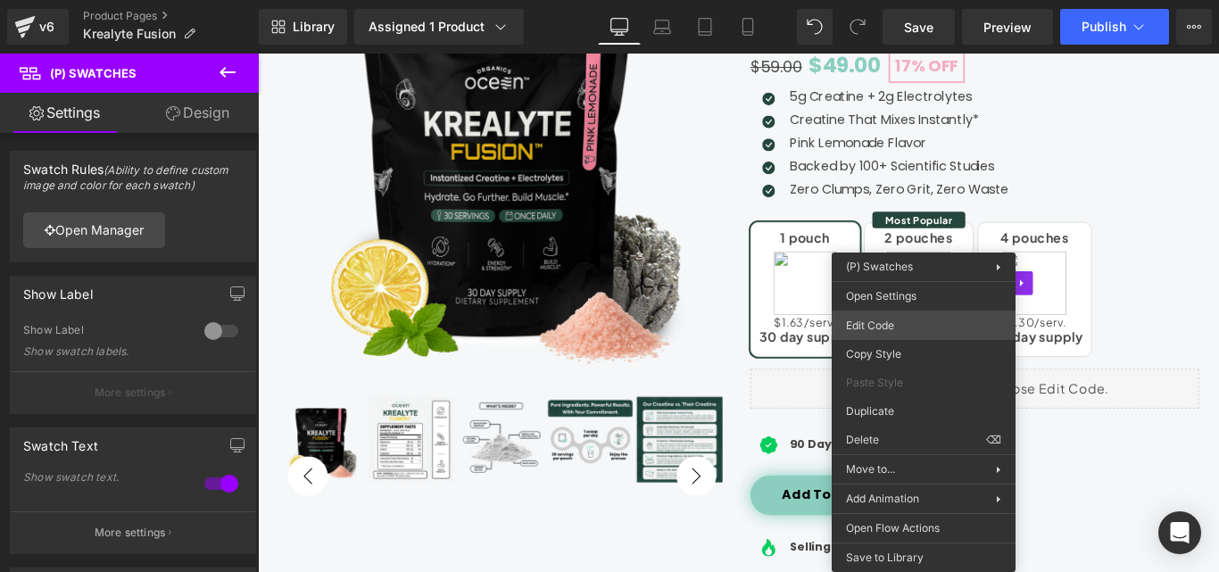
click at [900, 0] on div "(P) Swatches You are previewing how the will restyle your page. You can not edi…" at bounding box center [609, 0] width 1219 height 0
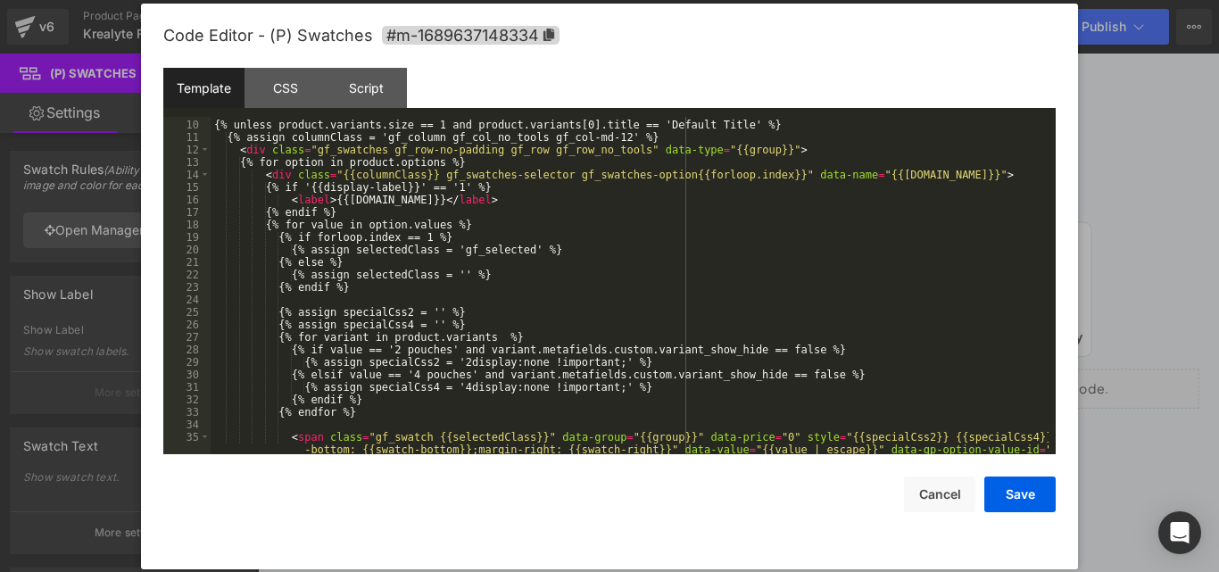
scroll to position [214, 0]
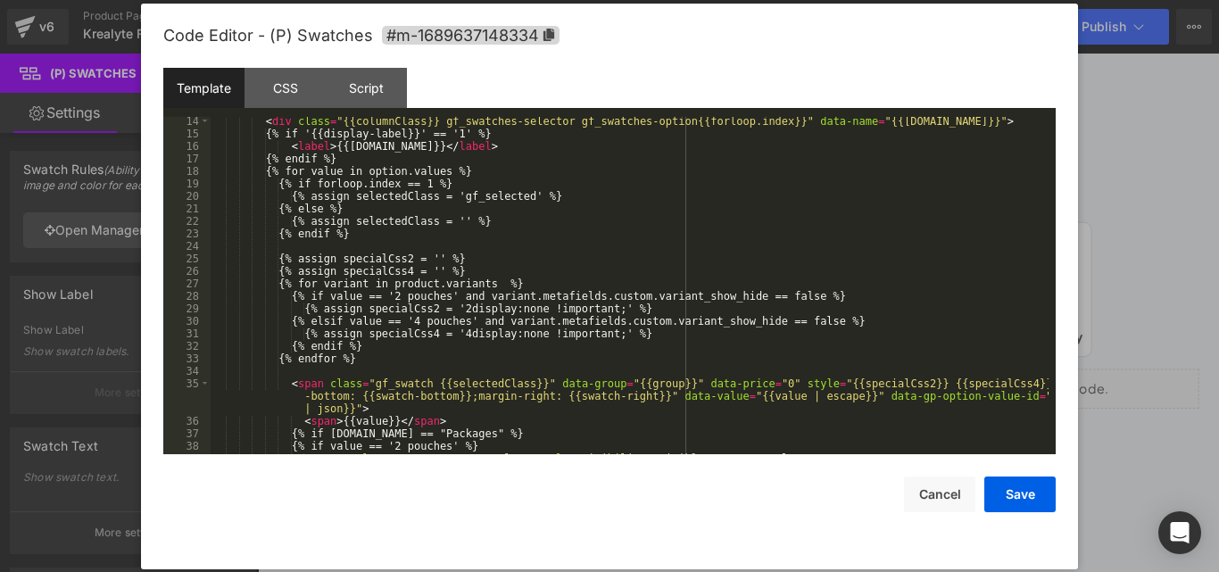
click at [338, 287] on div "< div class = "{{columnClass}} gf_swatches-selector gf_swatches-option{{forloop…" at bounding box center [630, 296] width 838 height 362
click at [685, 244] on div "< div class = "{{columnClass}} gf_swatches-selector gf_swatches-option{{forloop…" at bounding box center [630, 296] width 838 height 362
click at [293, 284] on div "< div class = "{{columnClass}} gf_swatches-selector gf_swatches-option{{forloop…" at bounding box center [630, 296] width 838 height 362
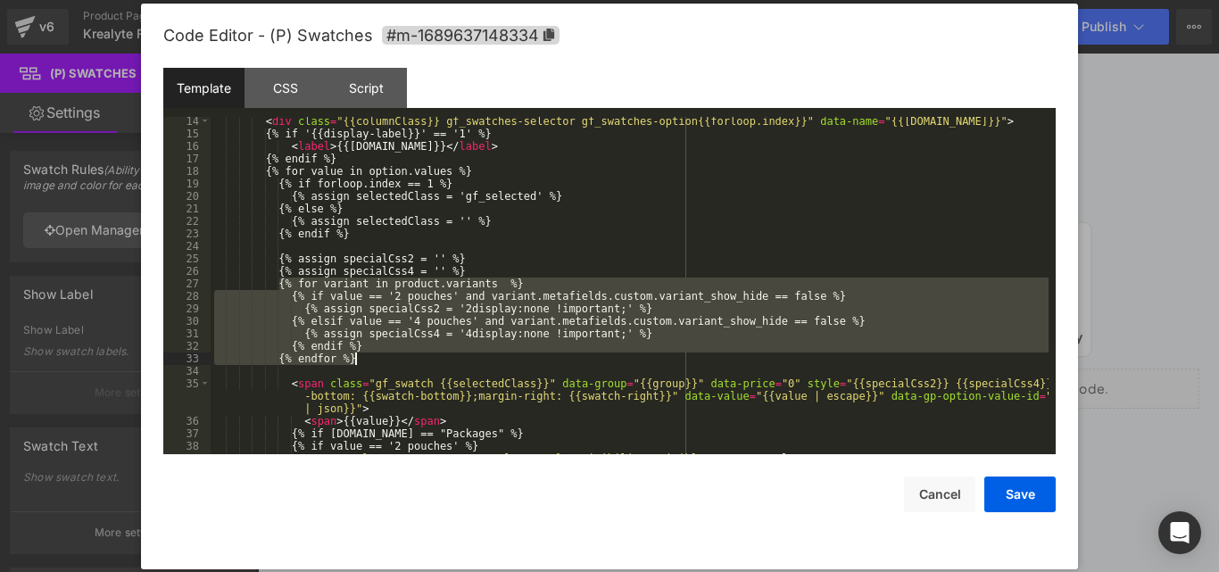
drag, startPoint x: 281, startPoint y: 282, endPoint x: 360, endPoint y: 358, distance: 109.8
click at [360, 358] on div "< div class = "{{columnClass}} gf_swatches-selector gf_swatches-option{{forloop…" at bounding box center [630, 296] width 838 height 362
click at [591, 263] on div "< div class = "{{columnClass}} gf_swatches-selector gf_swatches-option{{forloop…" at bounding box center [630, 296] width 838 height 362
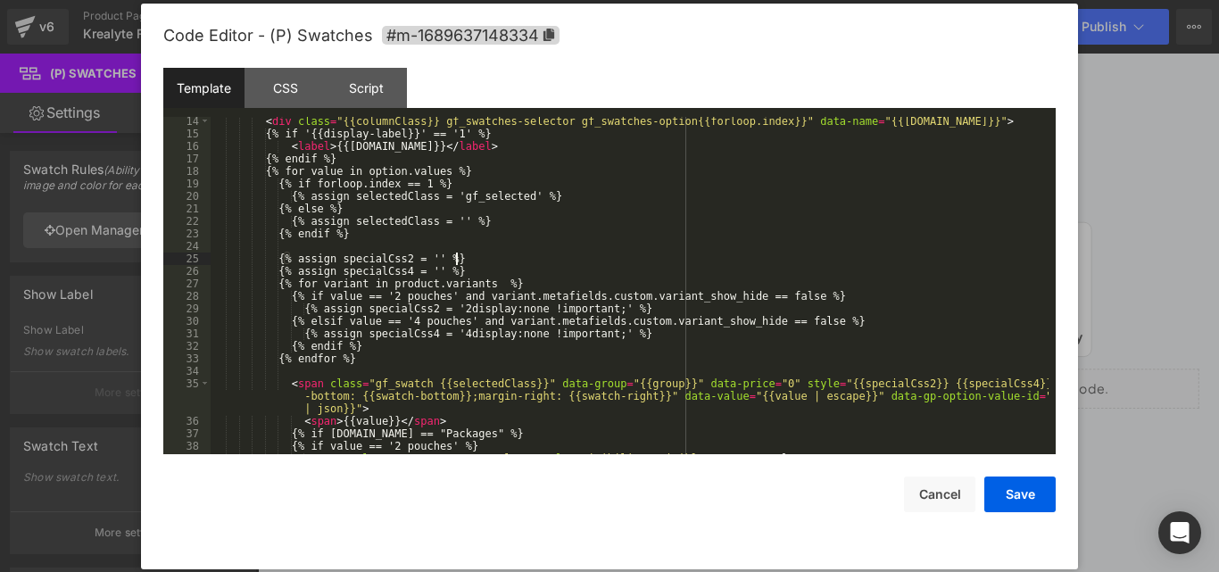
click at [453, 294] on div "< div class = "{{columnClass}} gf_swatches-selector gf_swatches-option{{forloop…" at bounding box center [630, 296] width 838 height 362
click at [347, 298] on div "< div class = "{{columnClass}} gf_swatches-selector gf_swatches-option{{forloop…" at bounding box center [630, 296] width 838 height 362
click at [479, 296] on div "< div class = "{{columnClass}} gf_swatches-selector gf_swatches-option{{forloop…" at bounding box center [630, 296] width 838 height 362
paste textarea
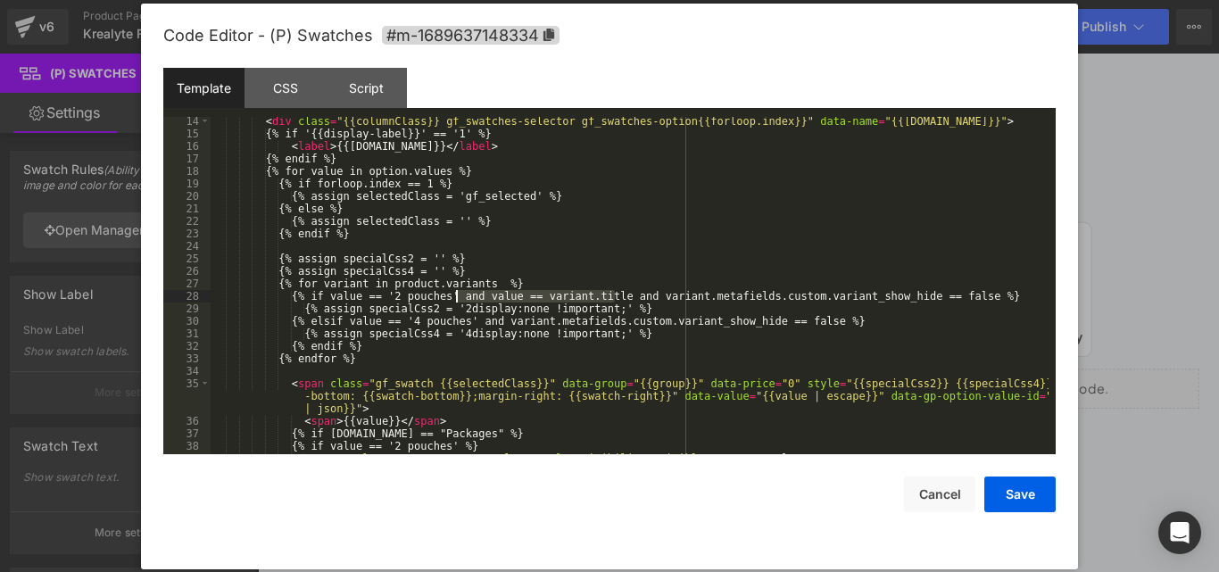
drag, startPoint x: 612, startPoint y: 294, endPoint x: 458, endPoint y: 293, distance: 154.3
click at [458, 293] on div "< div class = "{{columnClass}} gf_swatches-selector gf_swatches-option{{forloop…" at bounding box center [630, 296] width 838 height 362
click at [411, 299] on div "< div class = "{{columnClass}} gf_swatches-selector gf_swatches-option{{forloop…" at bounding box center [630, 296] width 838 height 362
click at [472, 320] on div "< div class = "{{columnClass}} gf_swatches-selector gf_swatches-option{{forloop…" at bounding box center [630, 296] width 838 height 362
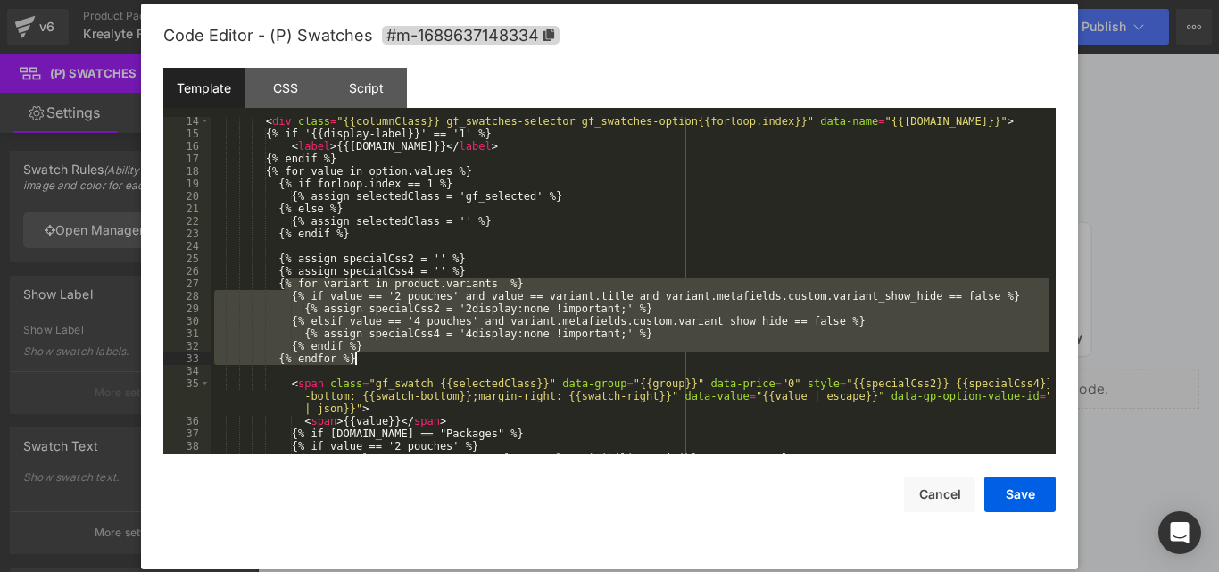
drag, startPoint x: 282, startPoint y: 285, endPoint x: 369, endPoint y: 353, distance: 110.6
click at [369, 353] on div "< div class = "{{columnClass}} gf_swatches-selector gf_swatches-option{{forloop…" at bounding box center [630, 296] width 838 height 362
click at [423, 307] on div "< div class = "{{columnClass}} gf_swatches-selector gf_swatches-option{{forloop…" at bounding box center [630, 285] width 838 height 337
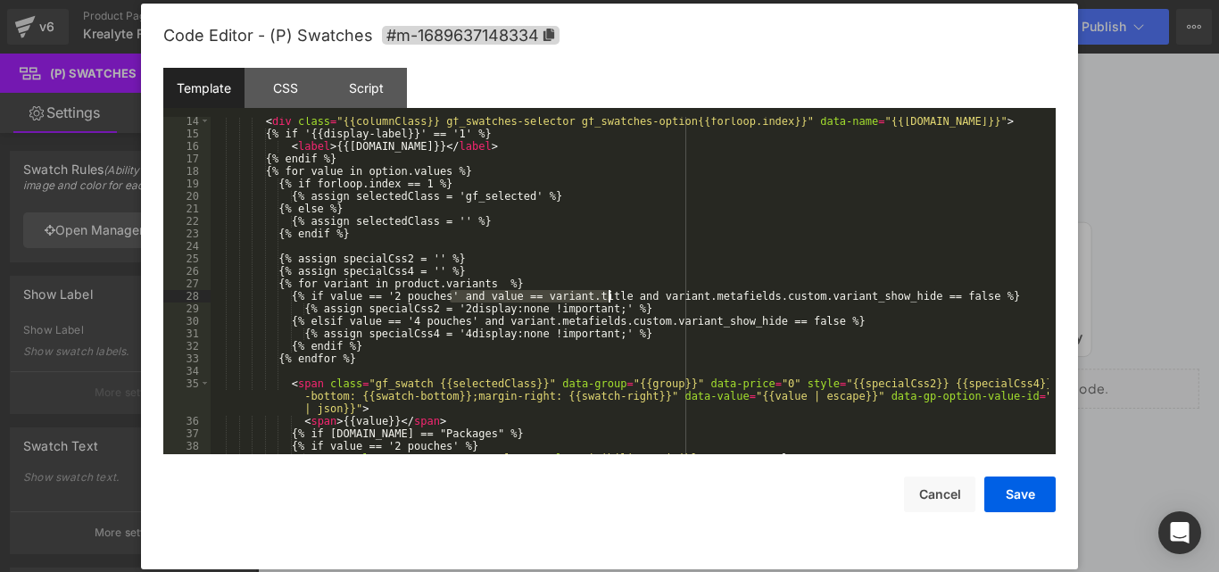
drag, startPoint x: 451, startPoint y: 297, endPoint x: 606, endPoint y: 297, distance: 154.3
click at [606, 297] on div "< div class = "{{columnClass}} gf_swatches-selector gf_swatches-option{{forloop…" at bounding box center [630, 296] width 838 height 362
click at [467, 323] on div "< div class = "{{columnClass}} gf_swatches-selector gf_swatches-option{{forloop…" at bounding box center [630, 296] width 838 height 362
click at [473, 326] on div "< div class = "{{columnClass}} gf_swatches-selector gf_swatches-option{{forloop…" at bounding box center [630, 296] width 838 height 362
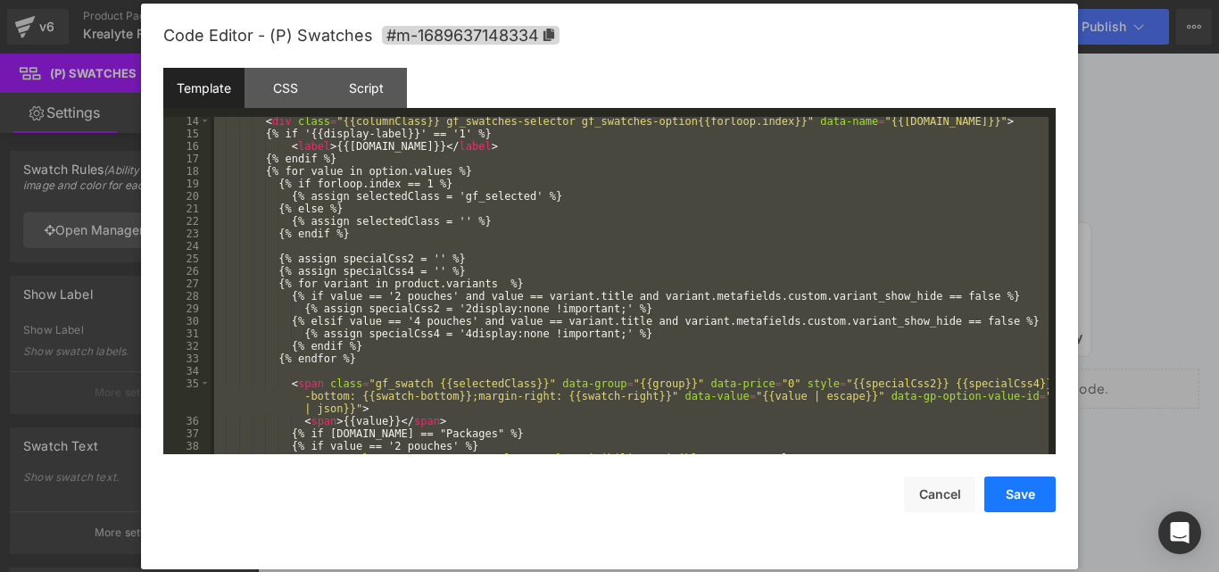
click at [1014, 502] on button "Save" at bounding box center [1019, 494] width 71 height 36
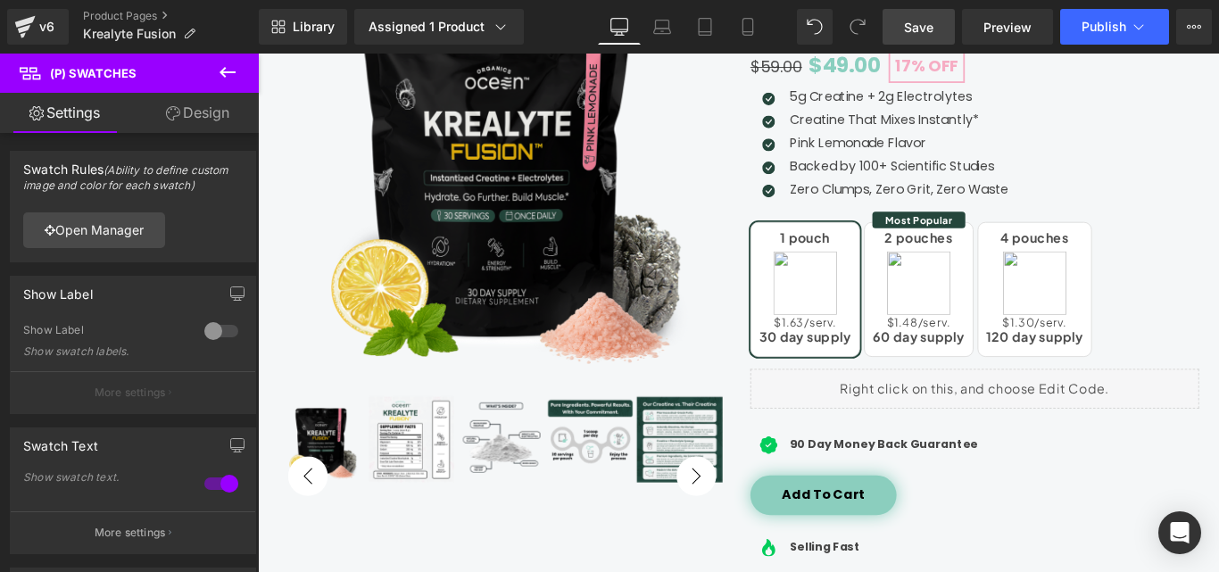
click at [913, 41] on link "Save" at bounding box center [918, 27] width 72 height 36
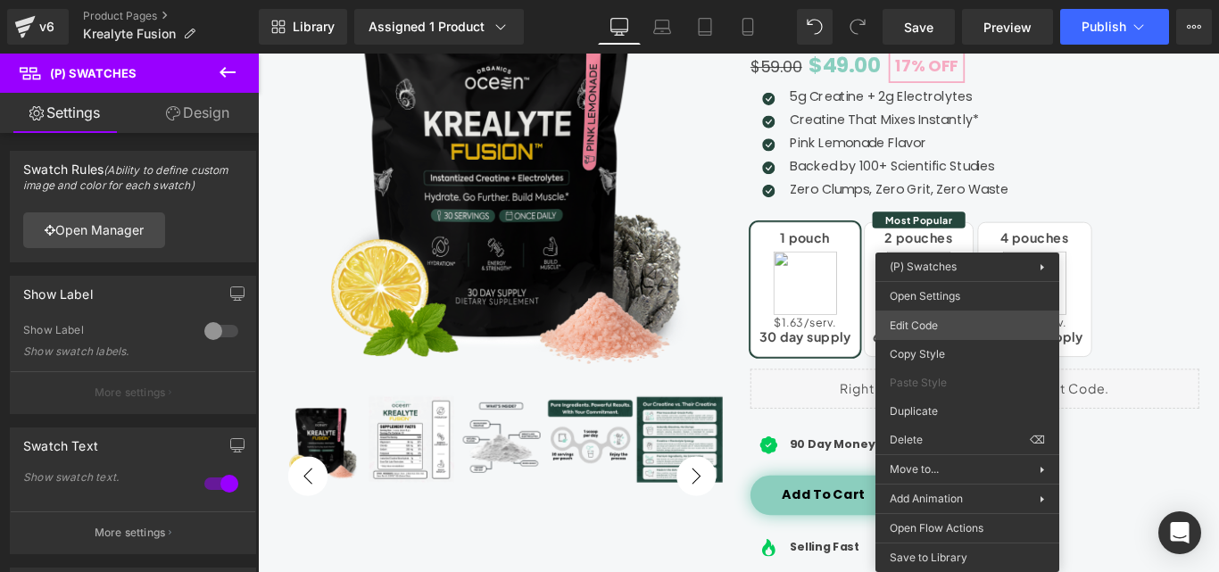
click at [925, 0] on div "(P) Swatches You are previewing how the will restyle your page. You can not edi…" at bounding box center [609, 0] width 1219 height 0
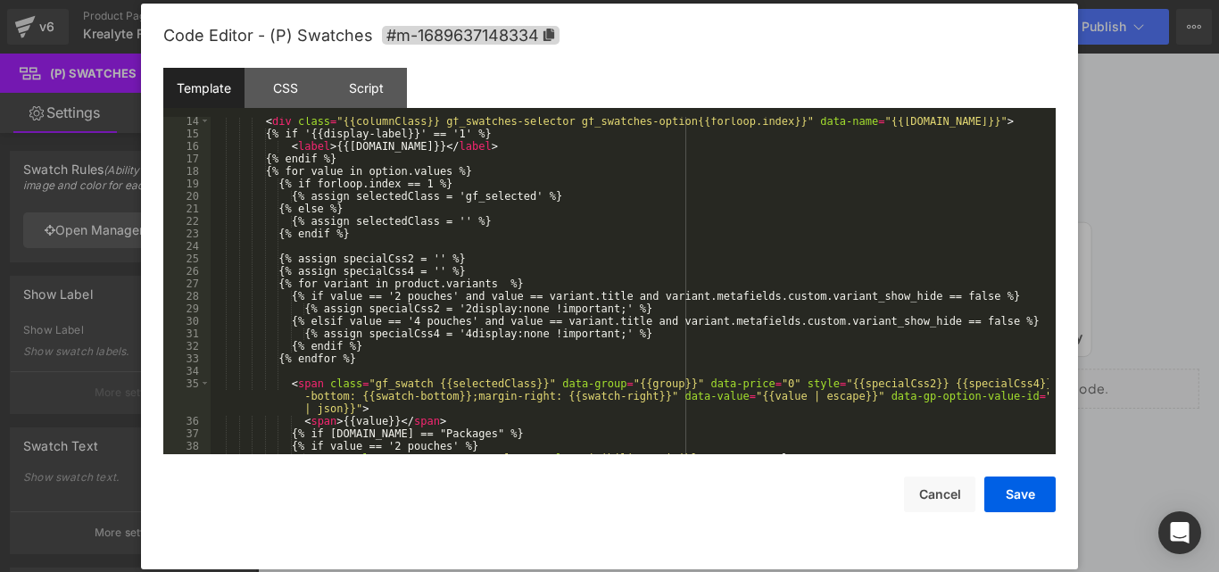
click at [453, 310] on div "< div class = "{{columnClass}} gf_swatches-selector gf_swatches-option{{forloop…" at bounding box center [630, 296] width 838 height 362
click at [455, 335] on div "< div class = "{{columnClass}} gf_swatches-selector gf_swatches-option{{forloop…" at bounding box center [630, 296] width 838 height 362
click at [1017, 507] on button "Save" at bounding box center [1019, 494] width 71 height 36
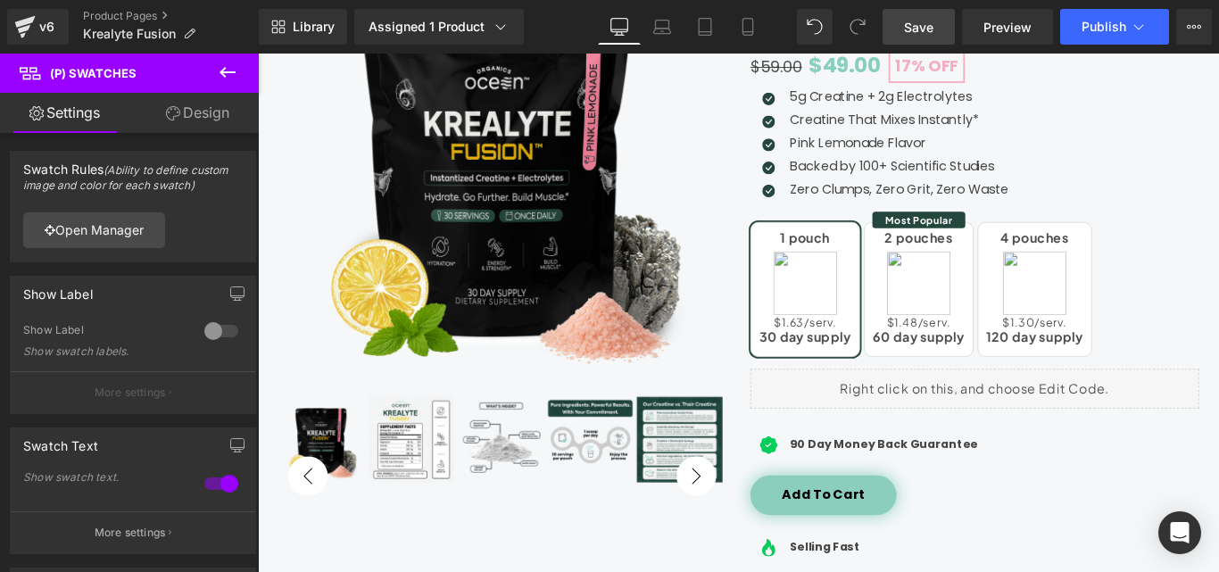
click at [923, 37] on link "Save" at bounding box center [918, 27] width 72 height 36
click at [1112, 34] on button "Publish" at bounding box center [1114, 27] width 109 height 36
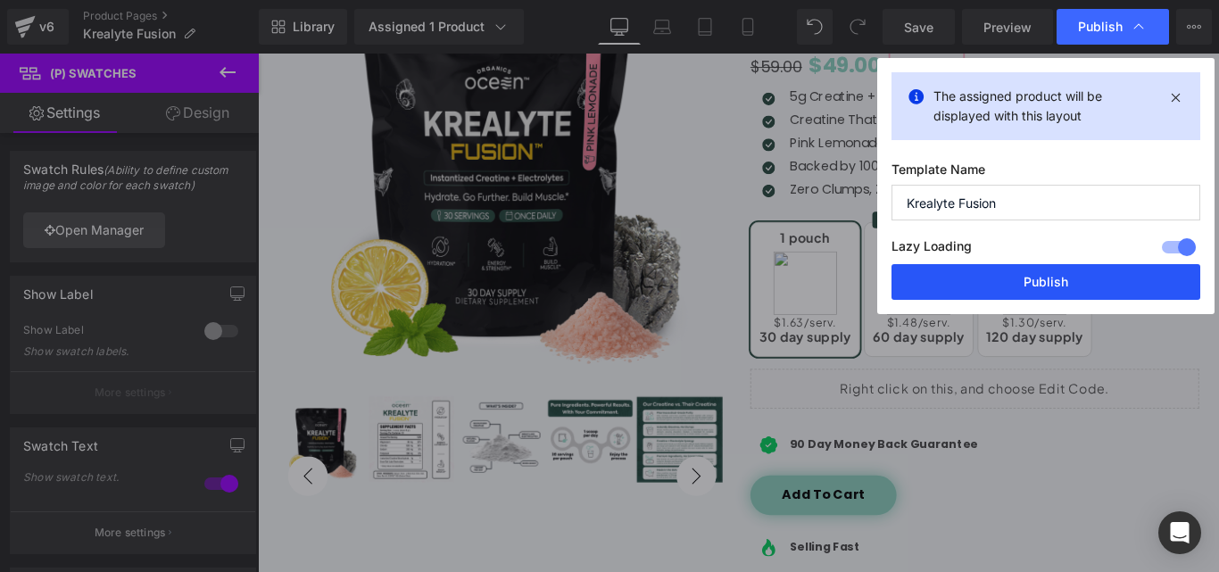
drag, startPoint x: 907, startPoint y: 251, endPoint x: 1080, endPoint y: 279, distance: 175.4
click at [1080, 279] on button "Publish" at bounding box center [1045, 282] width 309 height 36
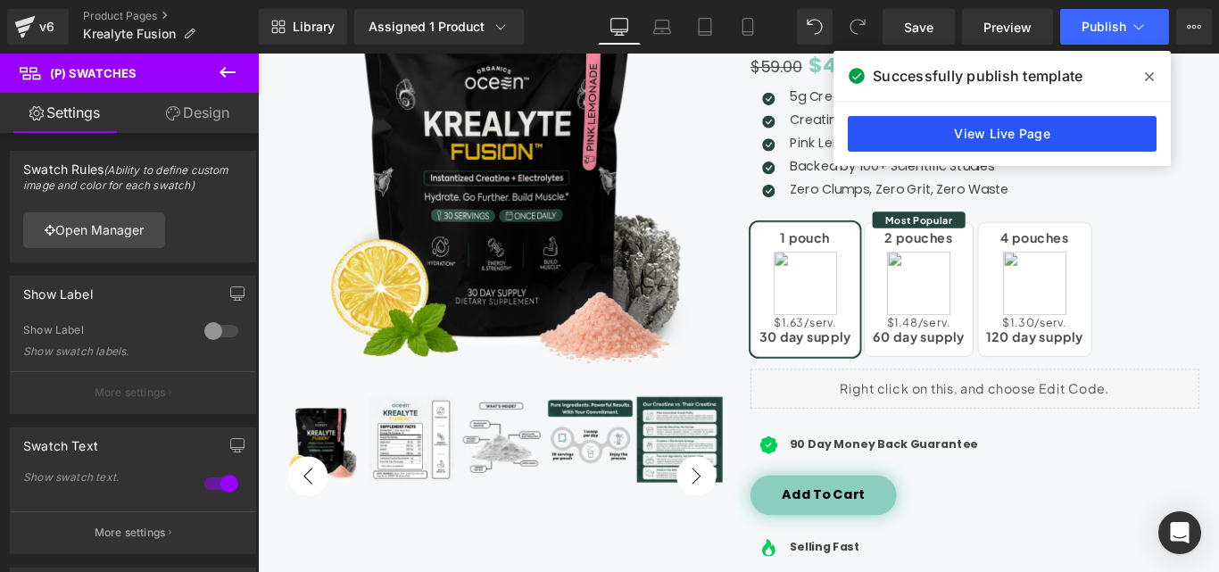
click at [1042, 140] on link "View Live Page" at bounding box center [1001, 134] width 309 height 36
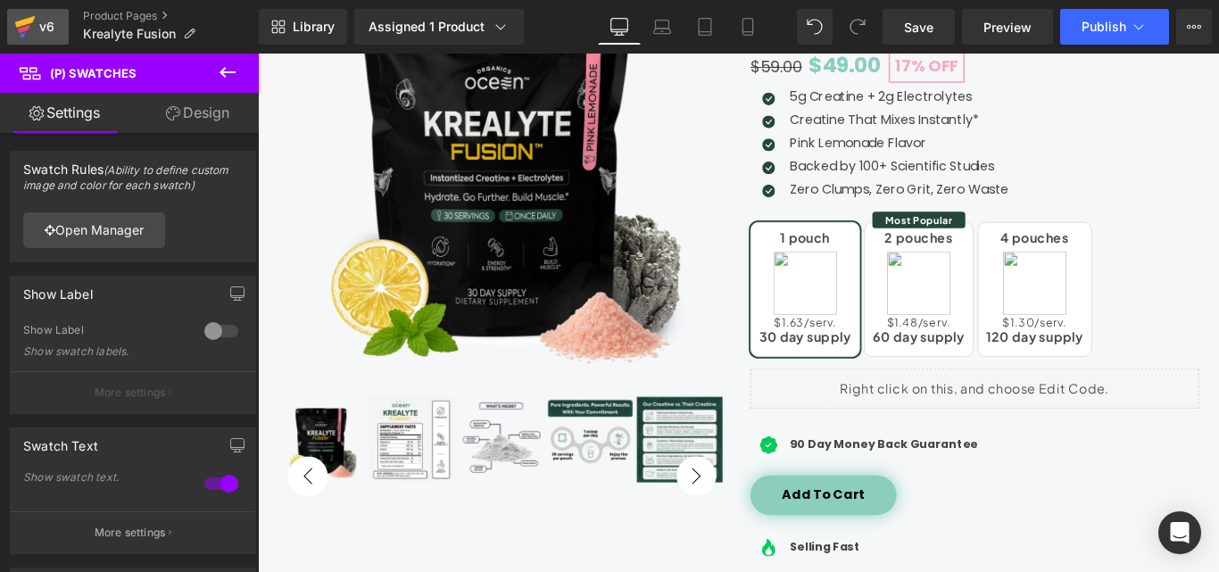
click at [30, 25] on icon at bounding box center [24, 26] width 21 height 45
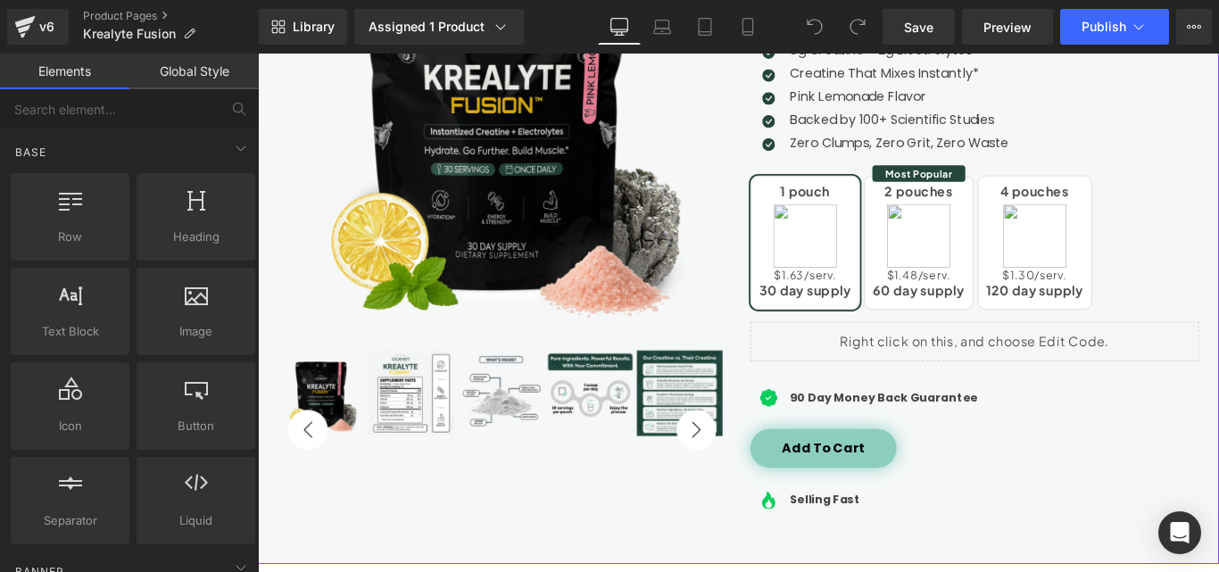
scroll to position [446, 0]
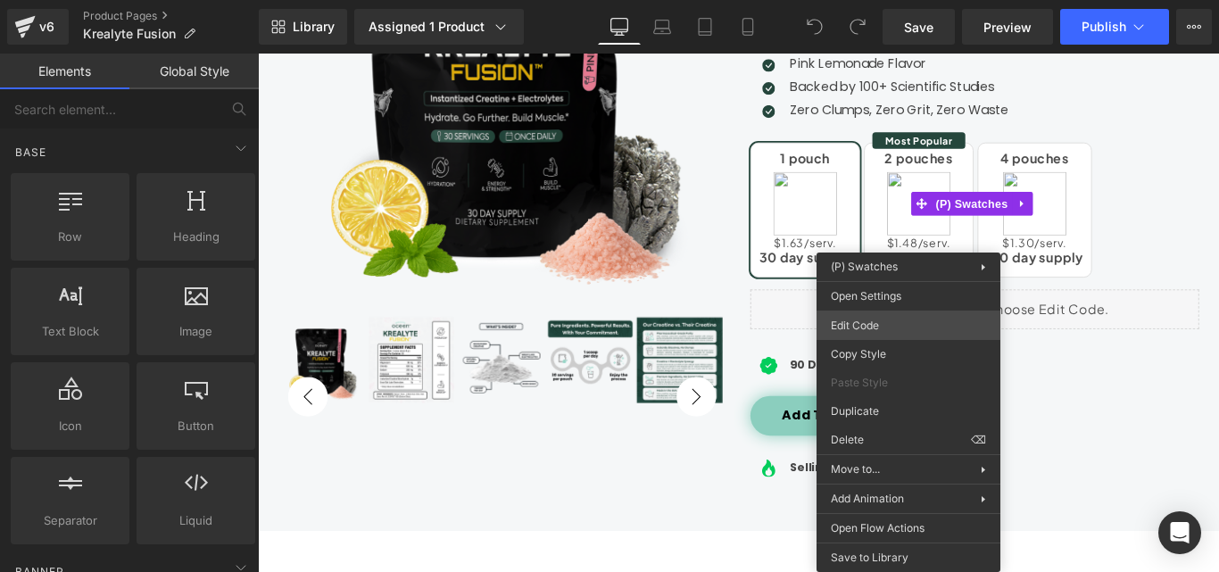
click at [874, 0] on div "You are previewing how the will restyle your page. You can not edit Elements in…" at bounding box center [609, 0] width 1219 height 0
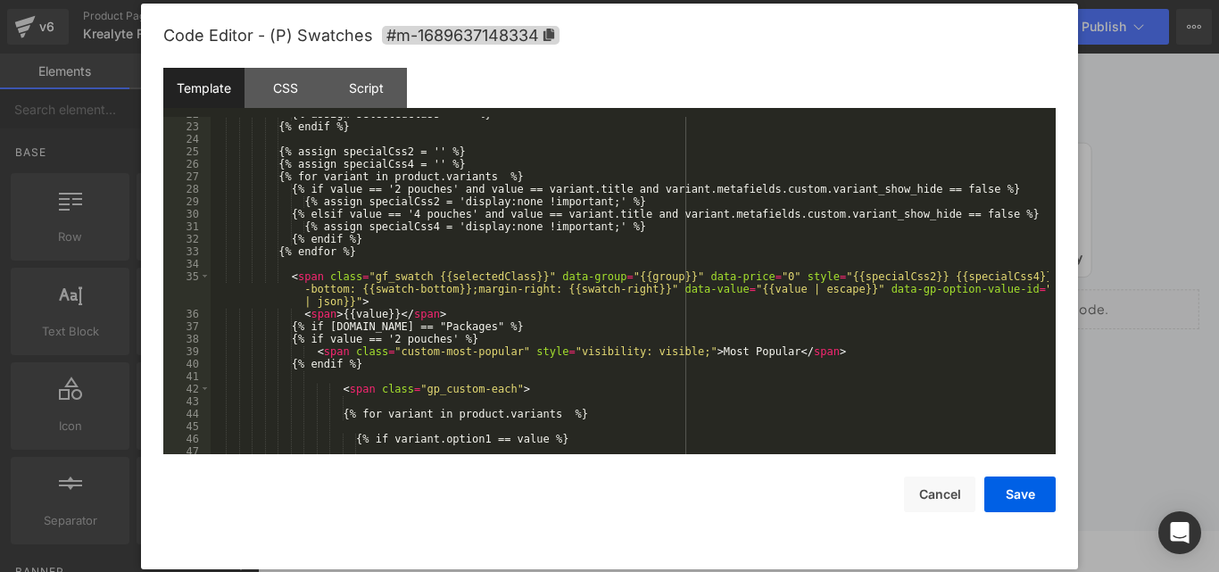
scroll to position [375, 0]
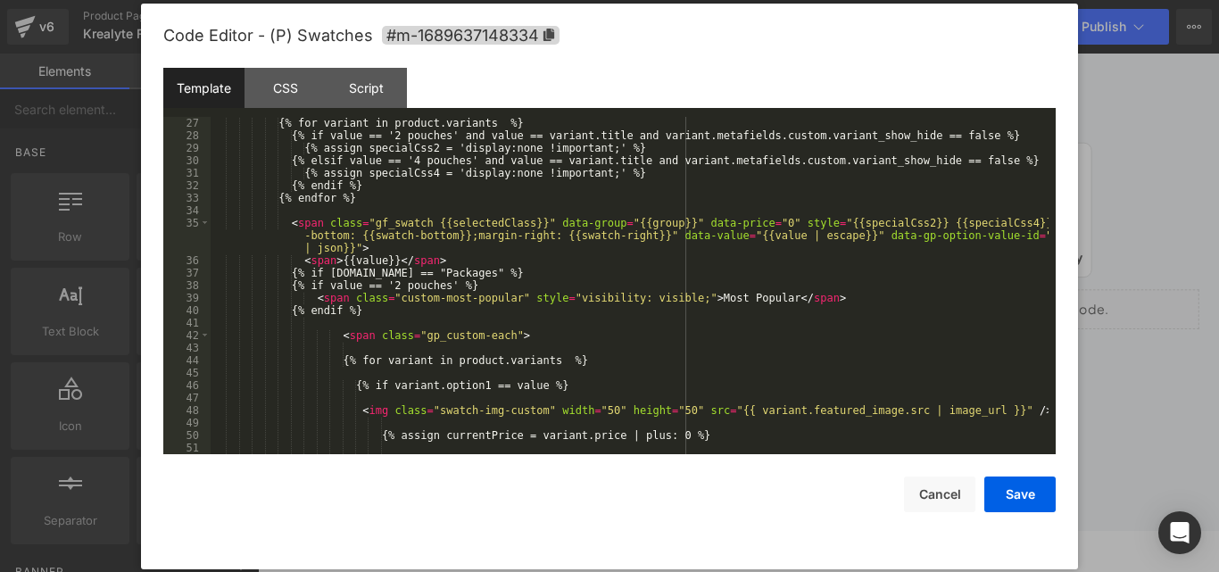
click at [452, 284] on div "{% for variant in product.variants %} {% if value == '2 pouches' and value == v…" at bounding box center [630, 298] width 838 height 362
click at [393, 286] on div "{% for variant in product.variants %} {% if value == '2 pouches' and value == v…" at bounding box center [630, 298] width 838 height 362
click at [1045, 506] on button "Save" at bounding box center [1019, 494] width 71 height 36
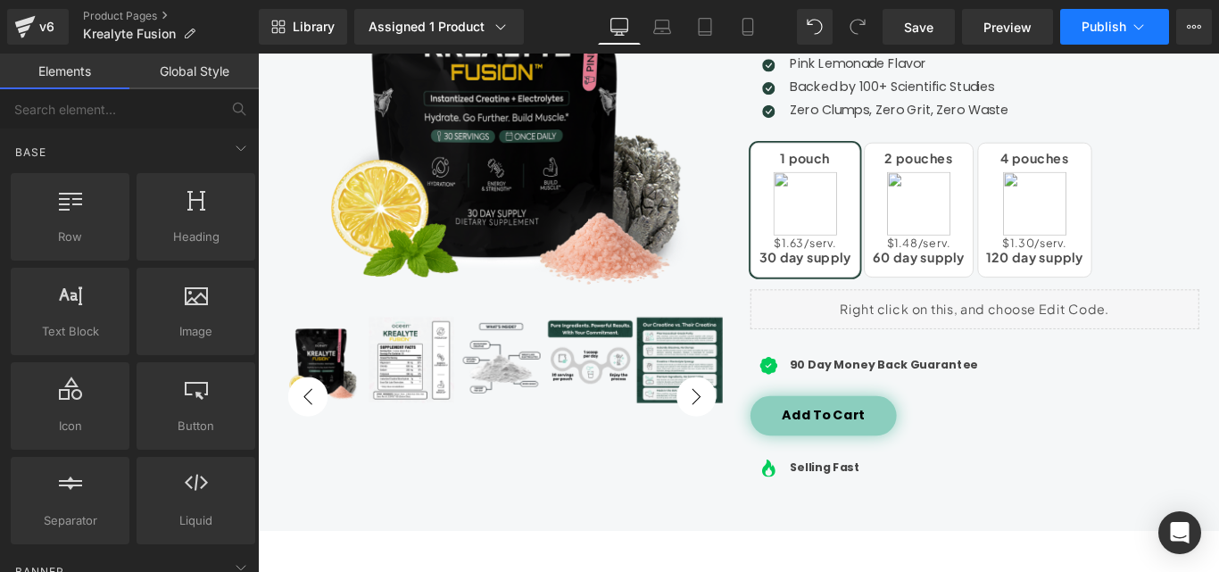
click at [1095, 26] on span "Publish" at bounding box center [1103, 27] width 45 height 14
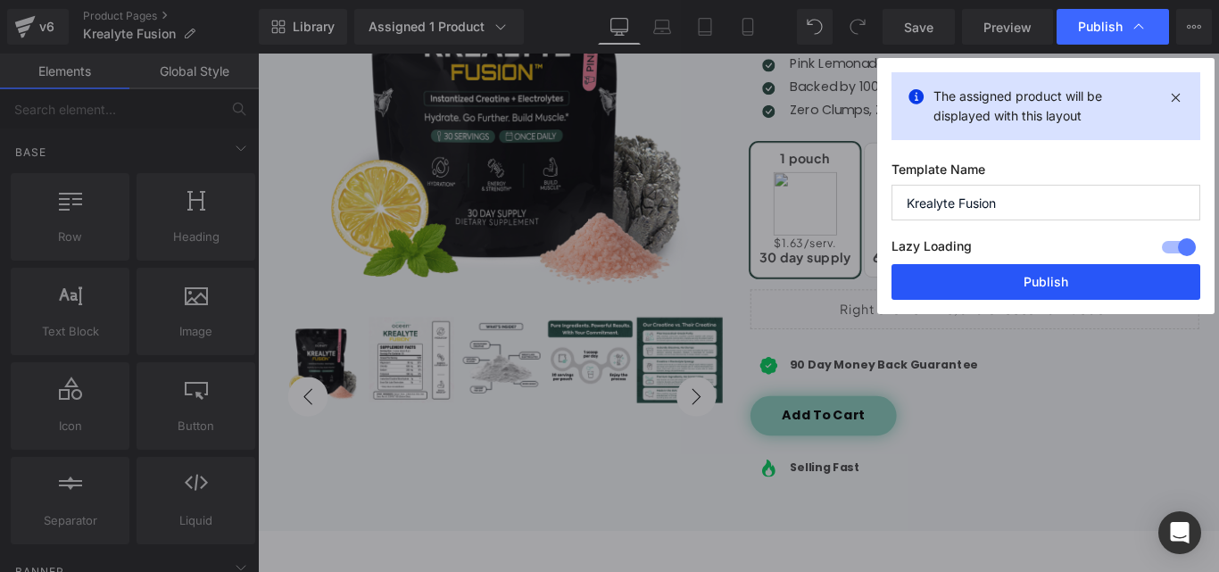
click at [1040, 291] on button "Publish" at bounding box center [1045, 282] width 309 height 36
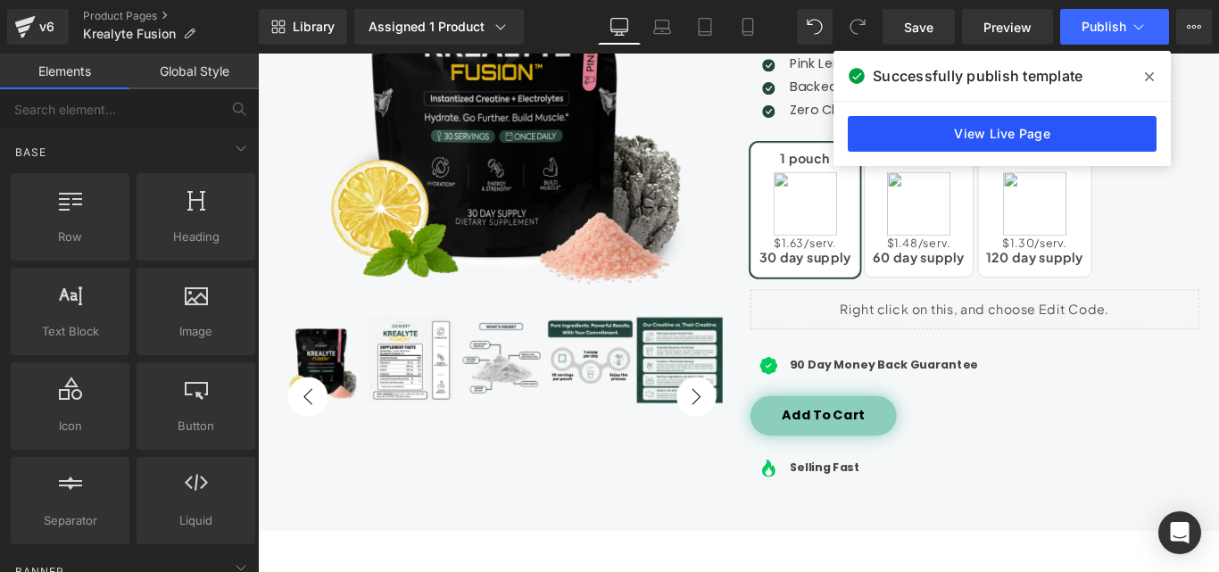
click at [1041, 140] on link "View Live Page" at bounding box center [1001, 134] width 309 height 36
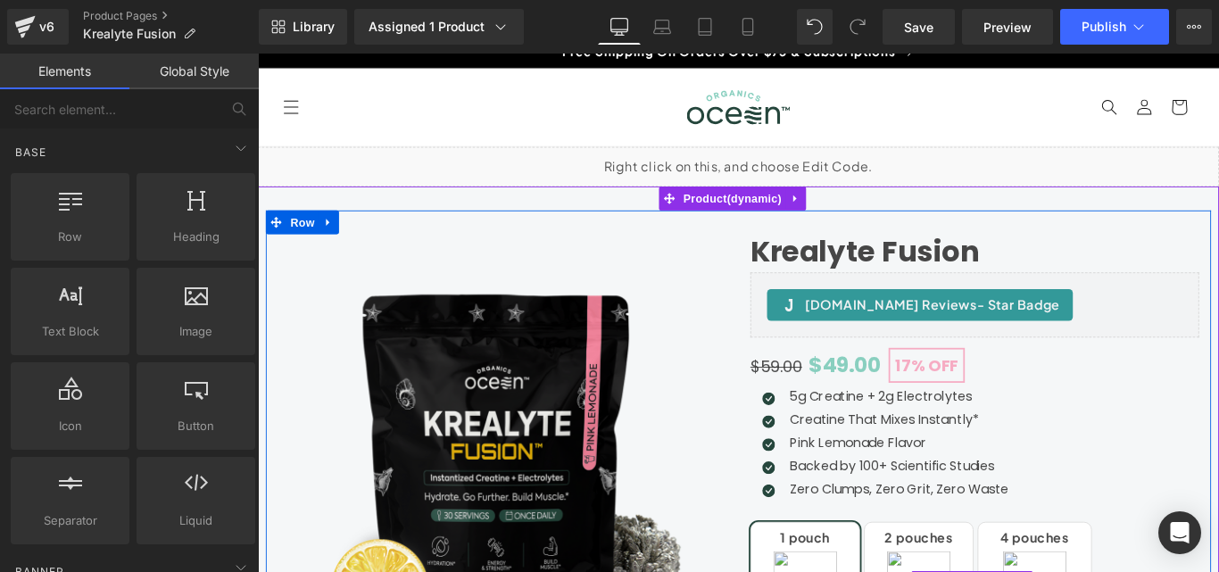
scroll to position [0, 0]
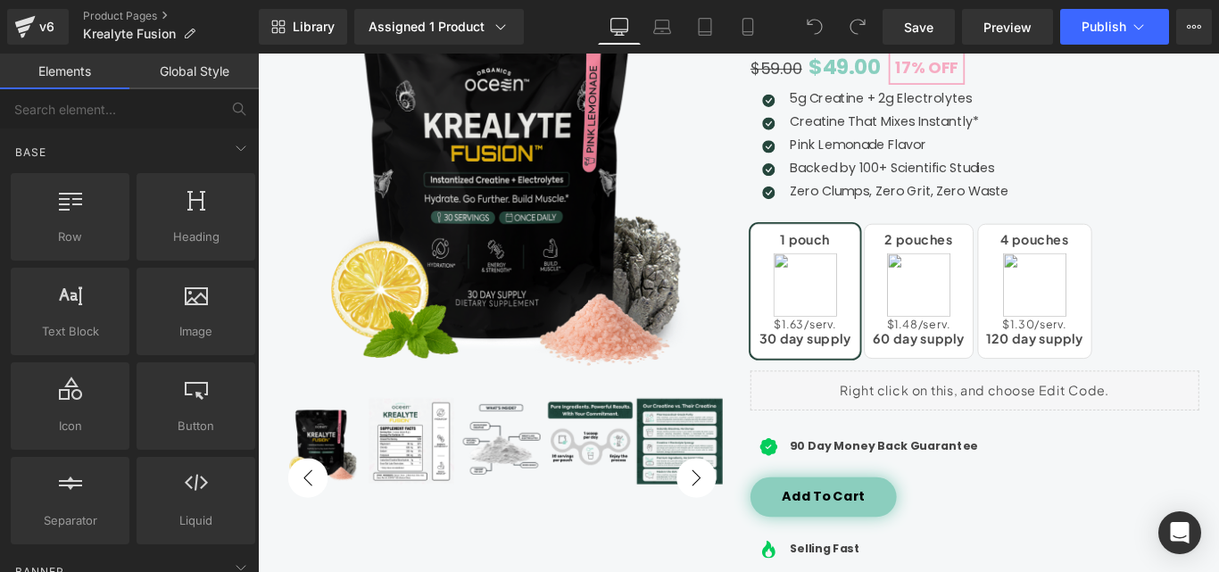
scroll to position [357, 0]
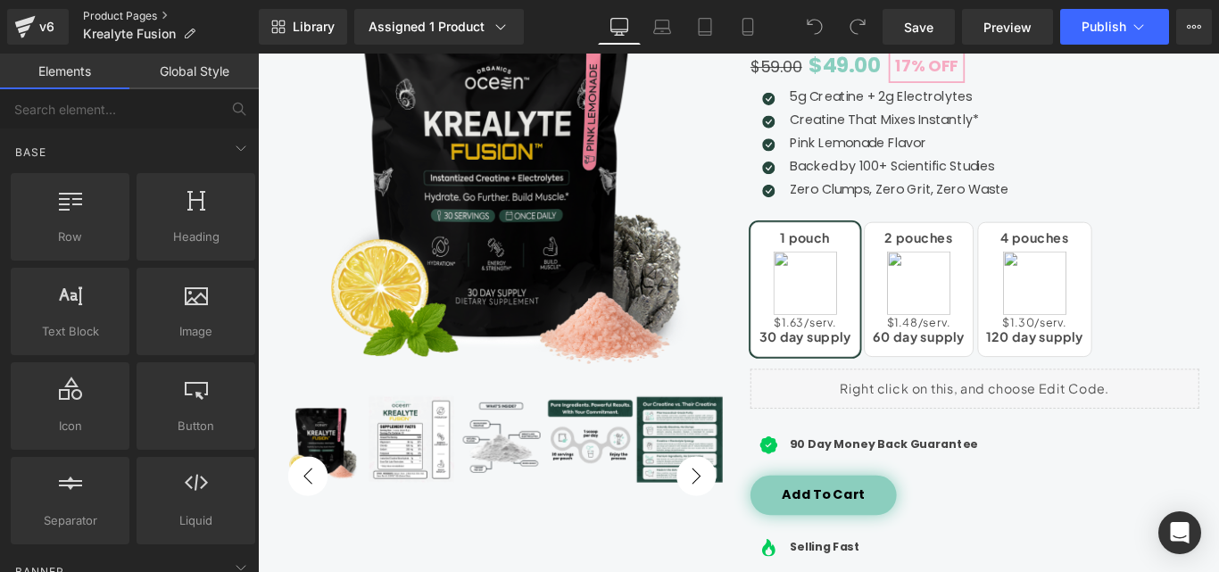
click at [110, 11] on link "Product Pages" at bounding box center [171, 16] width 176 height 14
